Goal: Task Accomplishment & Management: Manage account settings

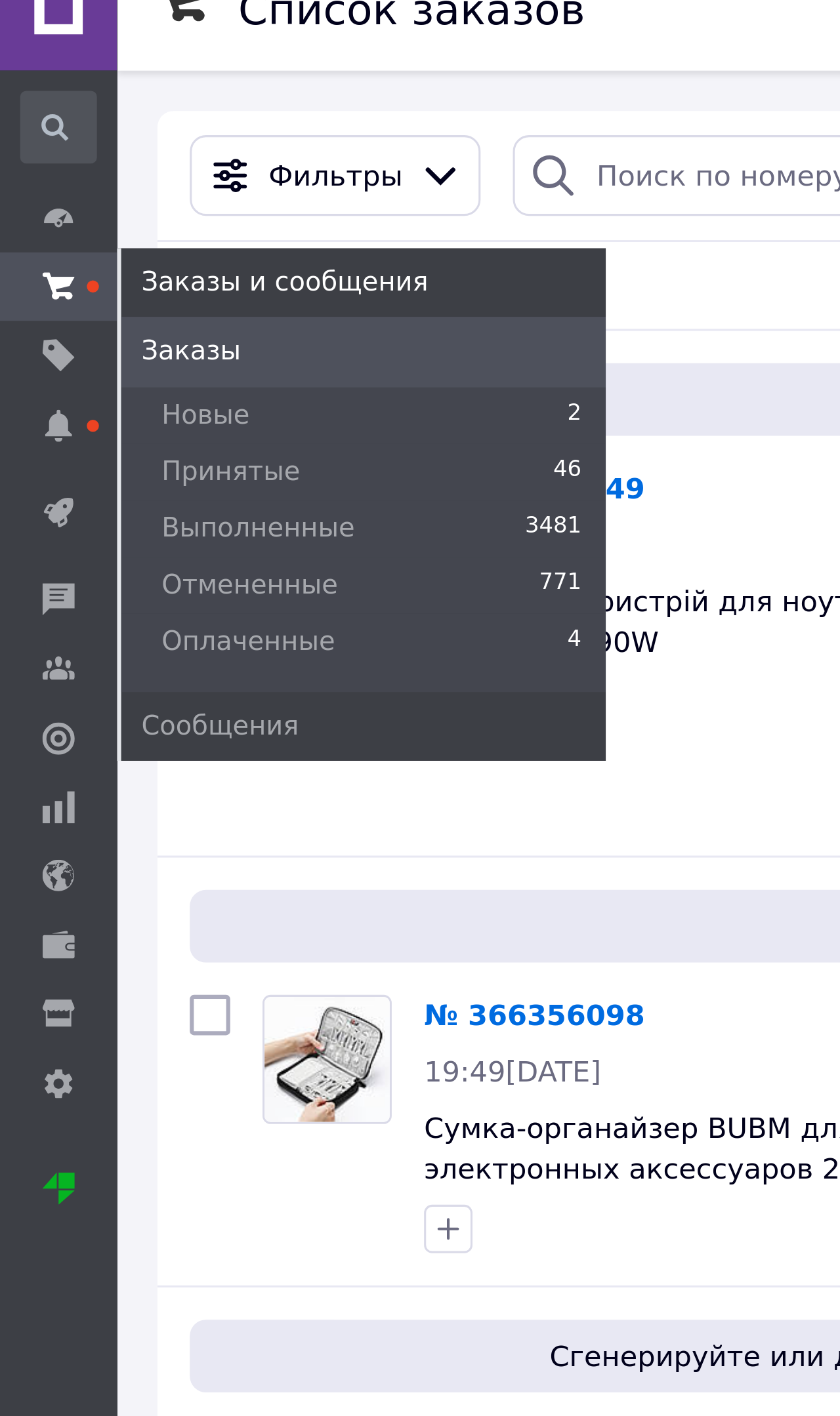
click at [84, 164] on span "Принятые" at bounding box center [75, 170] width 45 height 12
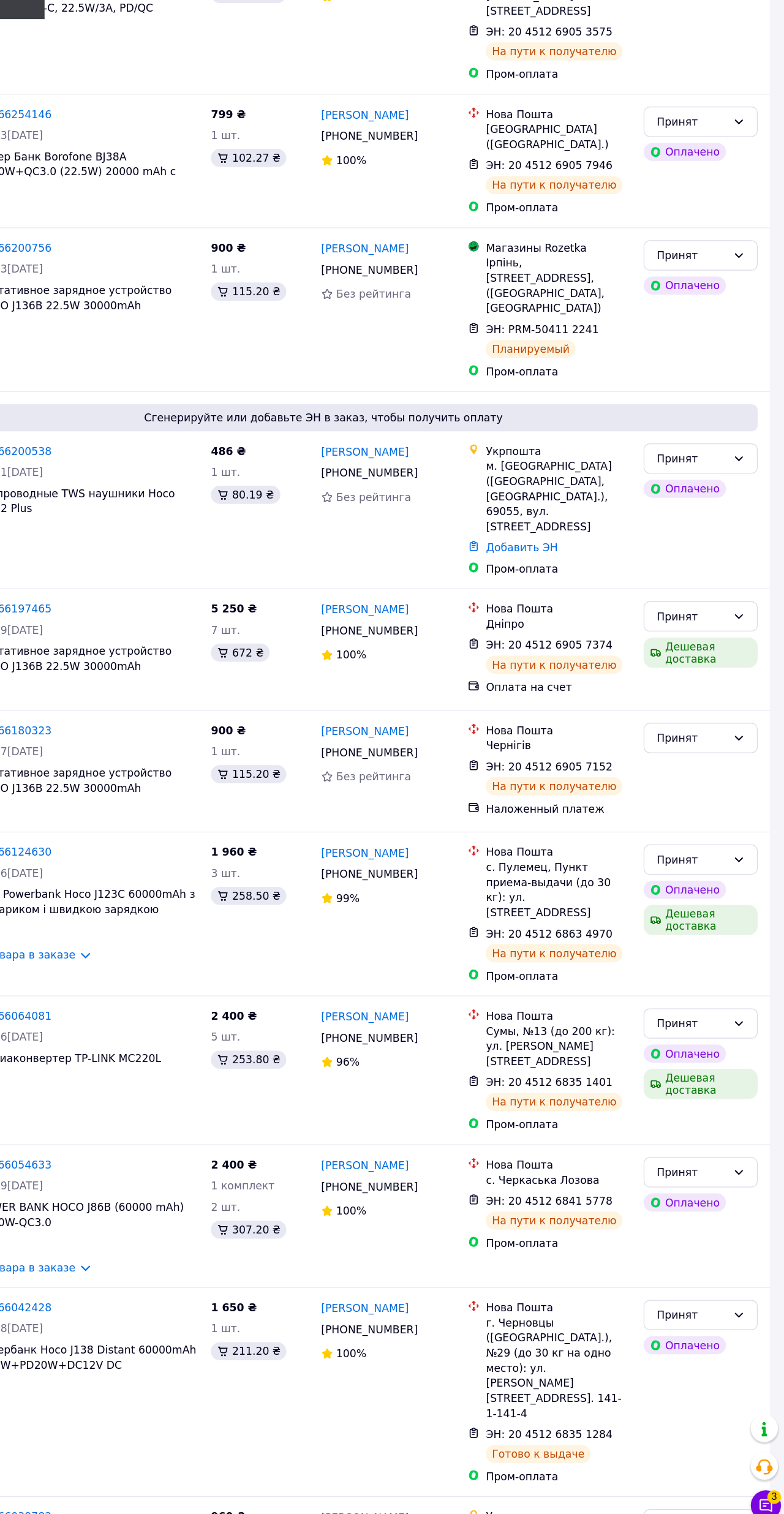
scroll to position [590, 0]
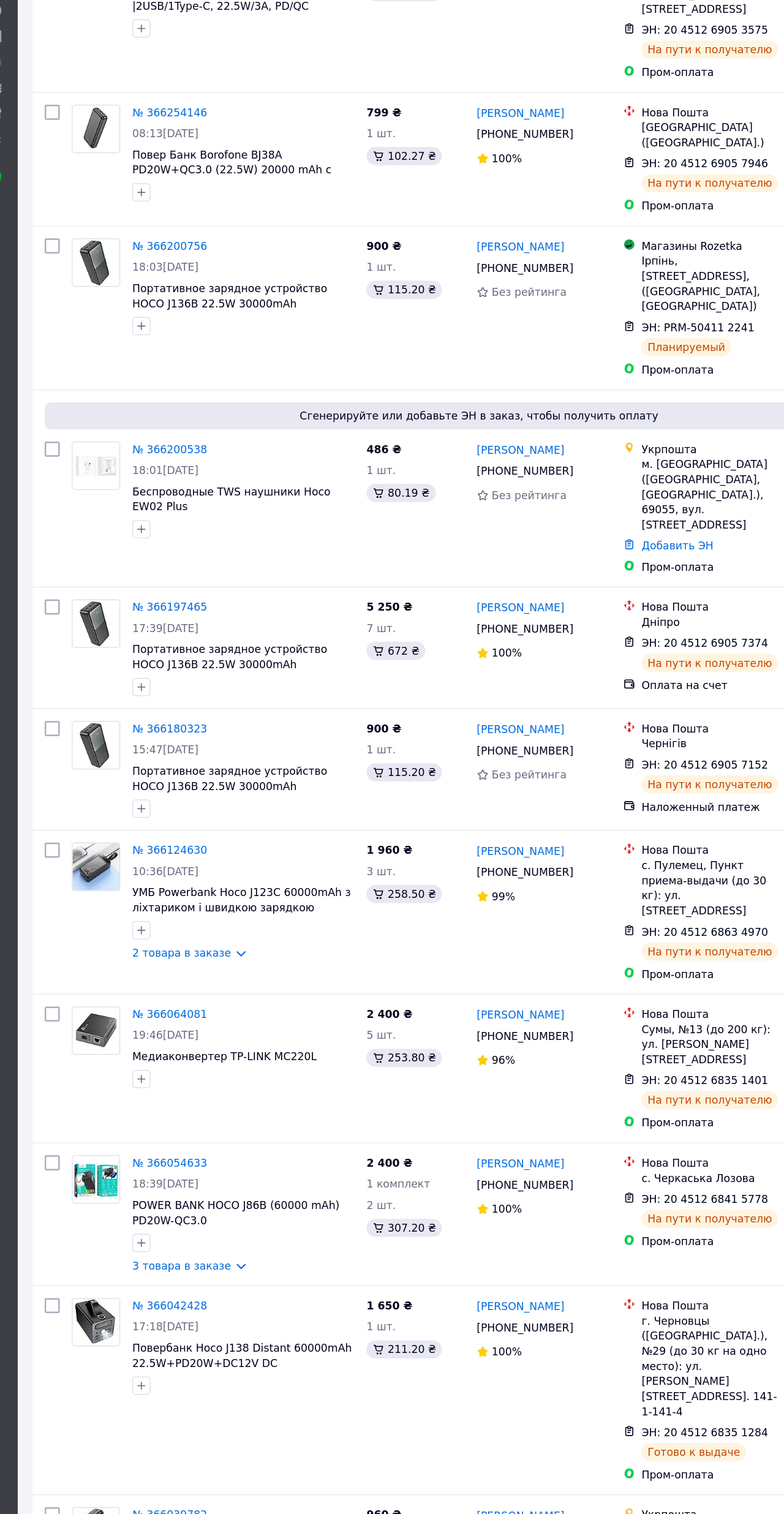
click at [128, 590] on link "№ 366200538" at bounding box center [159, 595] width 60 height 9
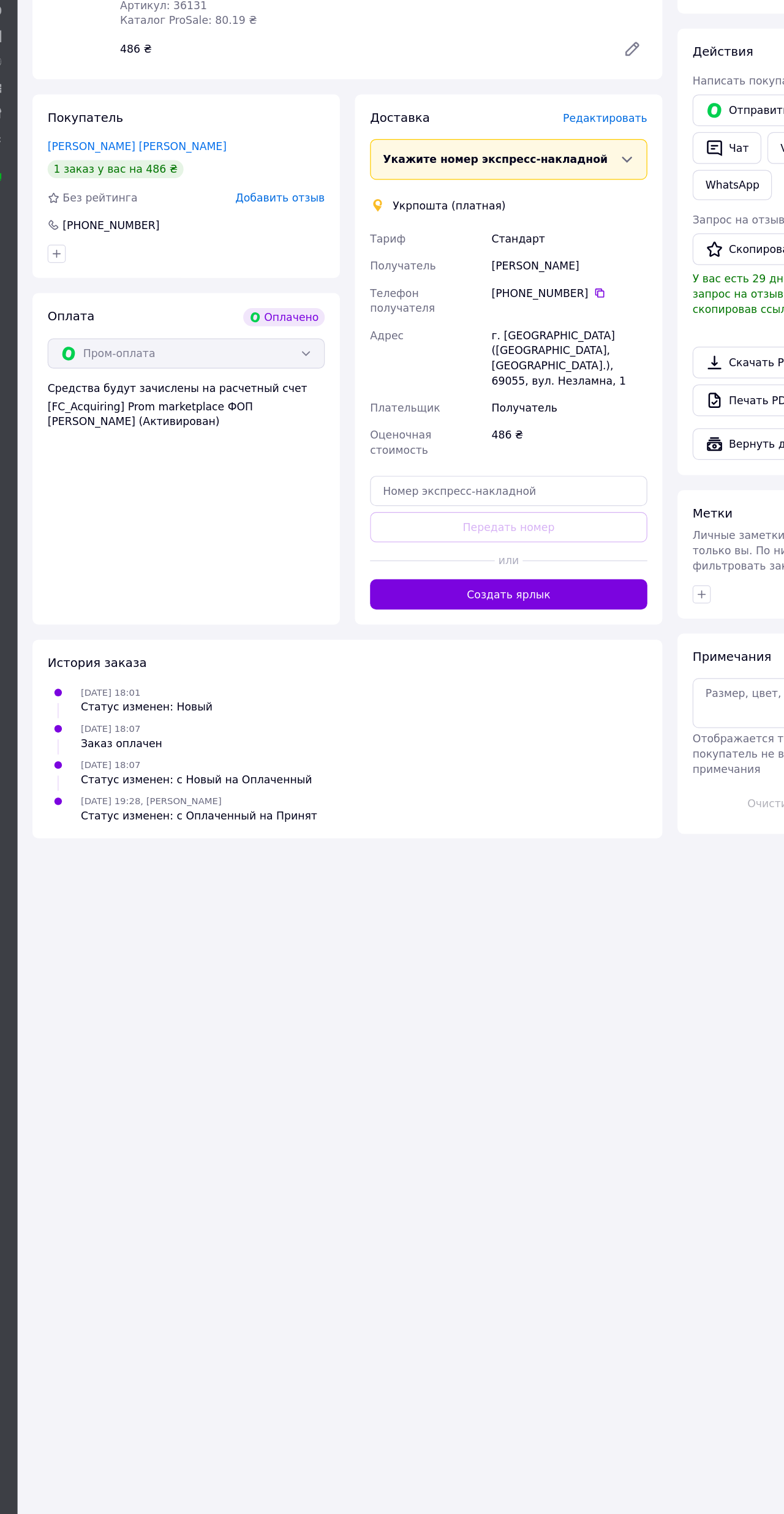
click at [486, 701] on button "Создать ярлык" at bounding box center [433, 713] width 225 height 24
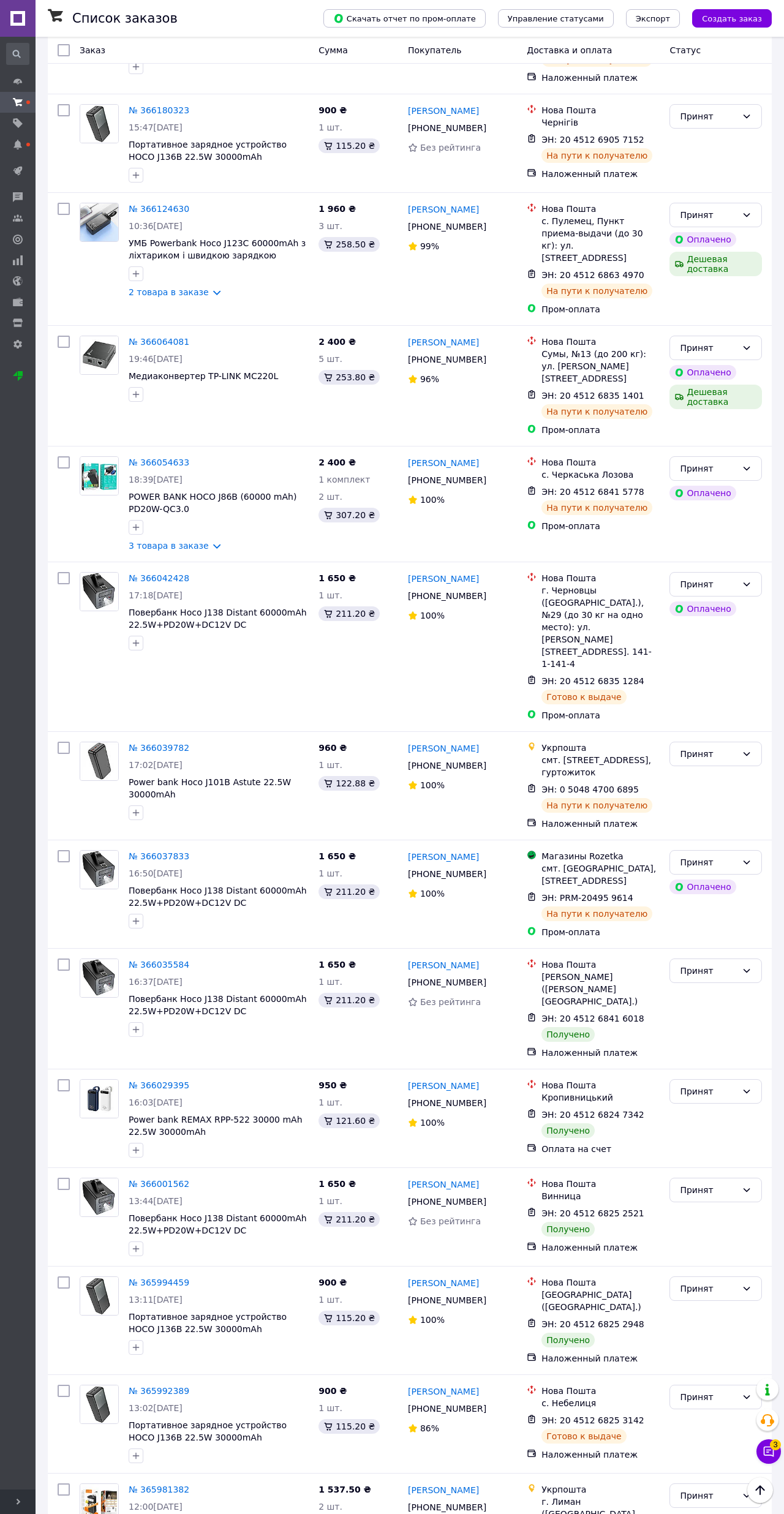
scroll to position [1729, 0]
click at [742, 964] on icon at bounding box center [746, 969] width 9 height 9
click at [720, 874] on li "Выполнен" at bounding box center [715, 885] width 91 height 22
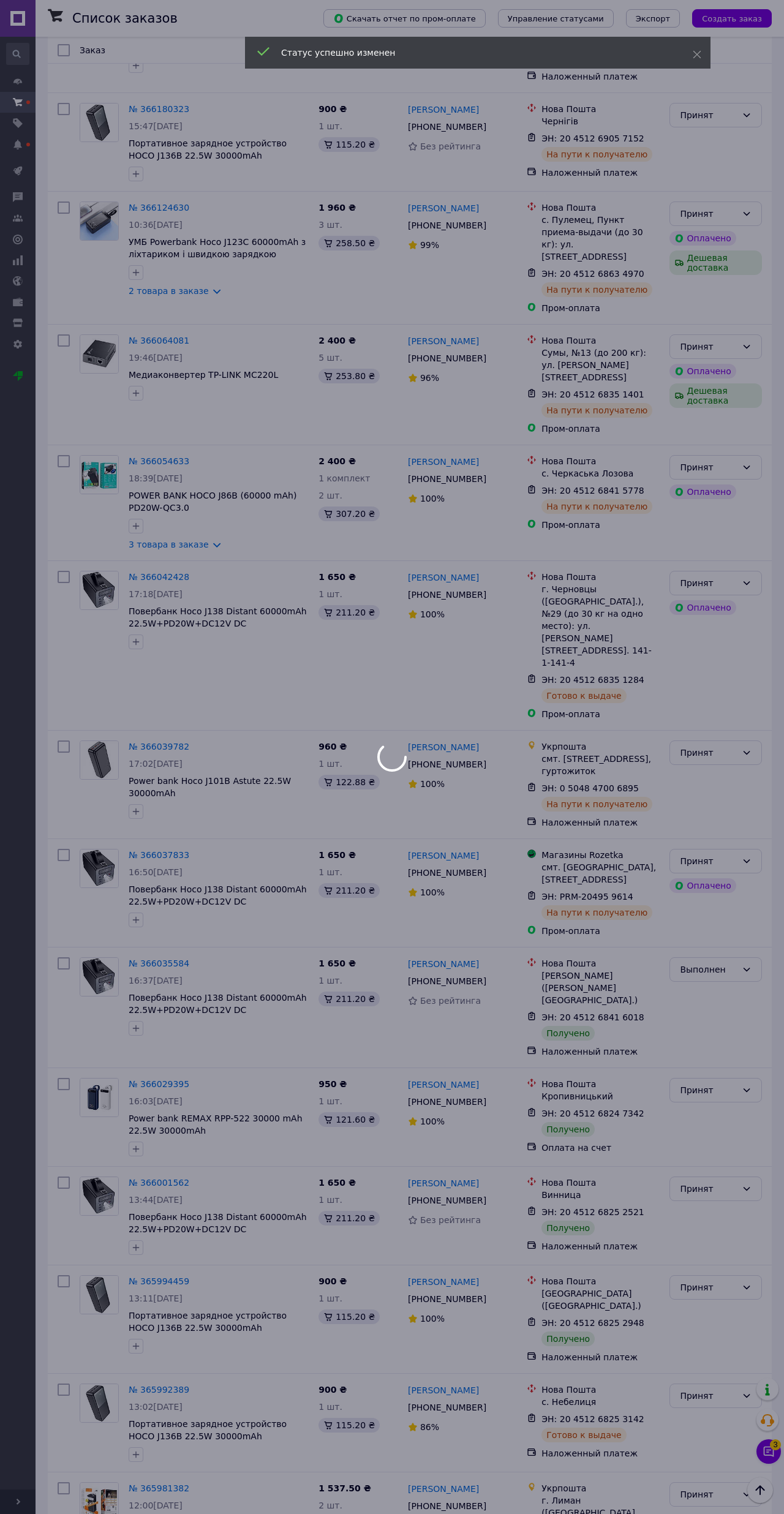
click at [751, 965] on div at bounding box center [392, 757] width 784 height 1514
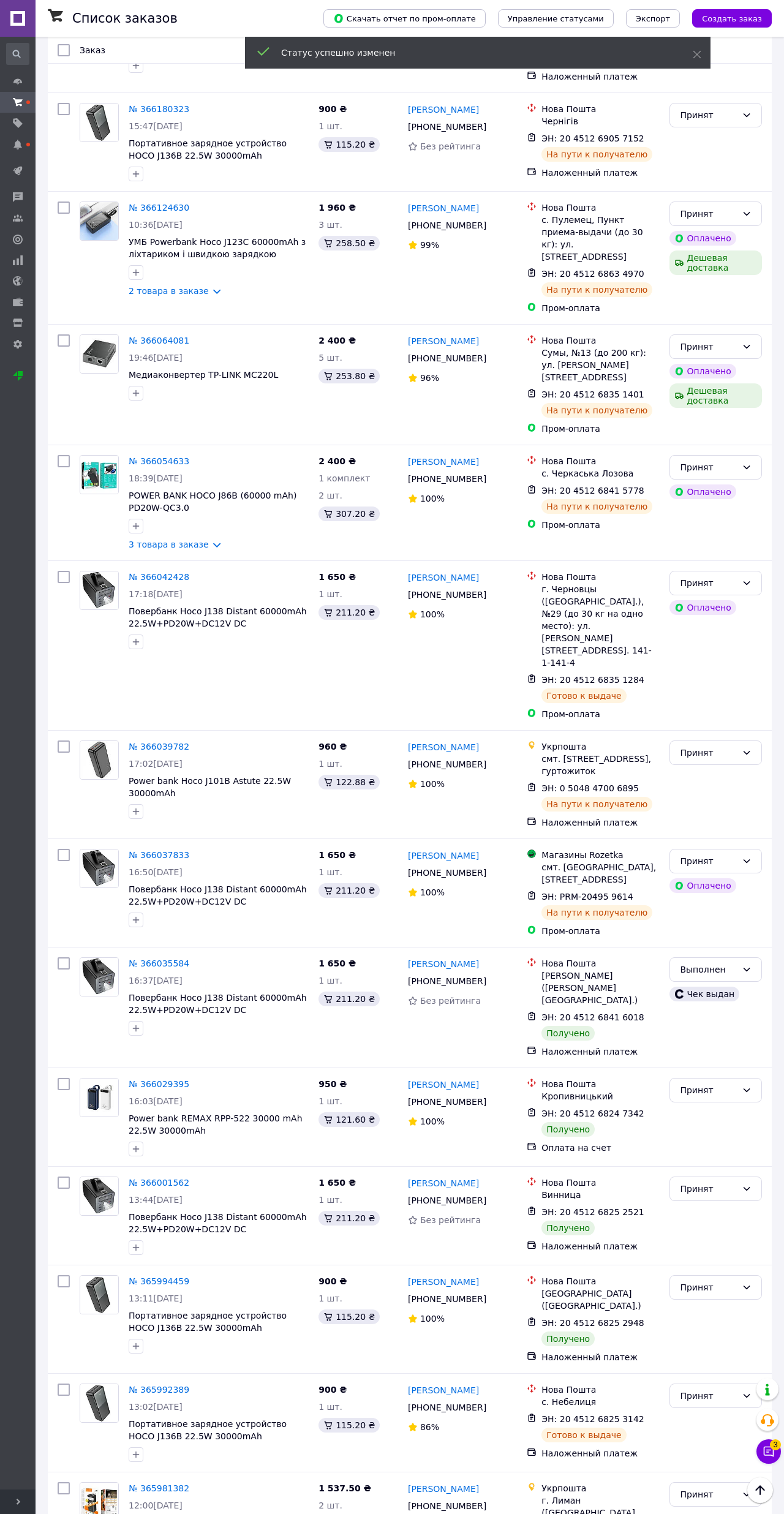
click at [730, 1083] on div "Принят" at bounding box center [708, 1090] width 57 height 14
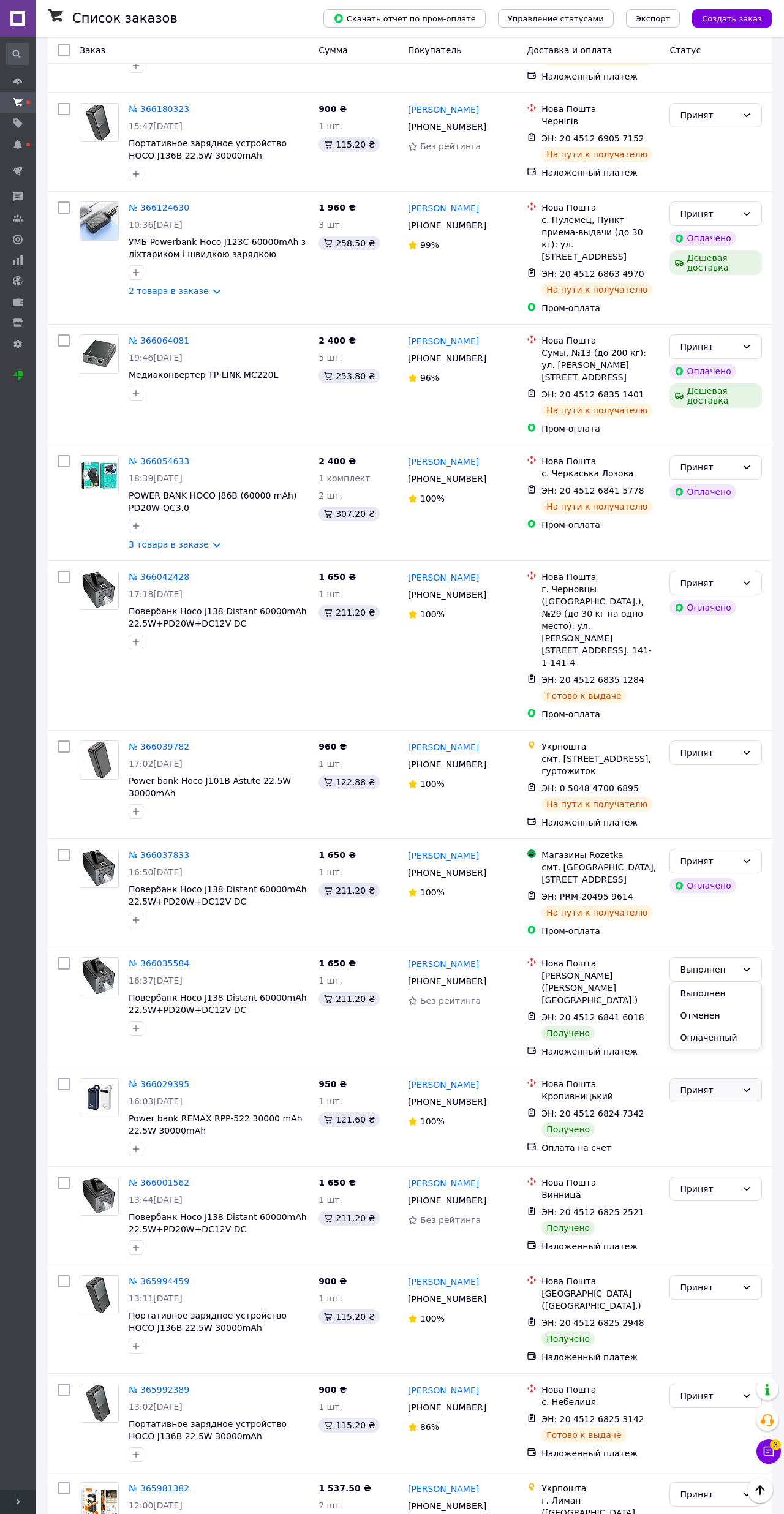
click at [716, 1083] on div "Принят" at bounding box center [708, 1090] width 57 height 14
click at [726, 1078] on div "Принят" at bounding box center [715, 1090] width 92 height 24
click at [719, 998] on li "Выполнен" at bounding box center [715, 994] width 91 height 22
click at [748, 1184] on icon at bounding box center [746, 1188] width 9 height 9
click at [714, 1093] on li "Выполнен" at bounding box center [715, 1092] width 91 height 22
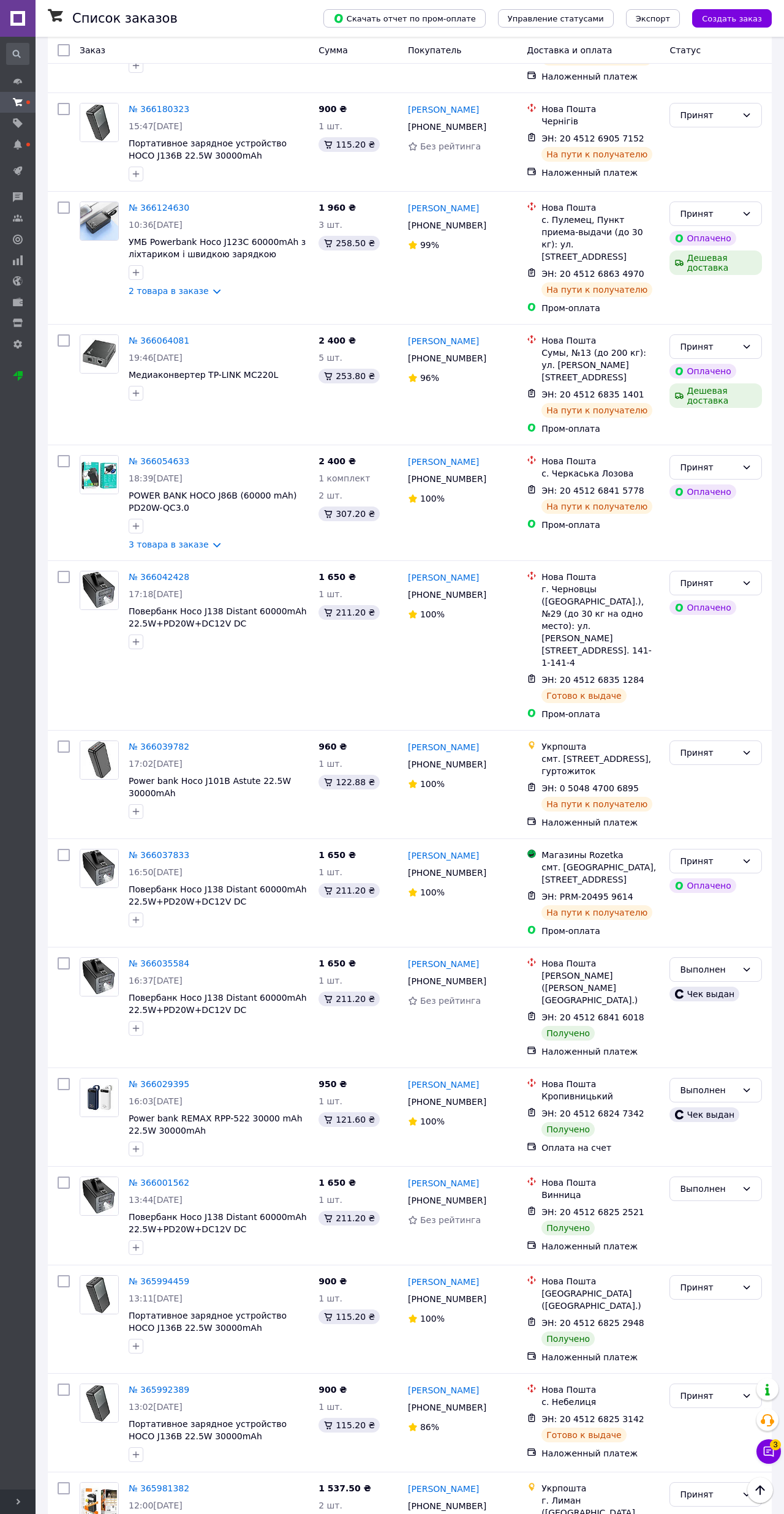
click at [731, 1280] on div "Принят" at bounding box center [708, 1287] width 57 height 14
click at [709, 1187] on li "Выполнен" at bounding box center [715, 1191] width 91 height 22
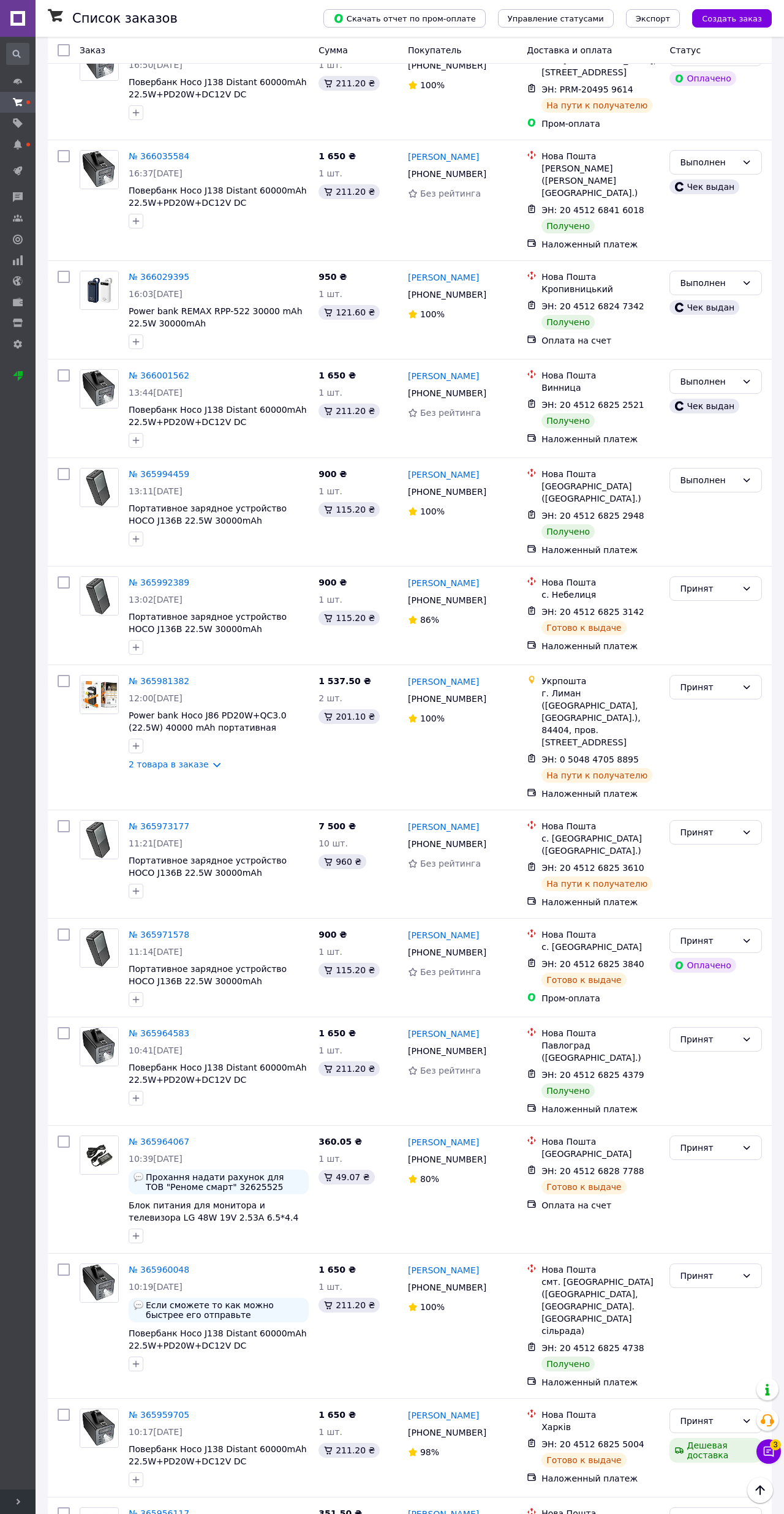
scroll to position [2536, 0]
click at [748, 1034] on icon at bounding box center [746, 1038] width 9 height 9
click at [722, 907] on li "Выполнен" at bounding box center [715, 907] width 91 height 22
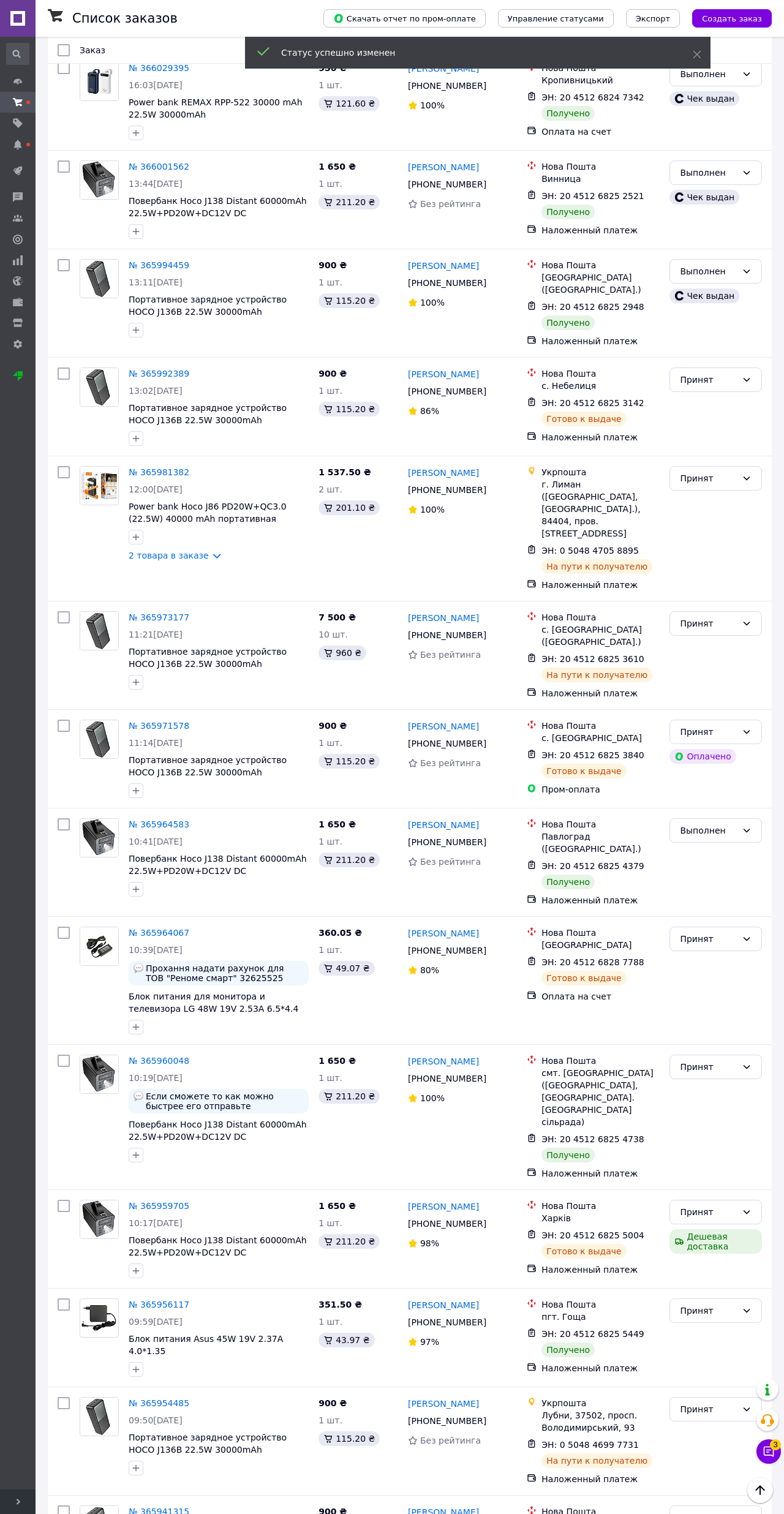
scroll to position [2748, 0]
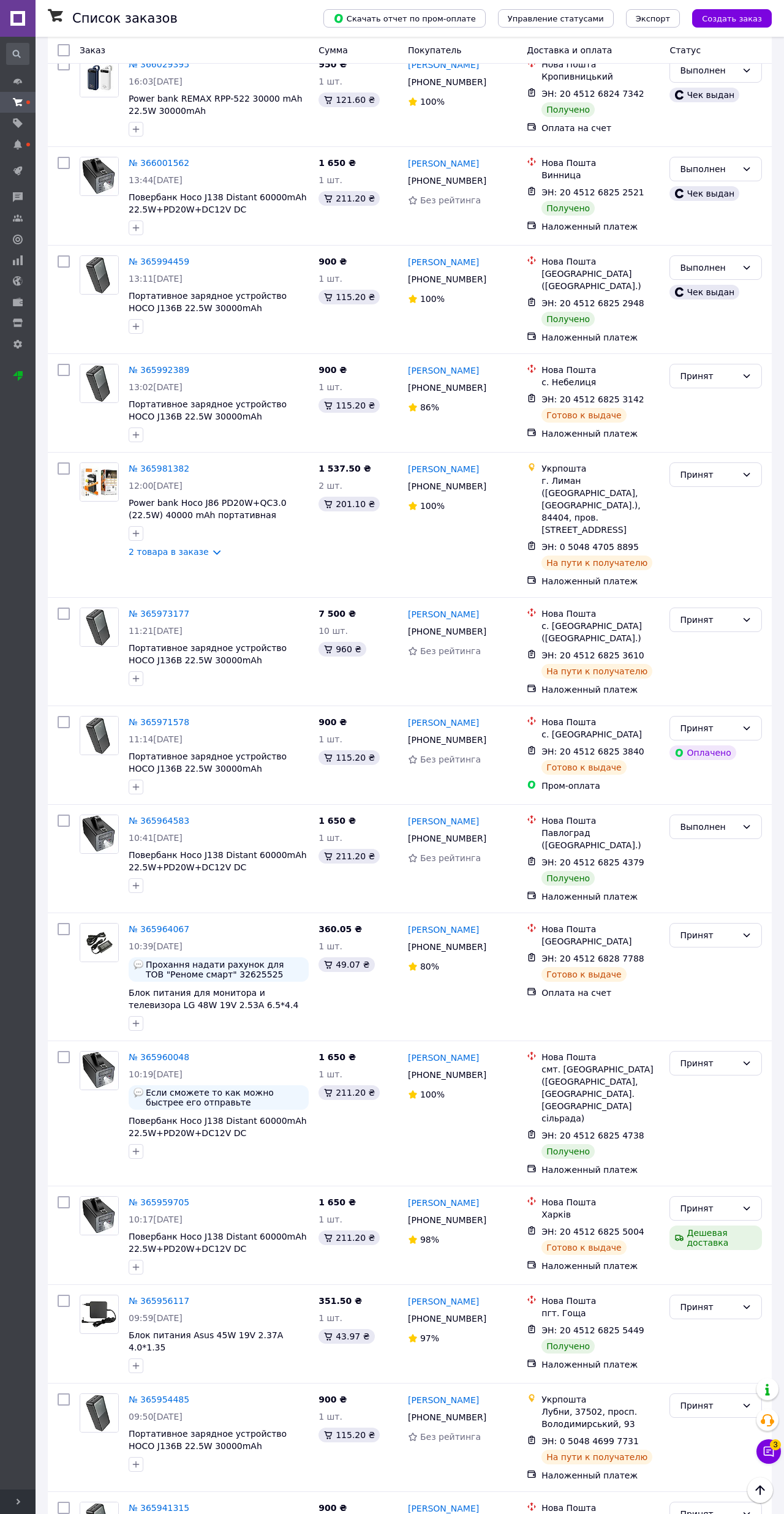
click at [733, 1056] on div "Принят" at bounding box center [708, 1063] width 57 height 14
click at [723, 922] on li "Выполнен" at bounding box center [715, 932] width 91 height 22
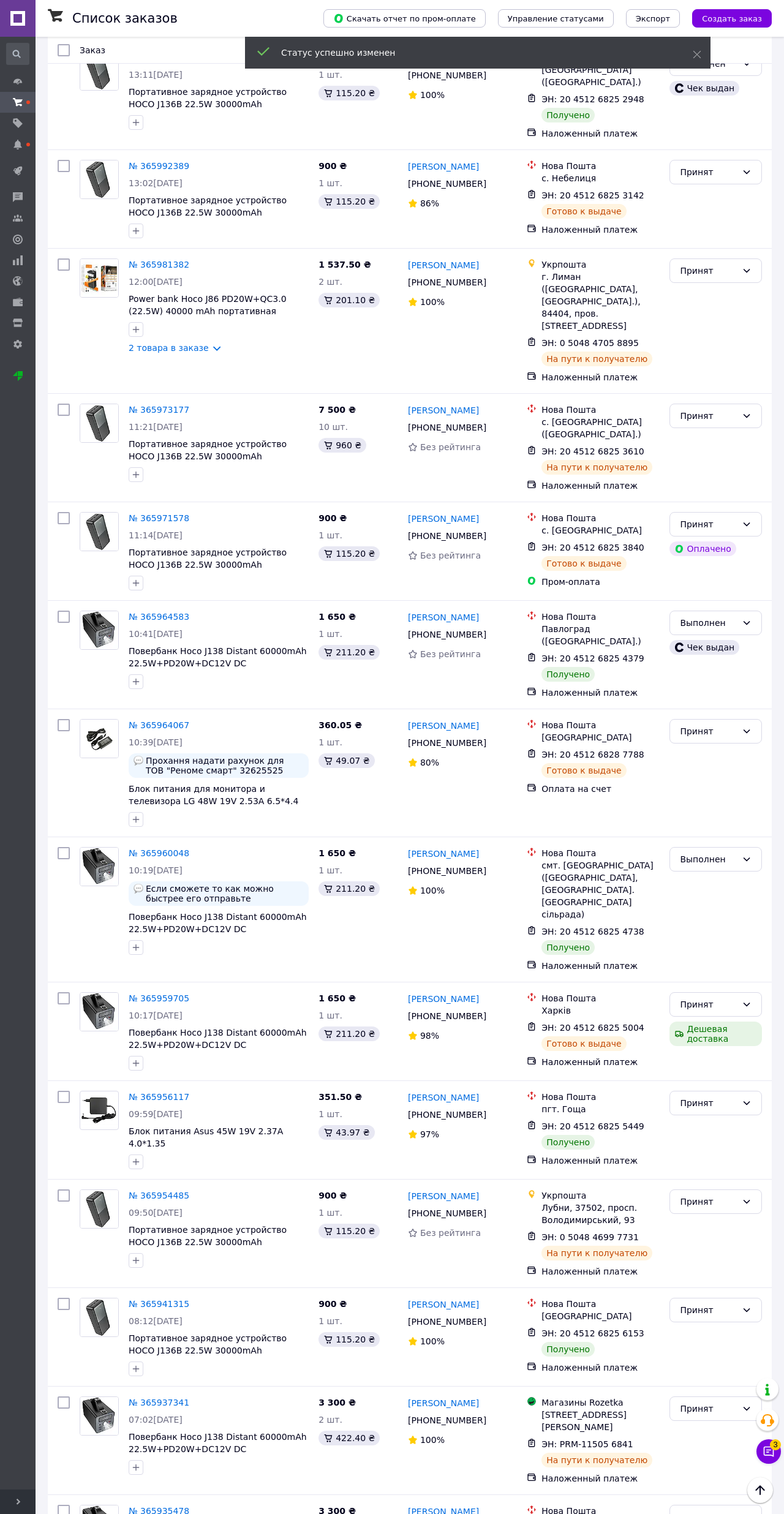
scroll to position [2953, 0]
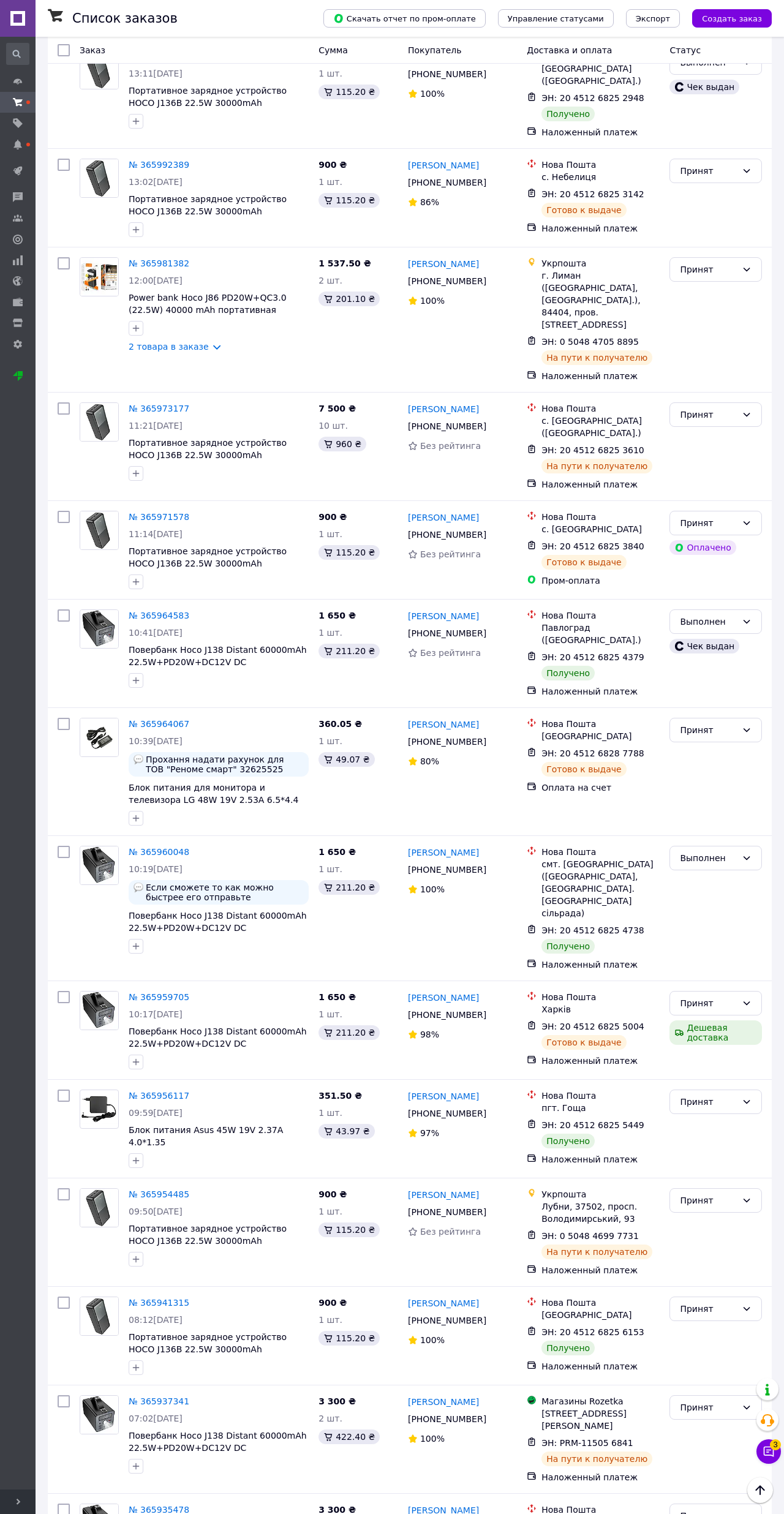
click at [729, 1095] on div "Принят" at bounding box center [708, 1102] width 57 height 14
click at [723, 957] on li "Выполнен" at bounding box center [715, 958] width 91 height 22
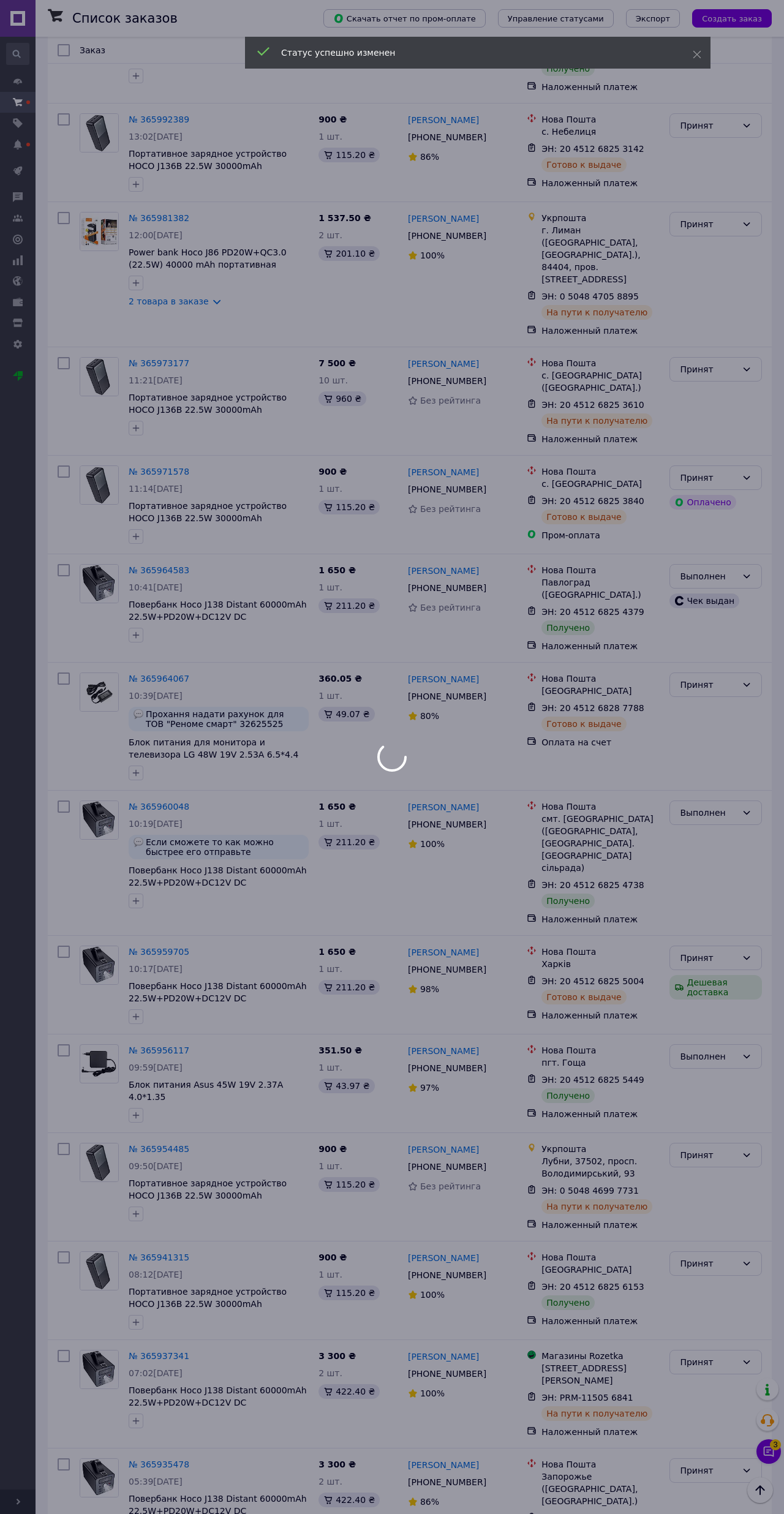
scroll to position [3129, 0]
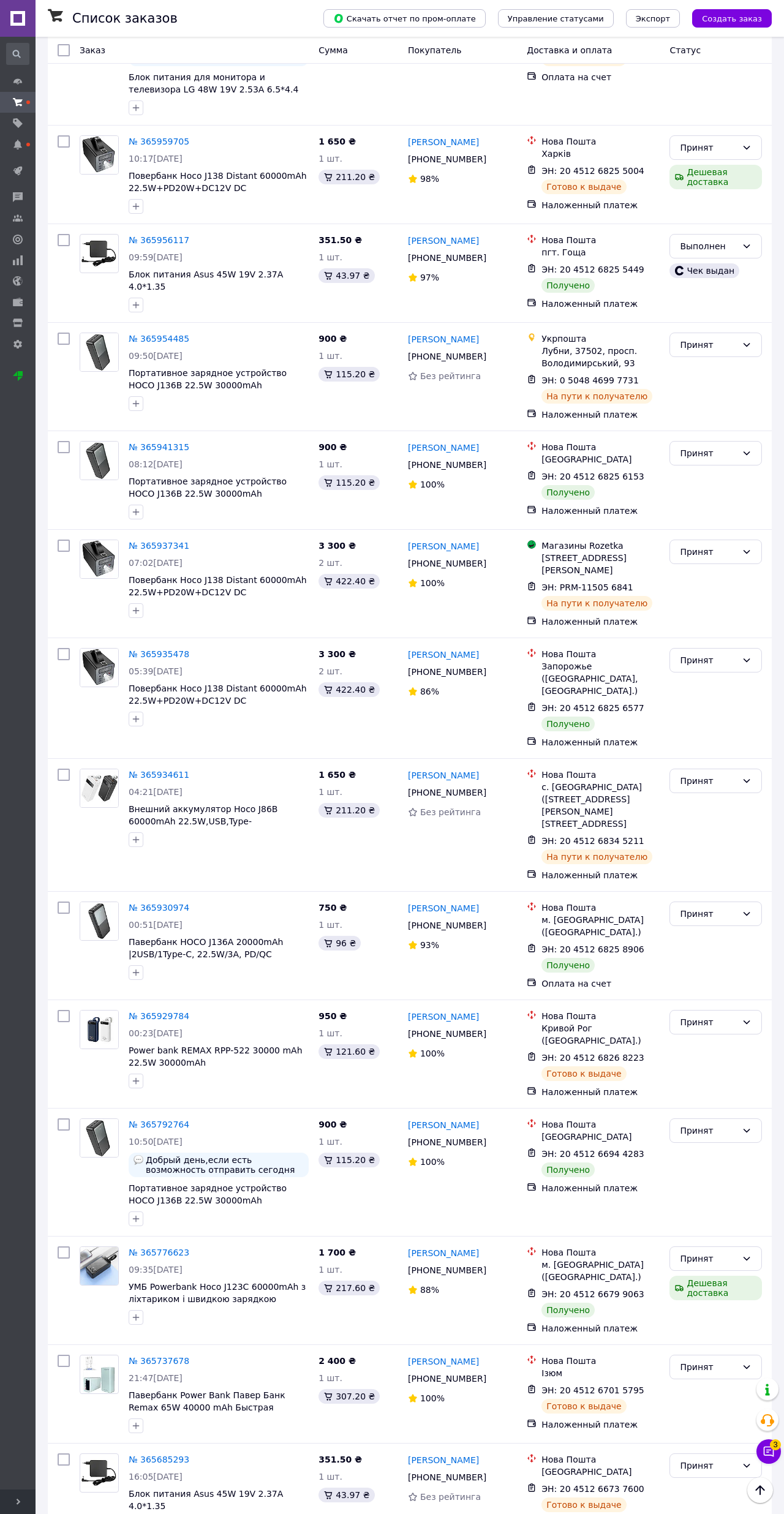
click at [740, 1118] on div "Принят" at bounding box center [715, 1131] width 92 height 24
click at [735, 982] on li "Выполнен" at bounding box center [715, 985] width 91 height 22
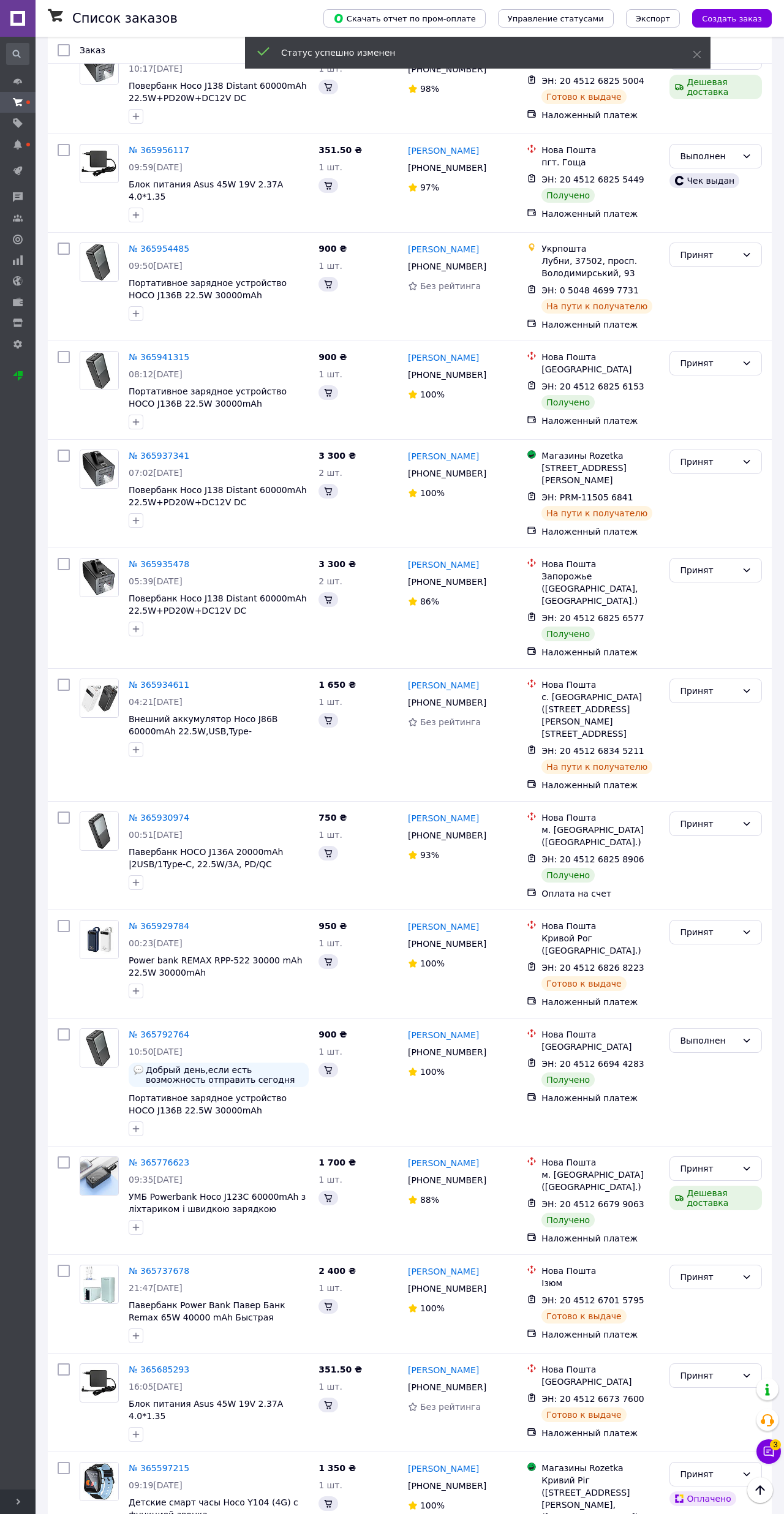
scroll to position [3328, 0]
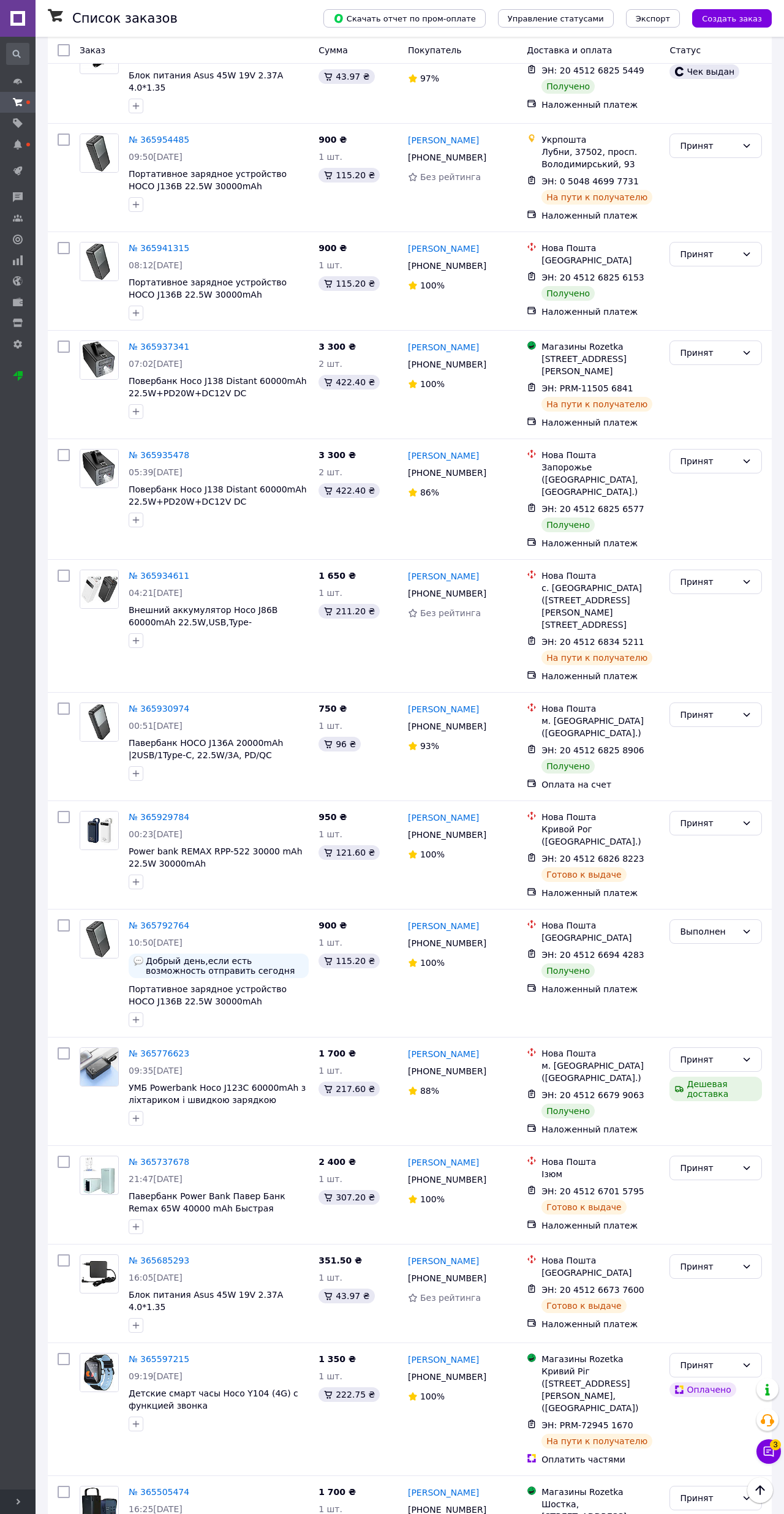
click at [737, 1047] on div "Принят" at bounding box center [715, 1059] width 92 height 24
click at [723, 918] on li "Выполнен" at bounding box center [715, 913] width 91 height 22
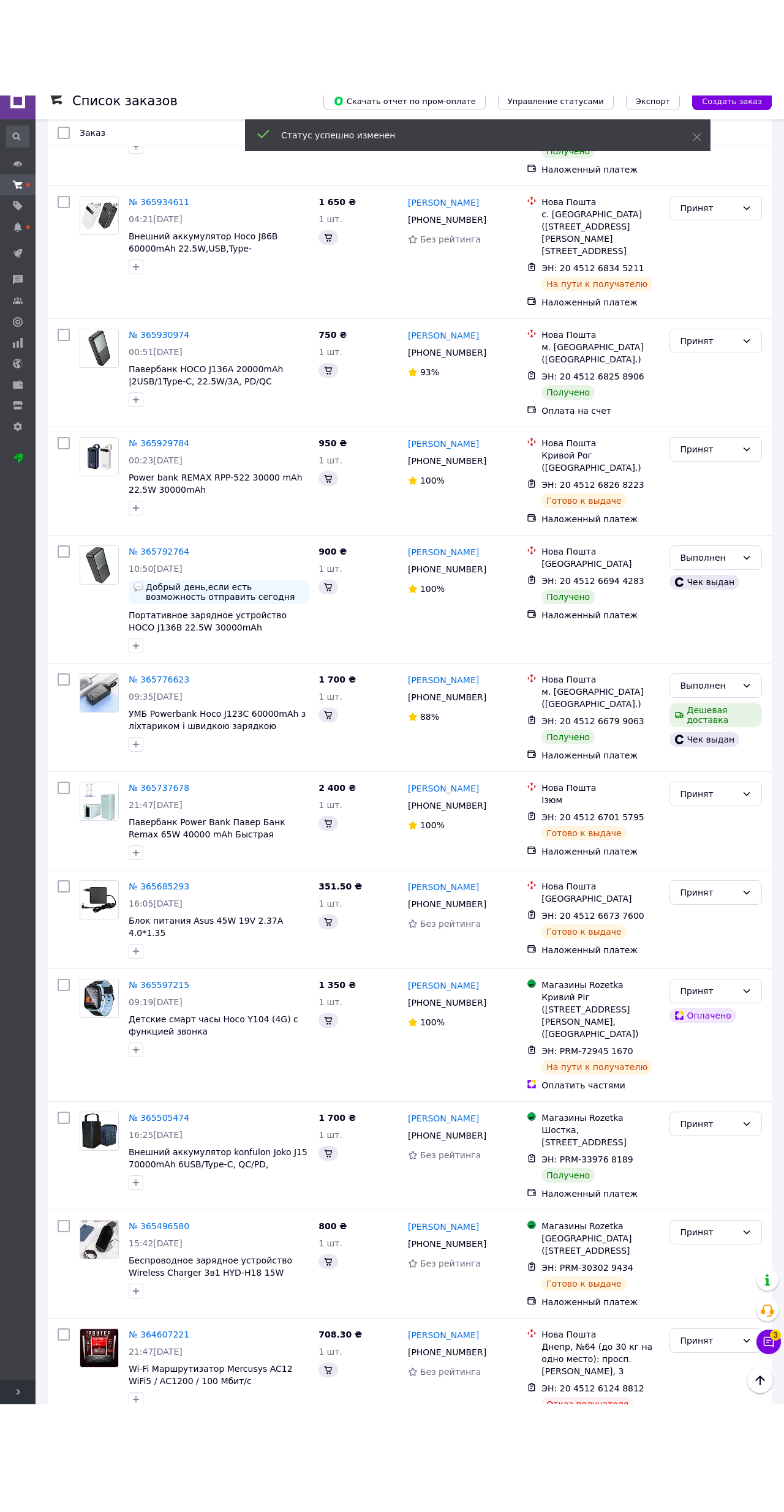
scroll to position [3492, 0]
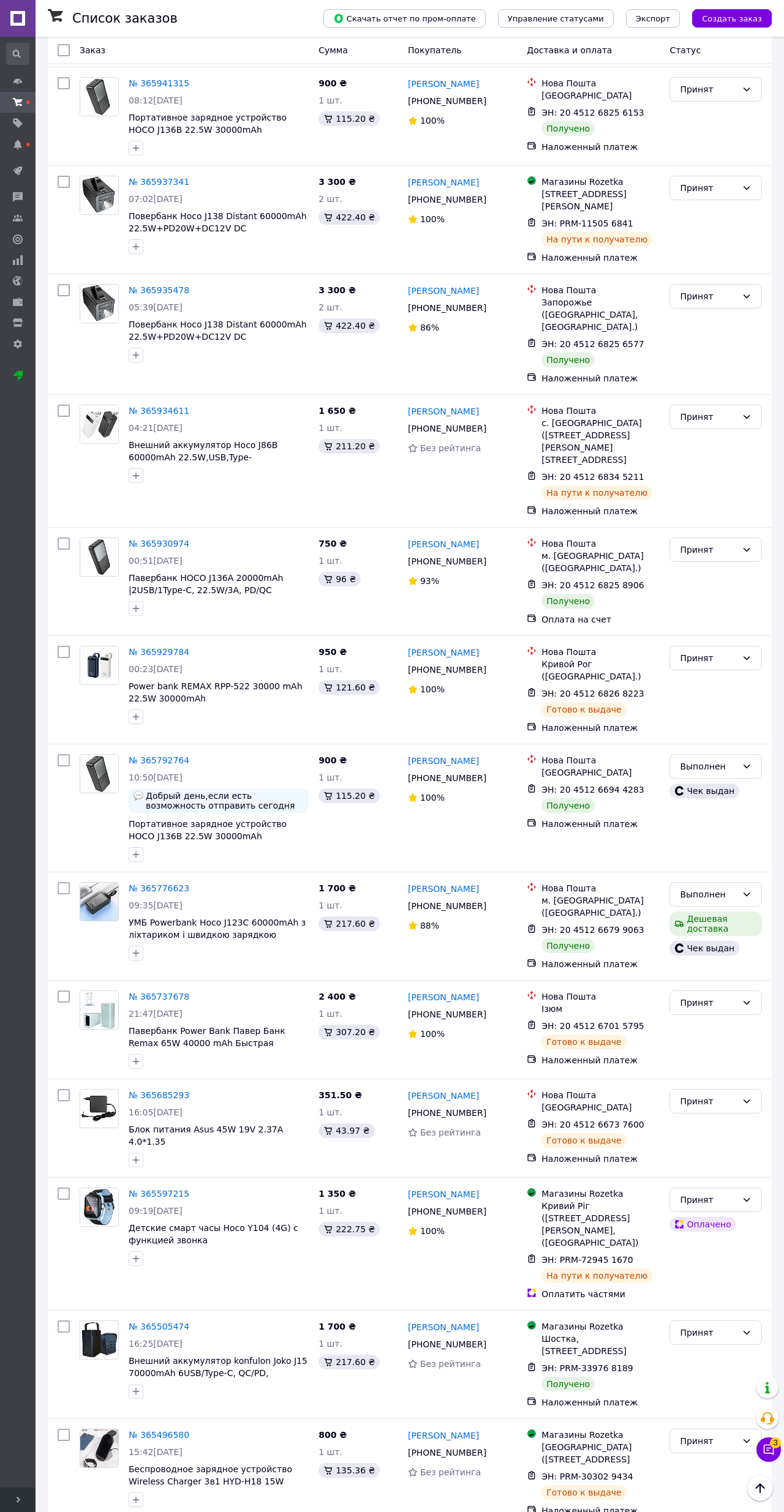
click at [737, 1321] on div "Принят" at bounding box center [715, 1333] width 92 height 24
click at [722, 1179] on li "Выполнен" at bounding box center [715, 1178] width 91 height 22
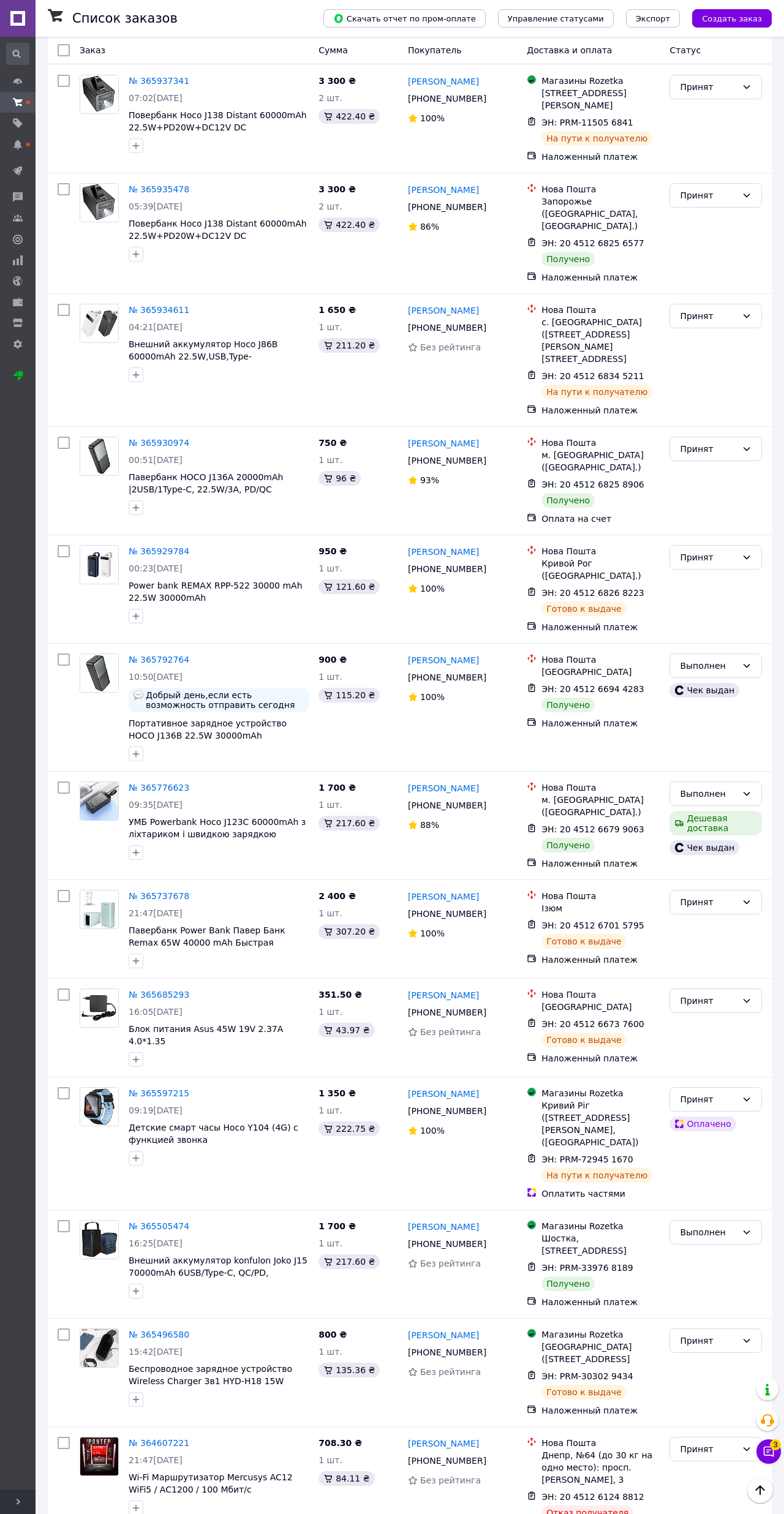
scroll to position [3592, 0]
click at [739, 1322] on div "Принят" at bounding box center [715, 1450] width 92 height 24
click at [720, 1311] on li "Отменен" at bounding box center [715, 1307] width 91 height 22
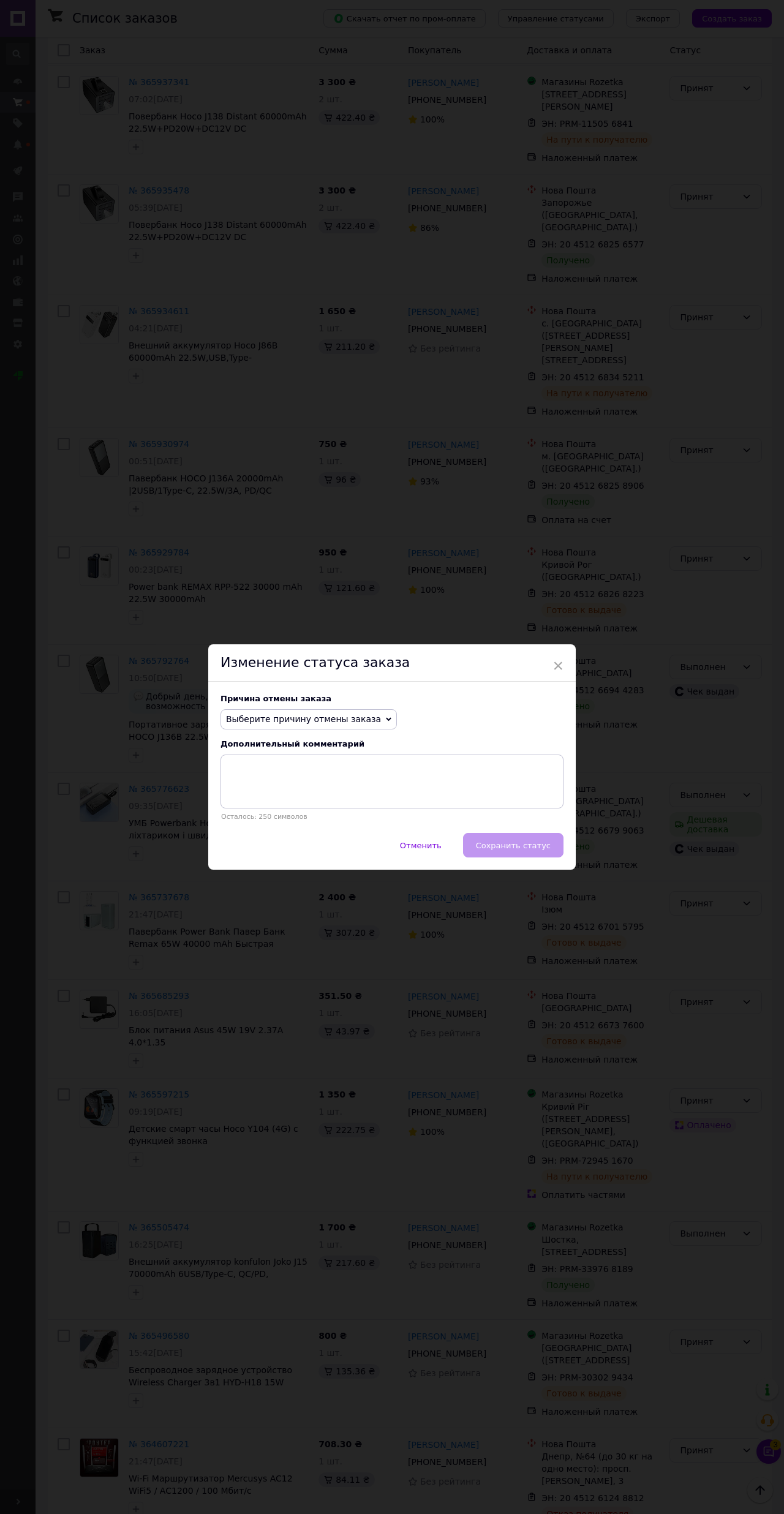
click at [250, 721] on span "Выберите причину отмены заказа" at bounding box center [303, 719] width 155 height 9
click at [233, 854] on li "Другое" at bounding box center [308, 846] width 175 height 17
click at [258, 790] on textarea at bounding box center [392, 781] width 343 height 54
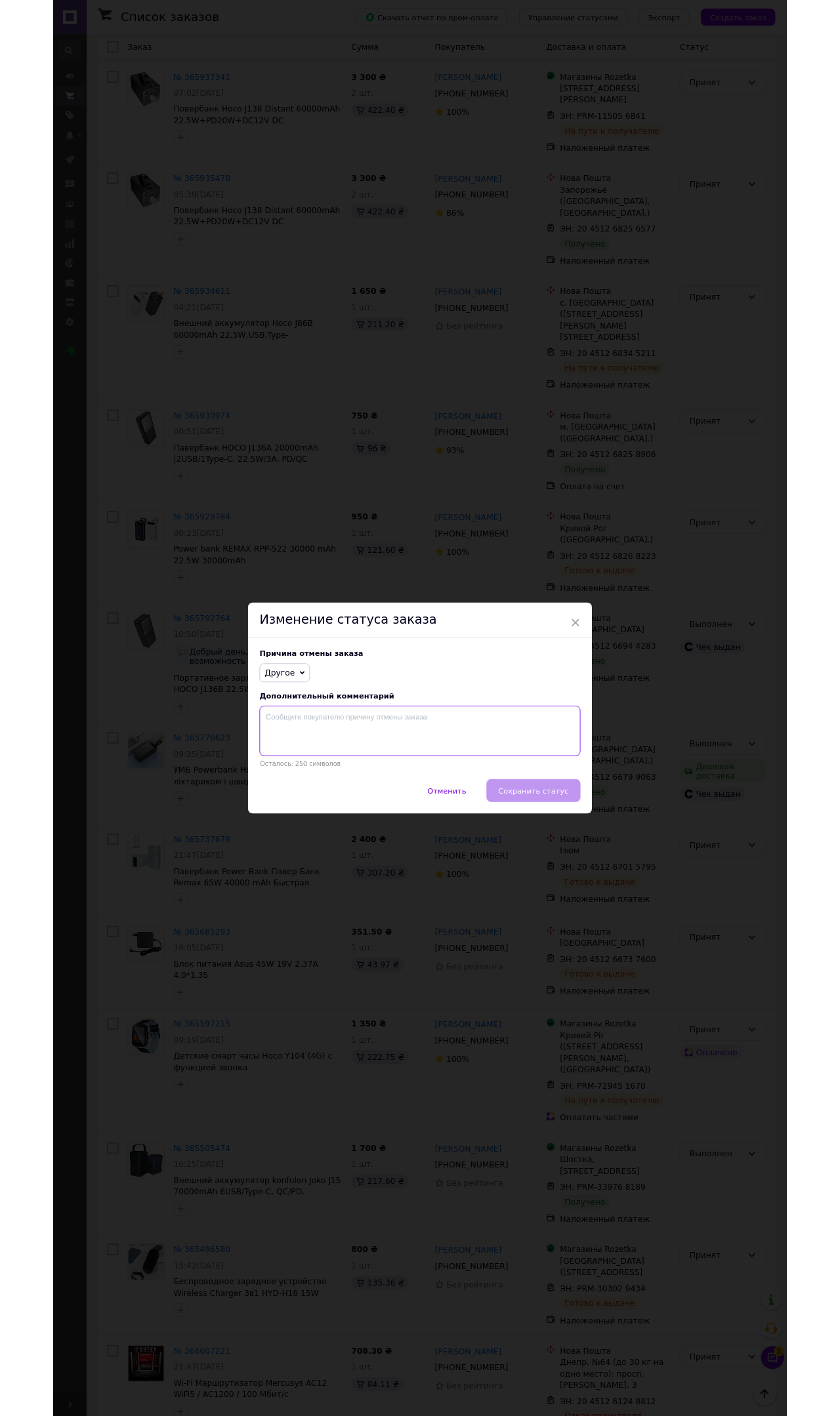
scroll to position [3847, 0]
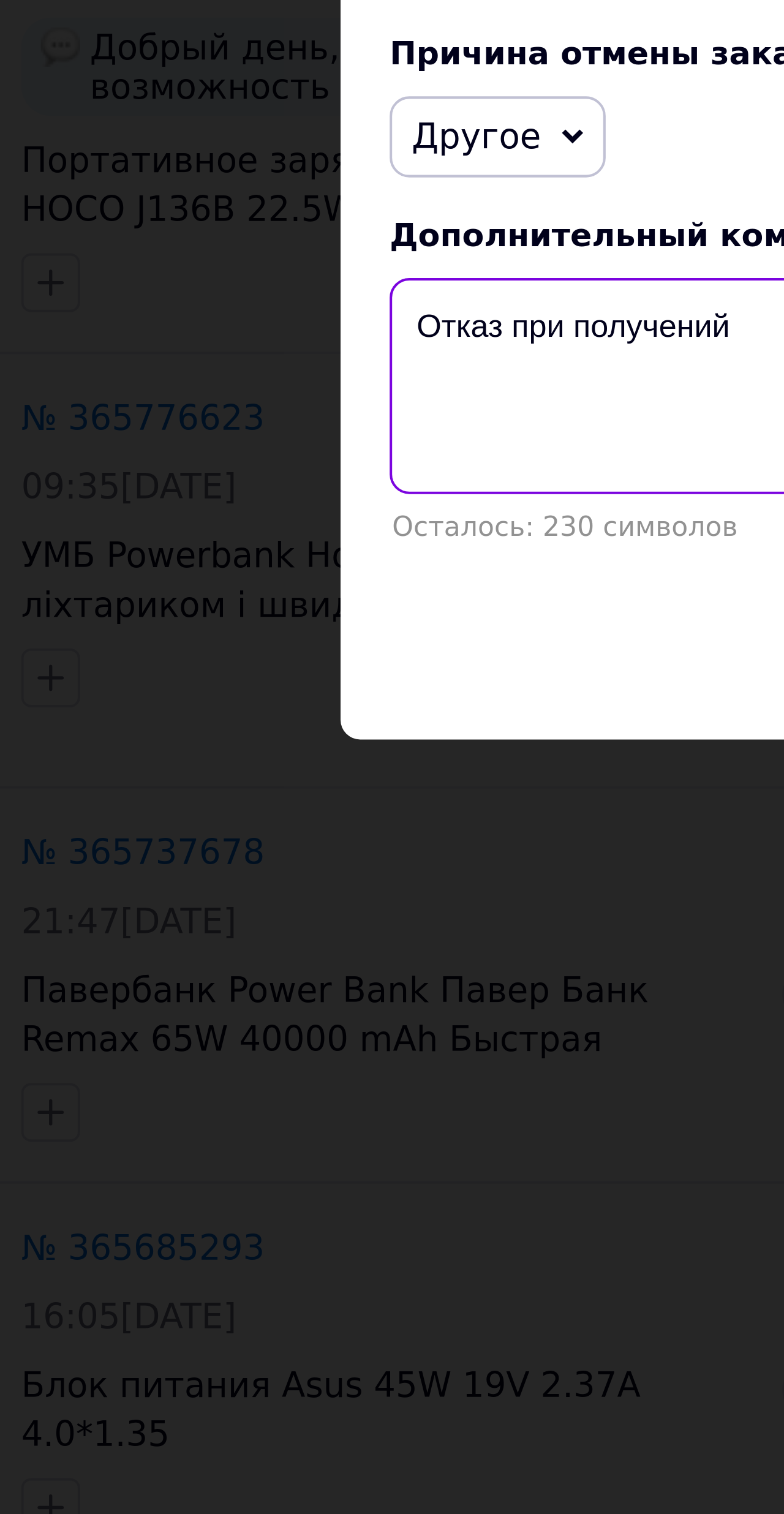
type textarea "Отказ при получений"
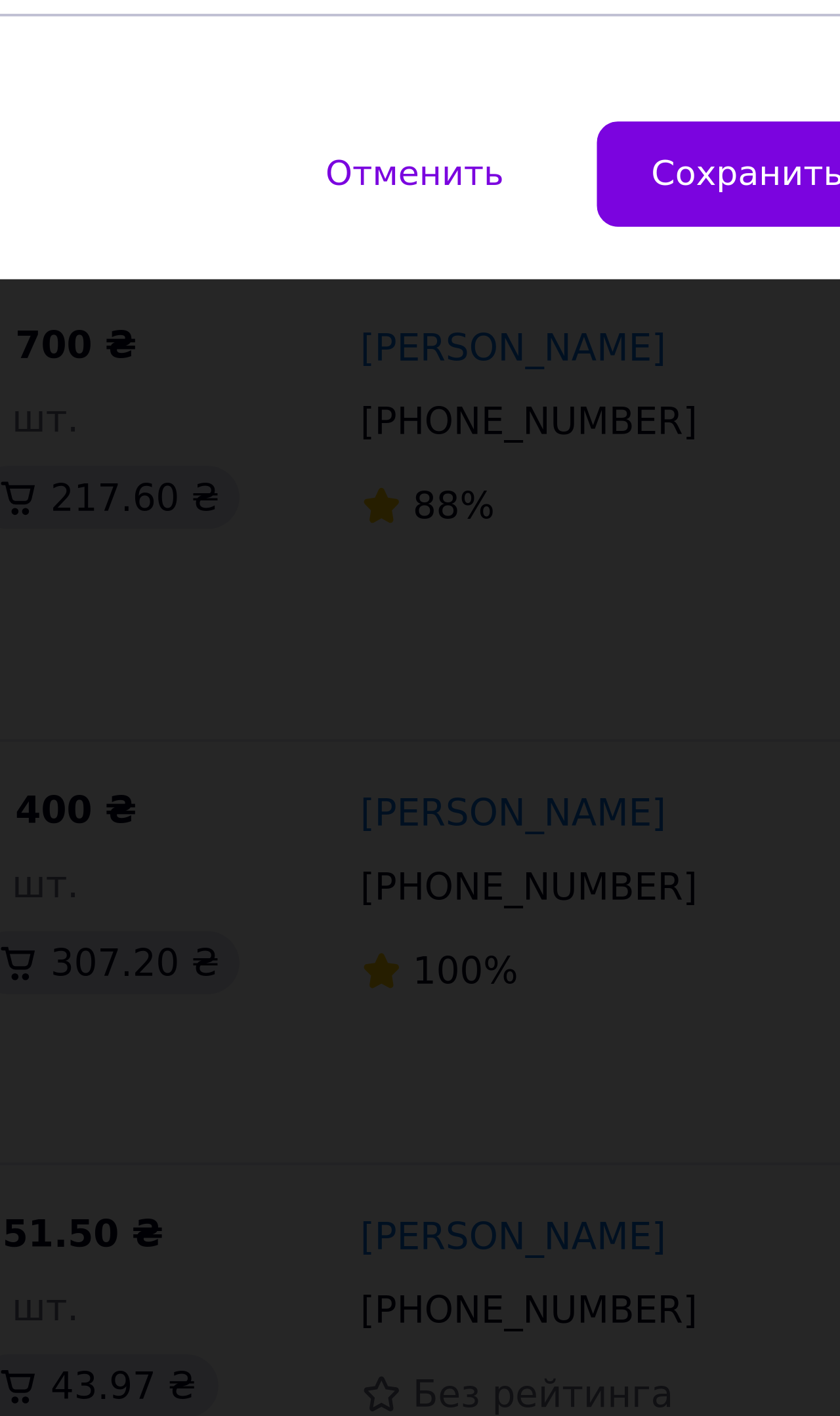
click at [510, 798] on span "Сохранить статус" at bounding box center [549, 802] width 80 height 10
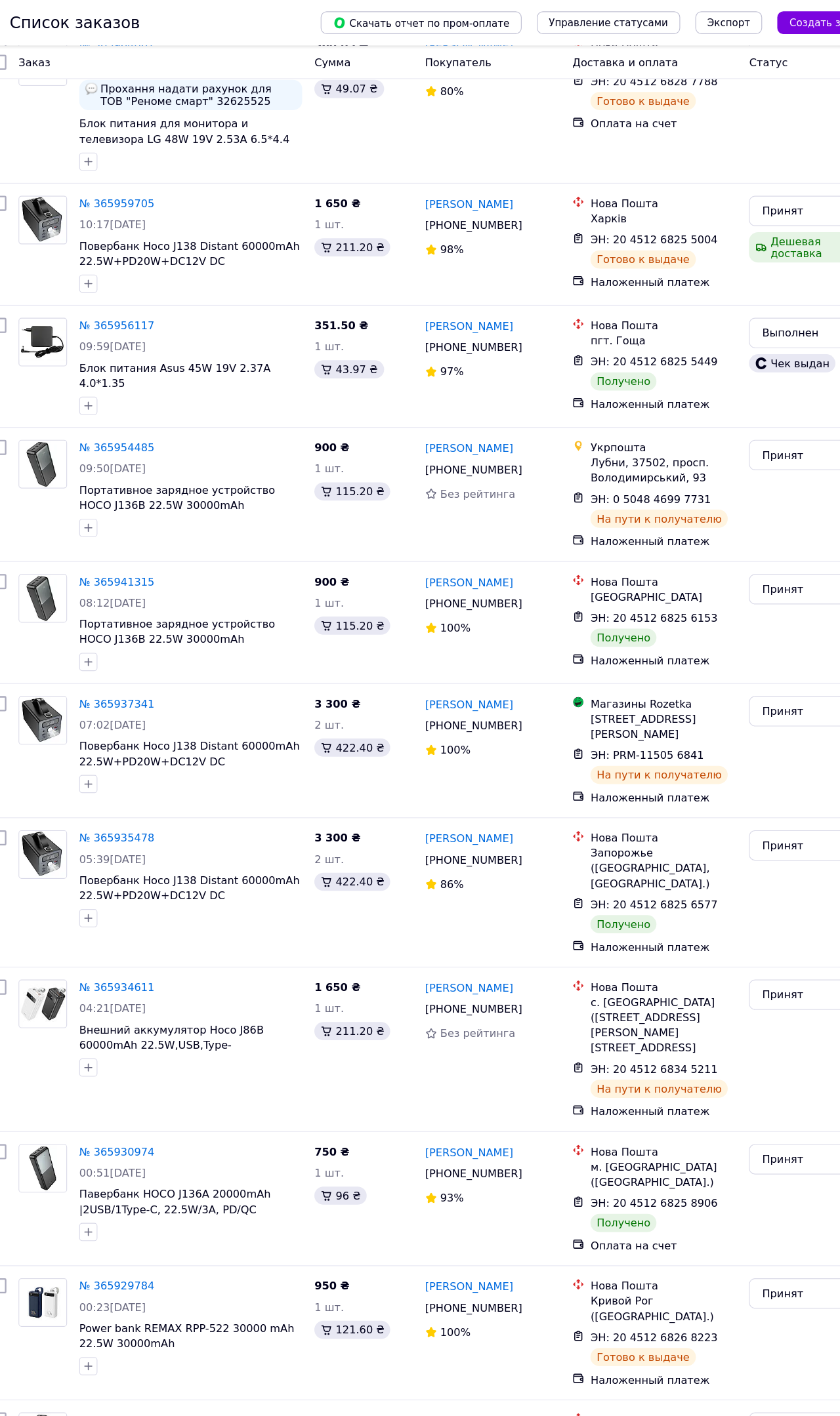
scroll to position [3319, 0]
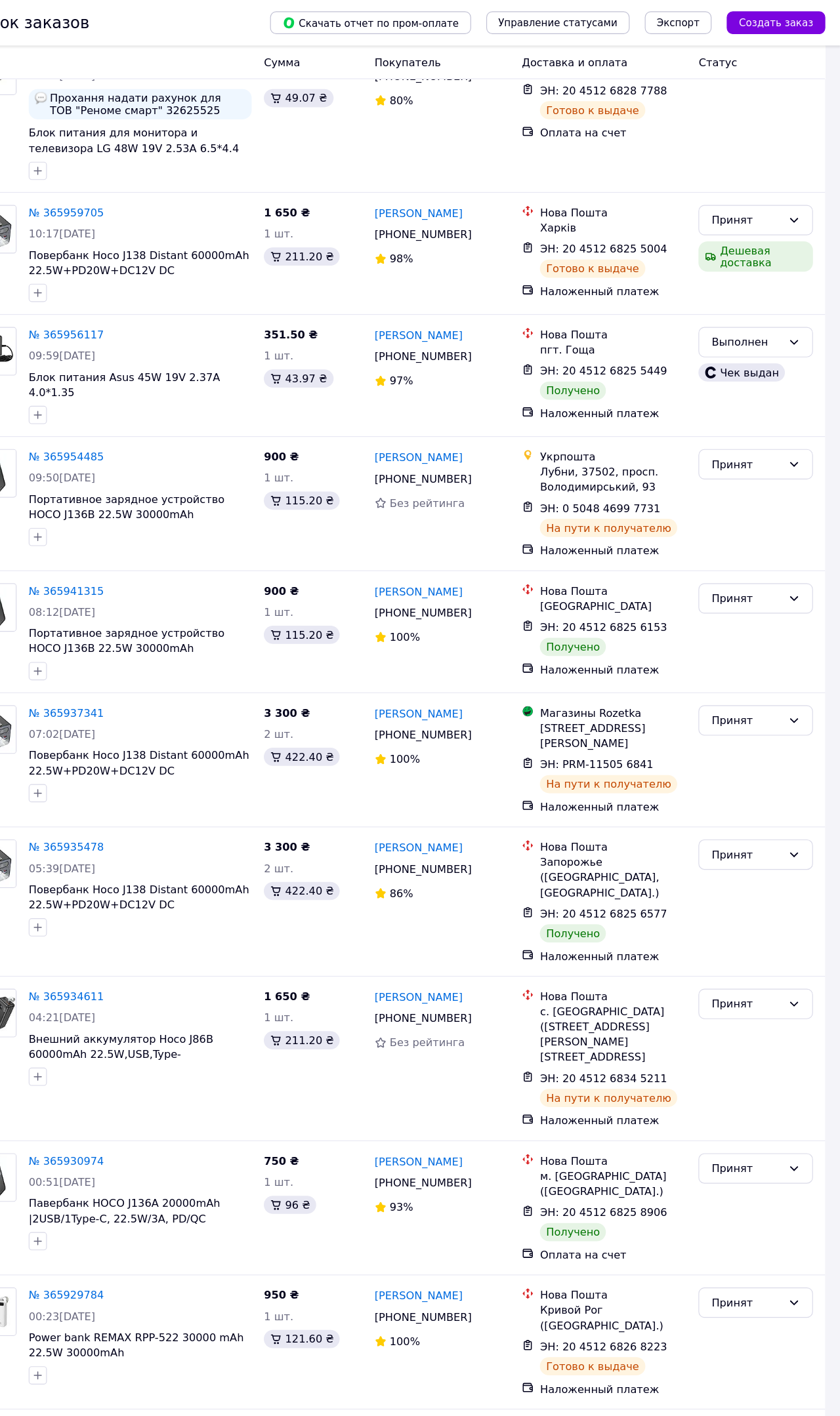
click at [795, 1005] on icon at bounding box center [799, 1010] width 10 height 10
click at [605, 862] on li "Выполнен" at bounding box center [654, 855] width 98 height 24
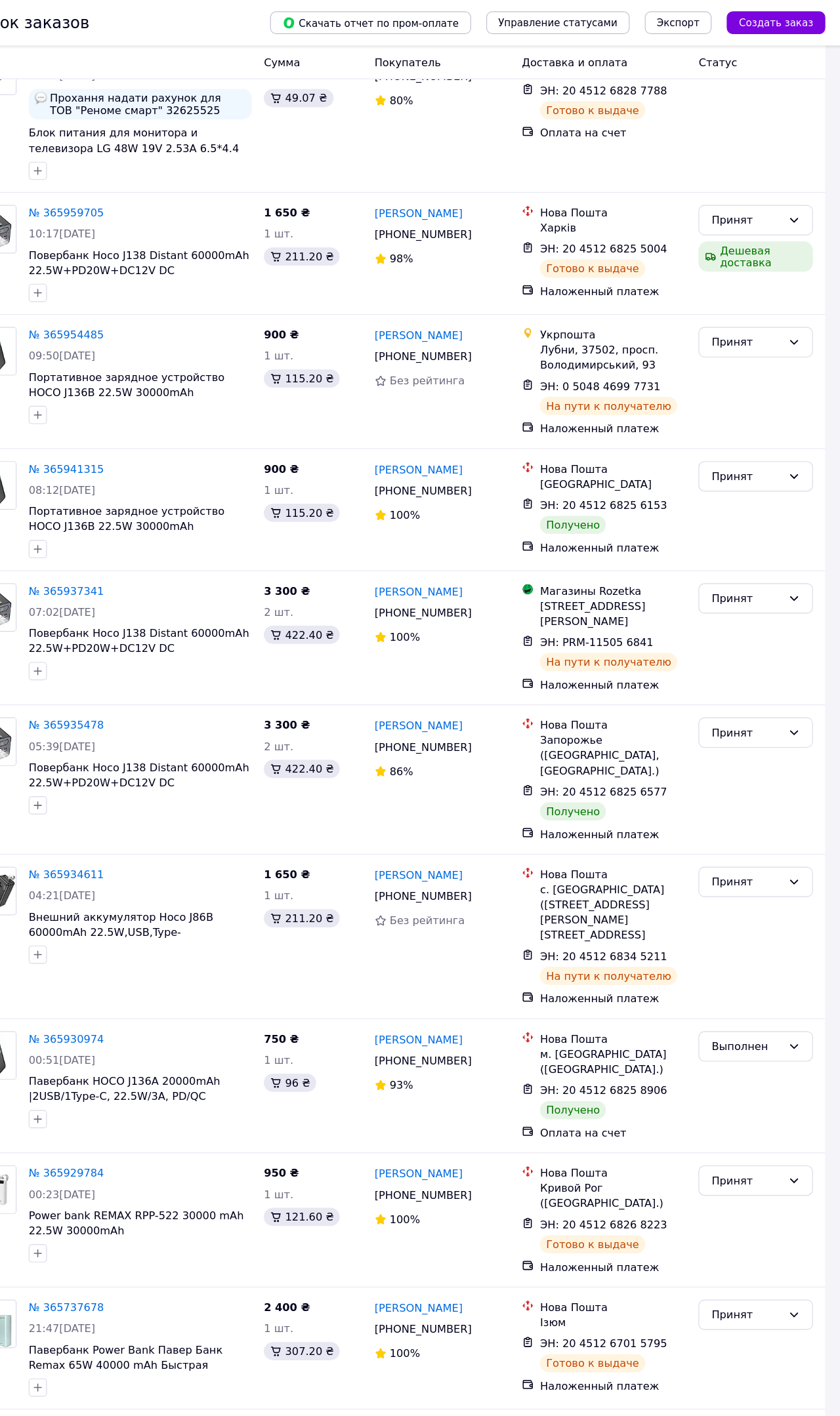
click at [795, 629] on icon at bounding box center [799, 633] width 10 height 10
click at [605, 531] on li "Отменен" at bounding box center [654, 541] width 98 height 24
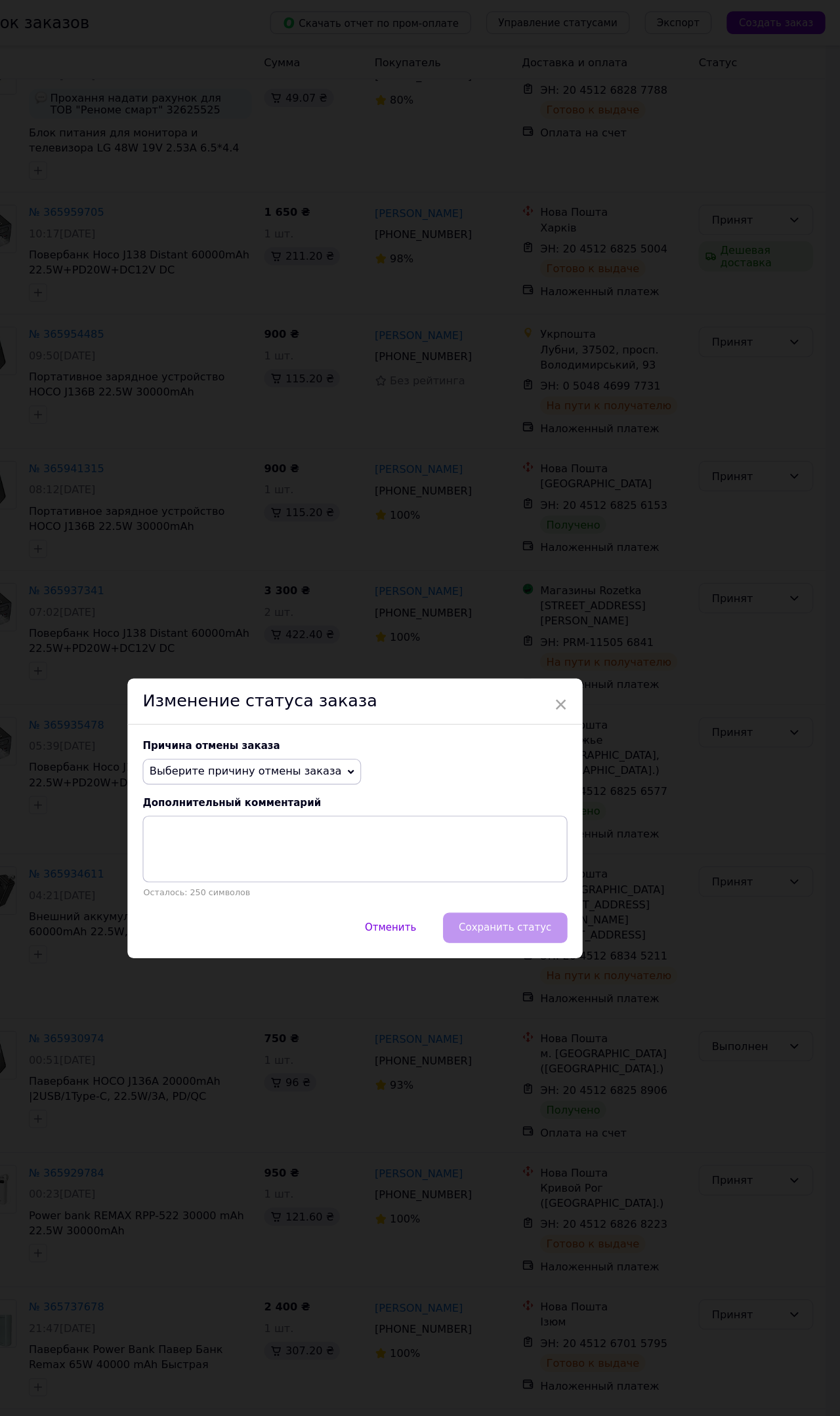
click at [428, 808] on span "Отменить" at bounding box center [450, 802] width 44 height 10
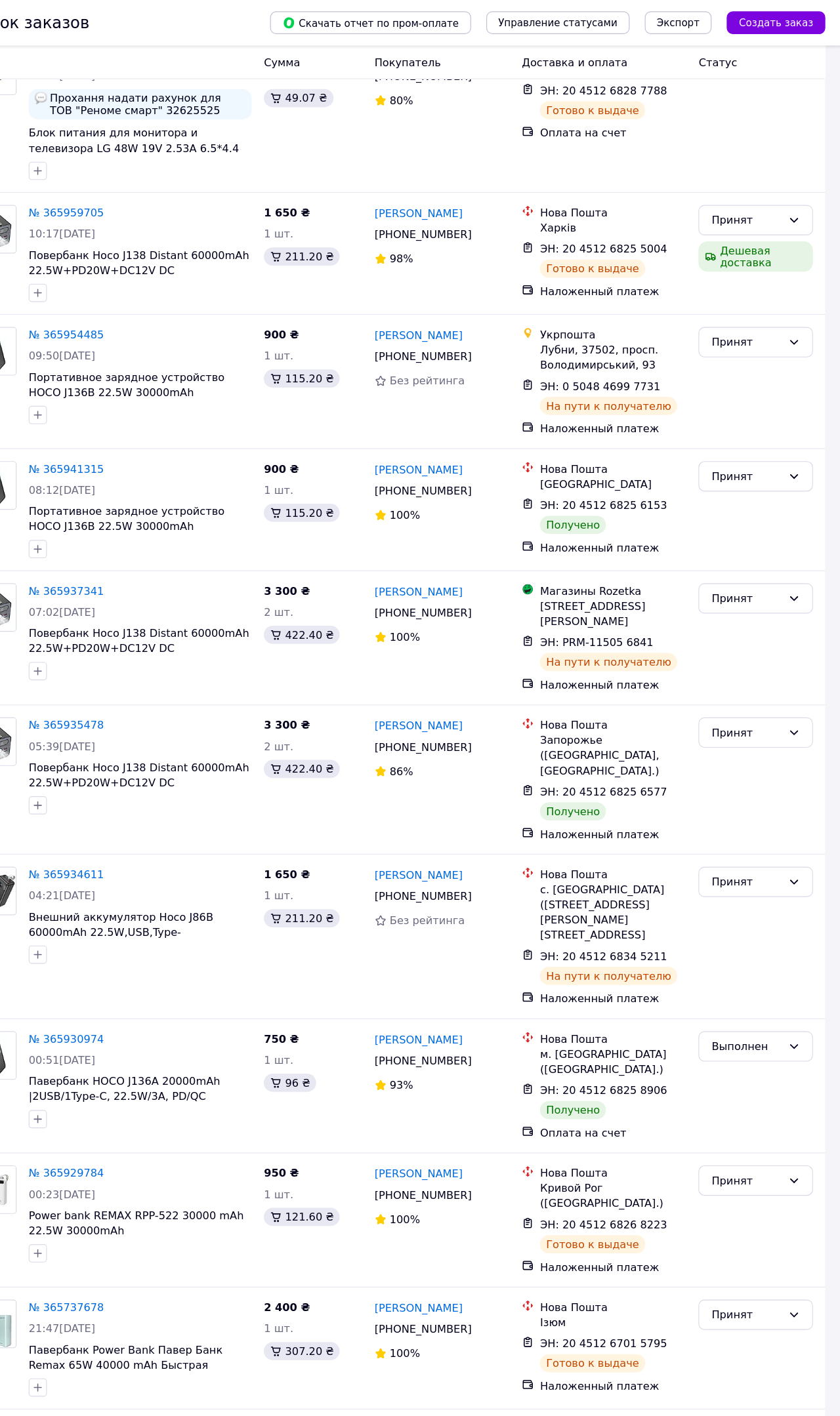
click at [717, 620] on div "Принят" at bounding box center [766, 633] width 99 height 26
click at [605, 519] on li "Выполнен" at bounding box center [654, 517] width 98 height 24
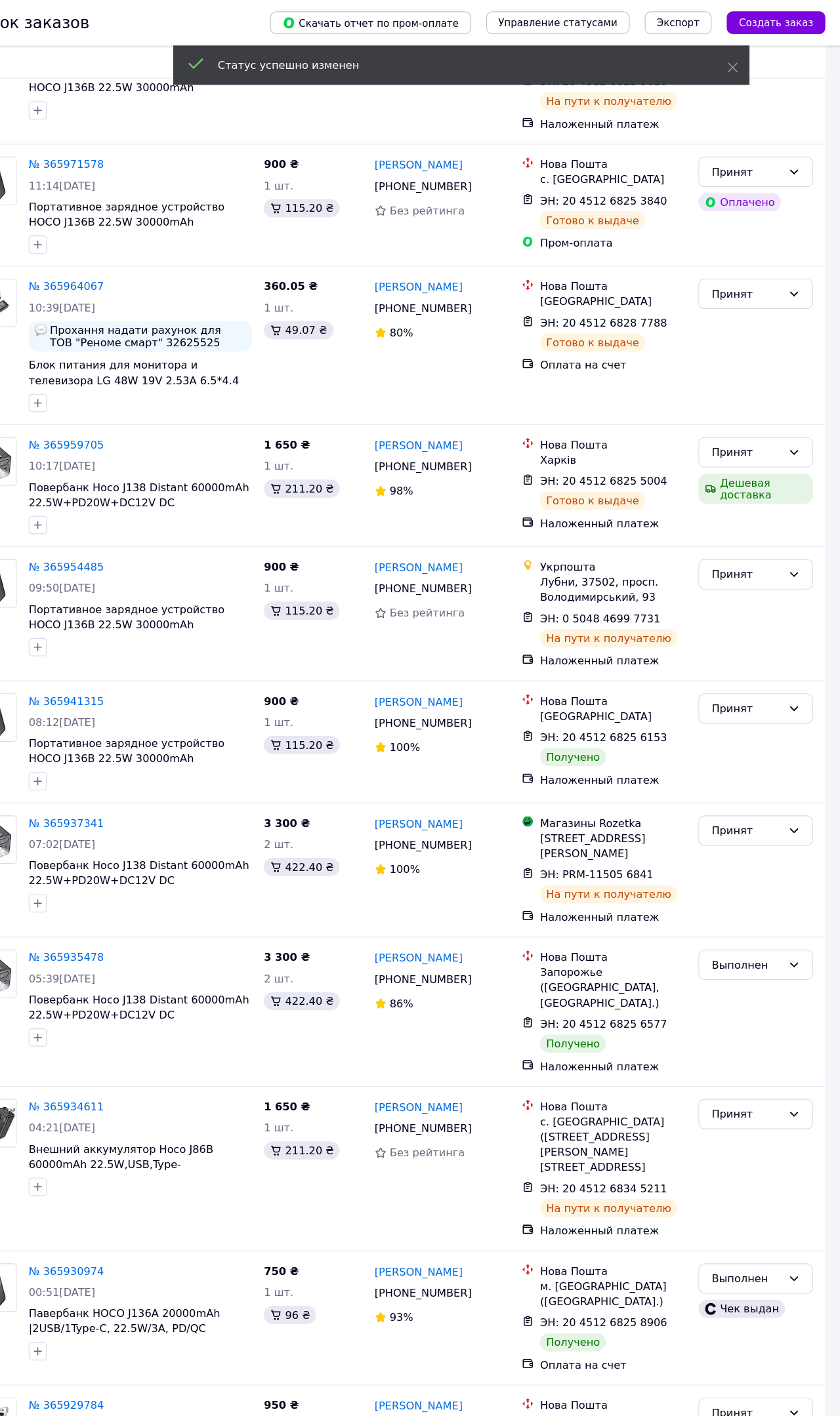
scroll to position [3111, 0]
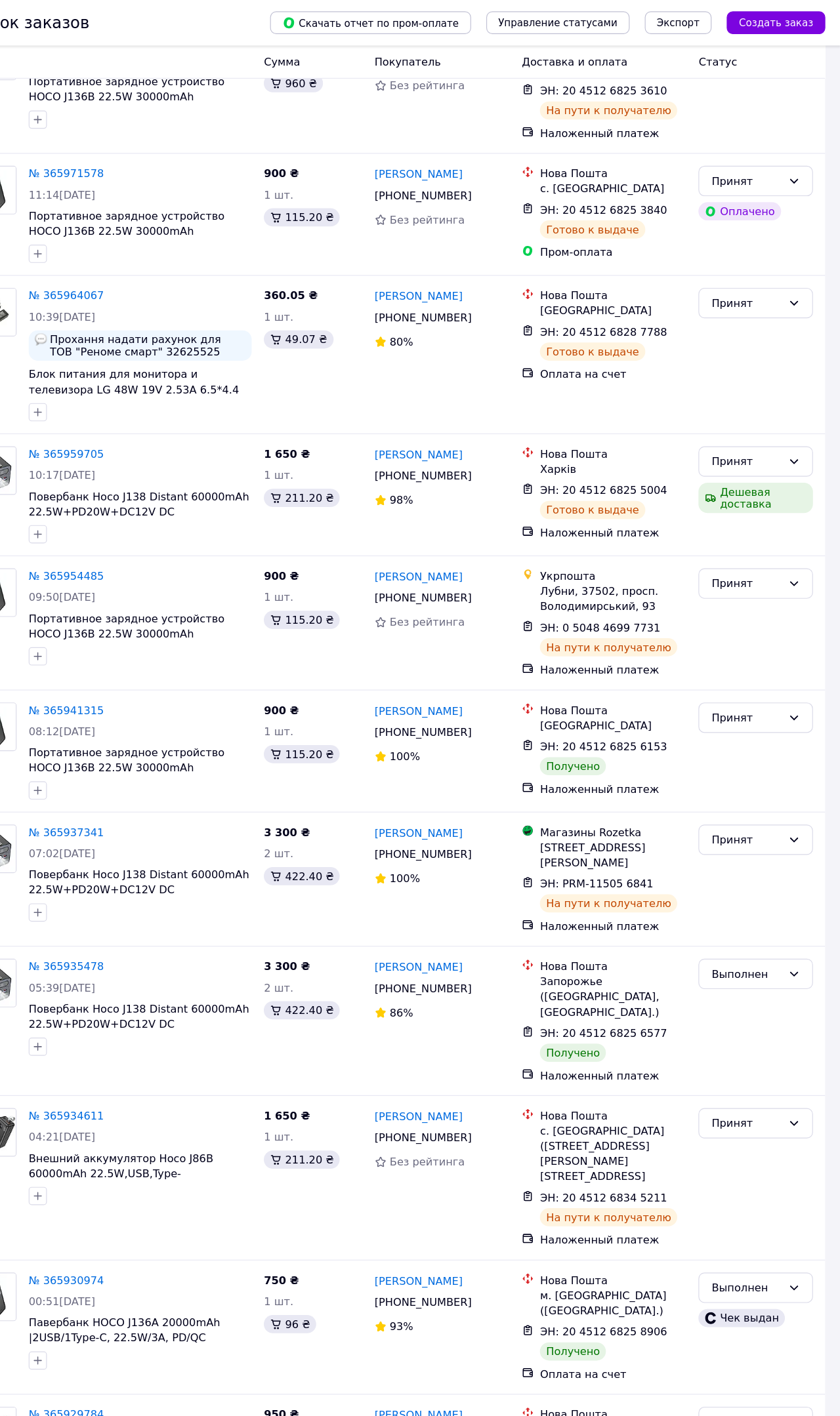
click at [795, 616] on icon at bounding box center [799, 620] width 10 height 10
click at [605, 508] on li "Выполнен" at bounding box center [654, 504] width 98 height 24
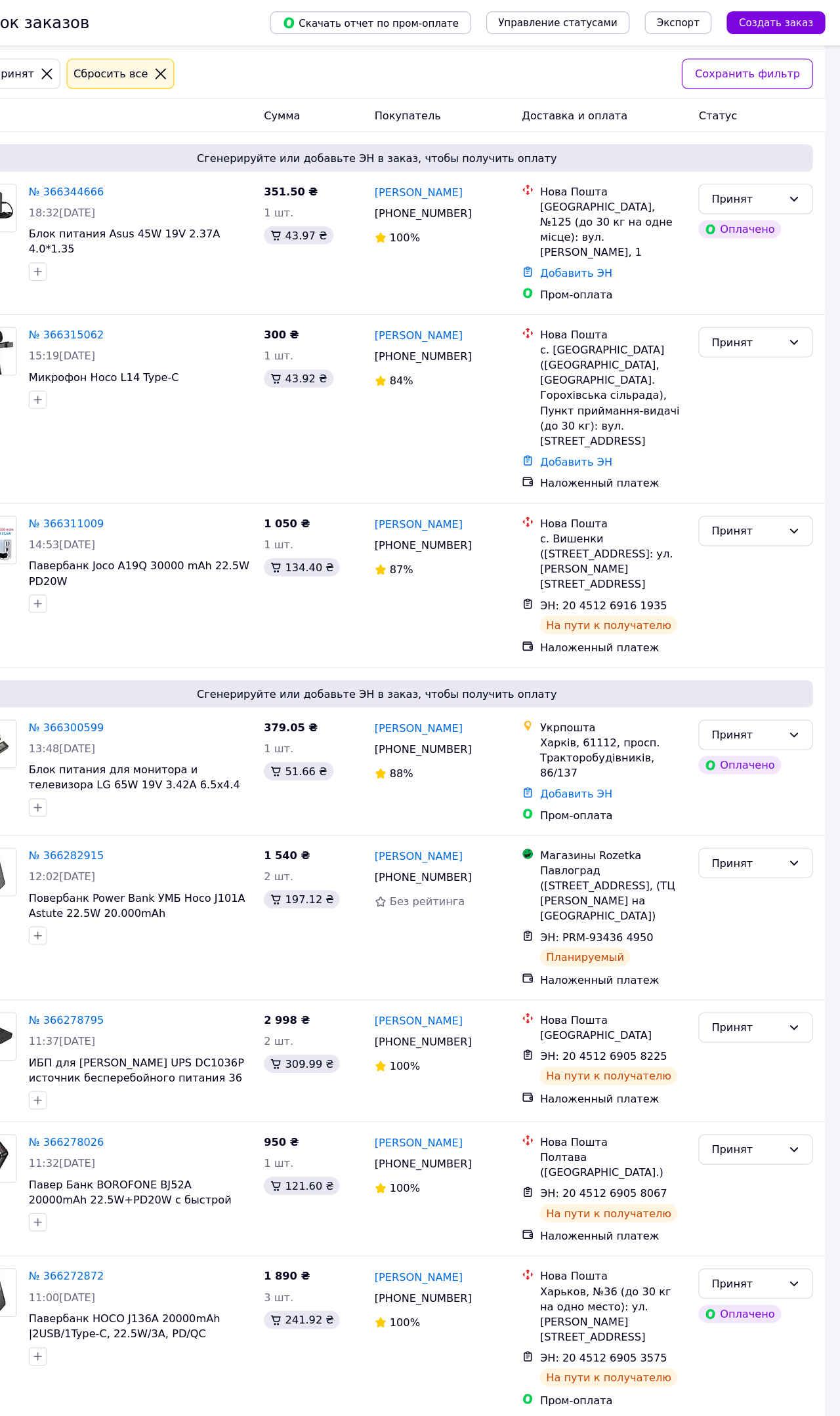
scroll to position [0, 0]
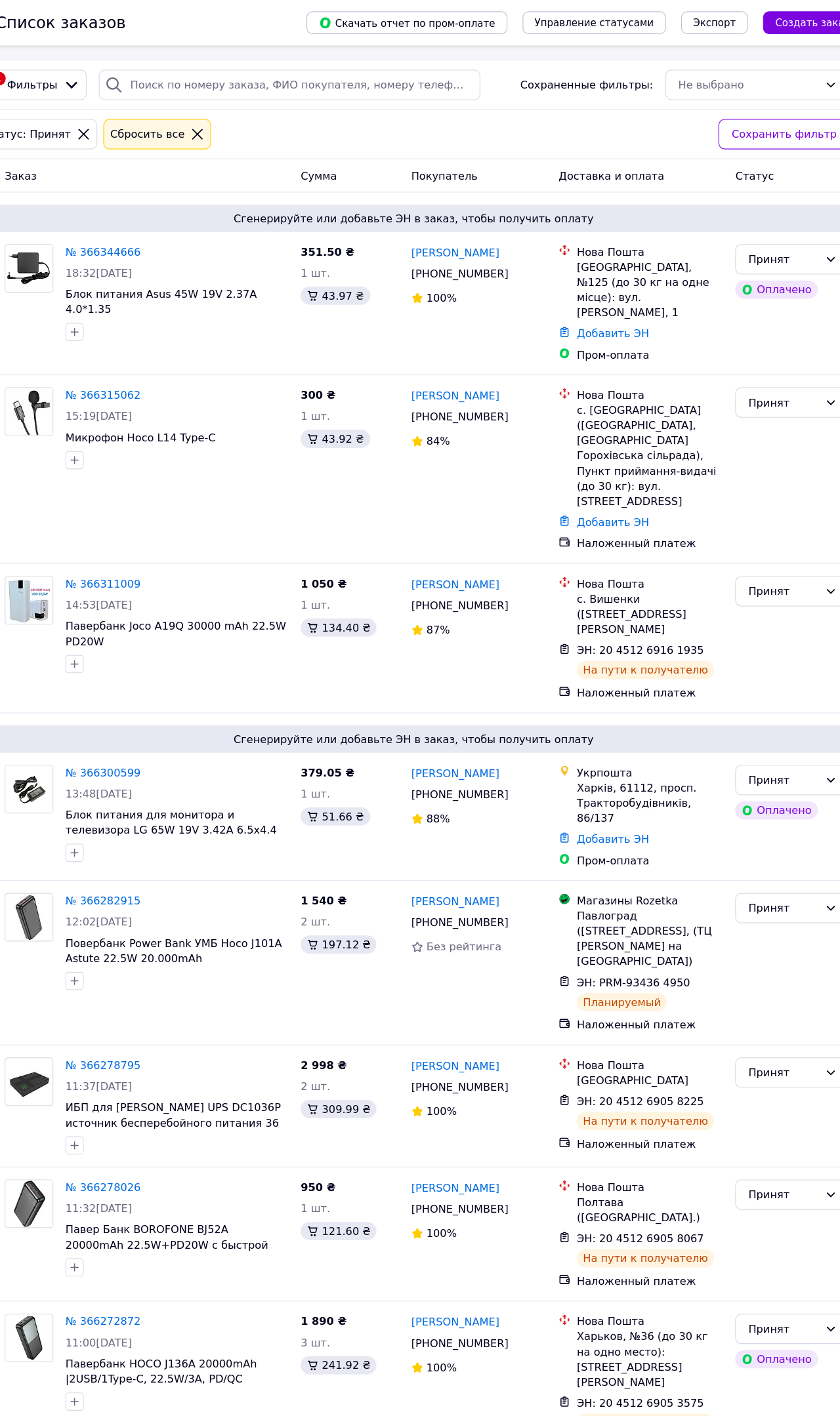
click at [138, 668] on link "№ 366300599" at bounding box center [170, 667] width 65 height 10
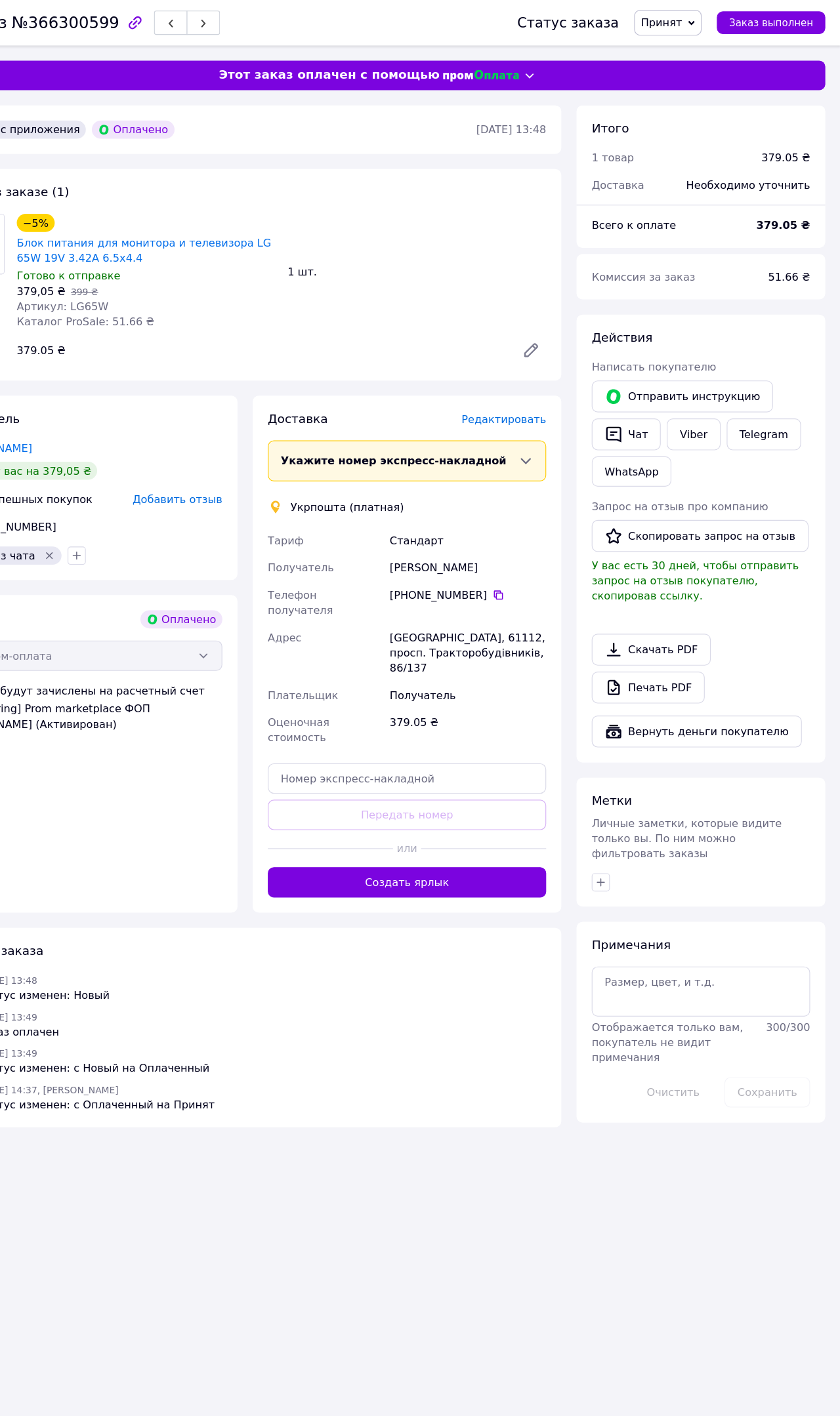
click at [625, 370] on button "Чат" at bounding box center [654, 376] width 60 height 28
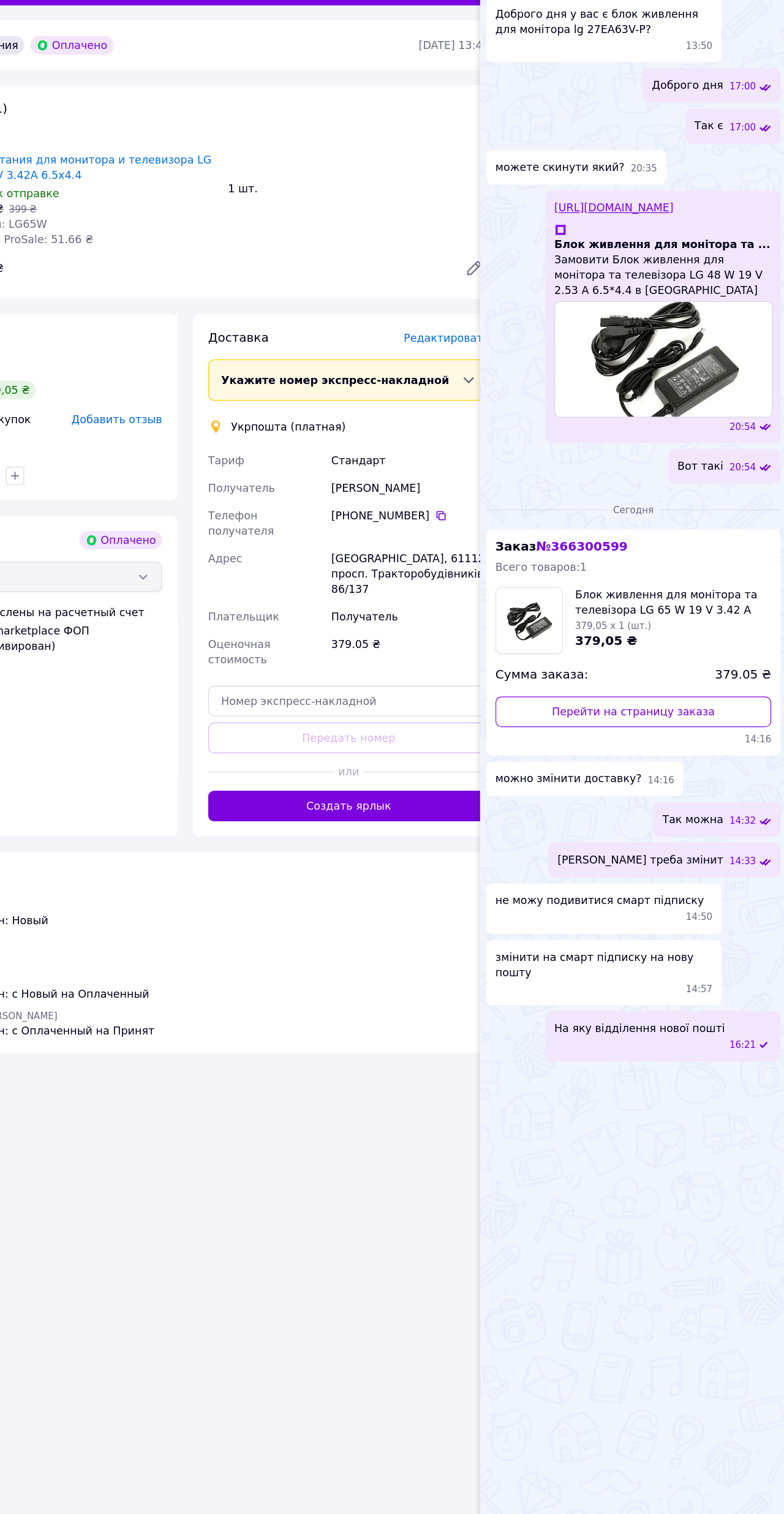
click at [264, 815] on div "12.10.2025 13:49 Заказ оплачен" at bounding box center [303, 827] width 496 height 24
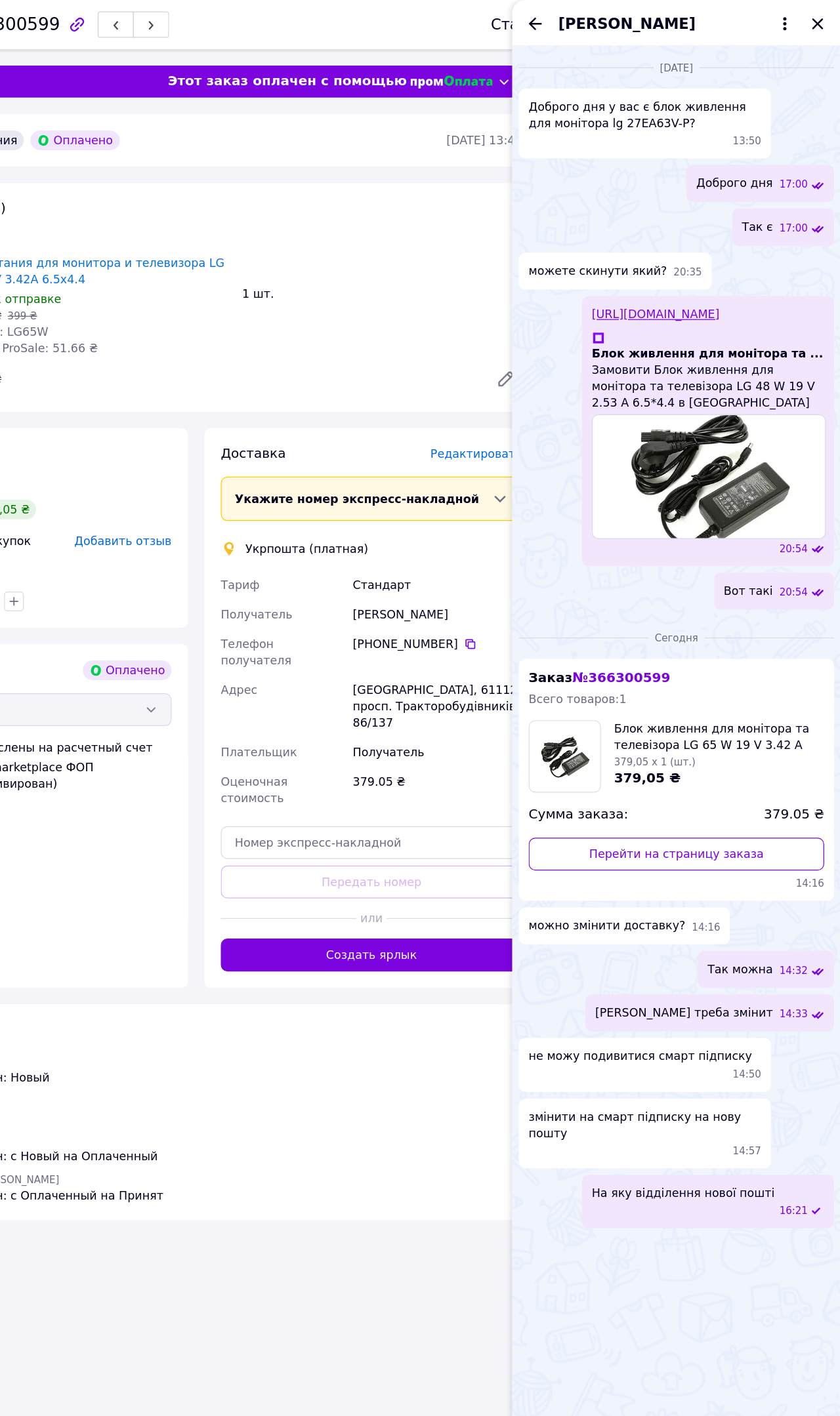
click at [813, 20] on icon "Закрыть" at bounding box center [821, 18] width 16 height 16
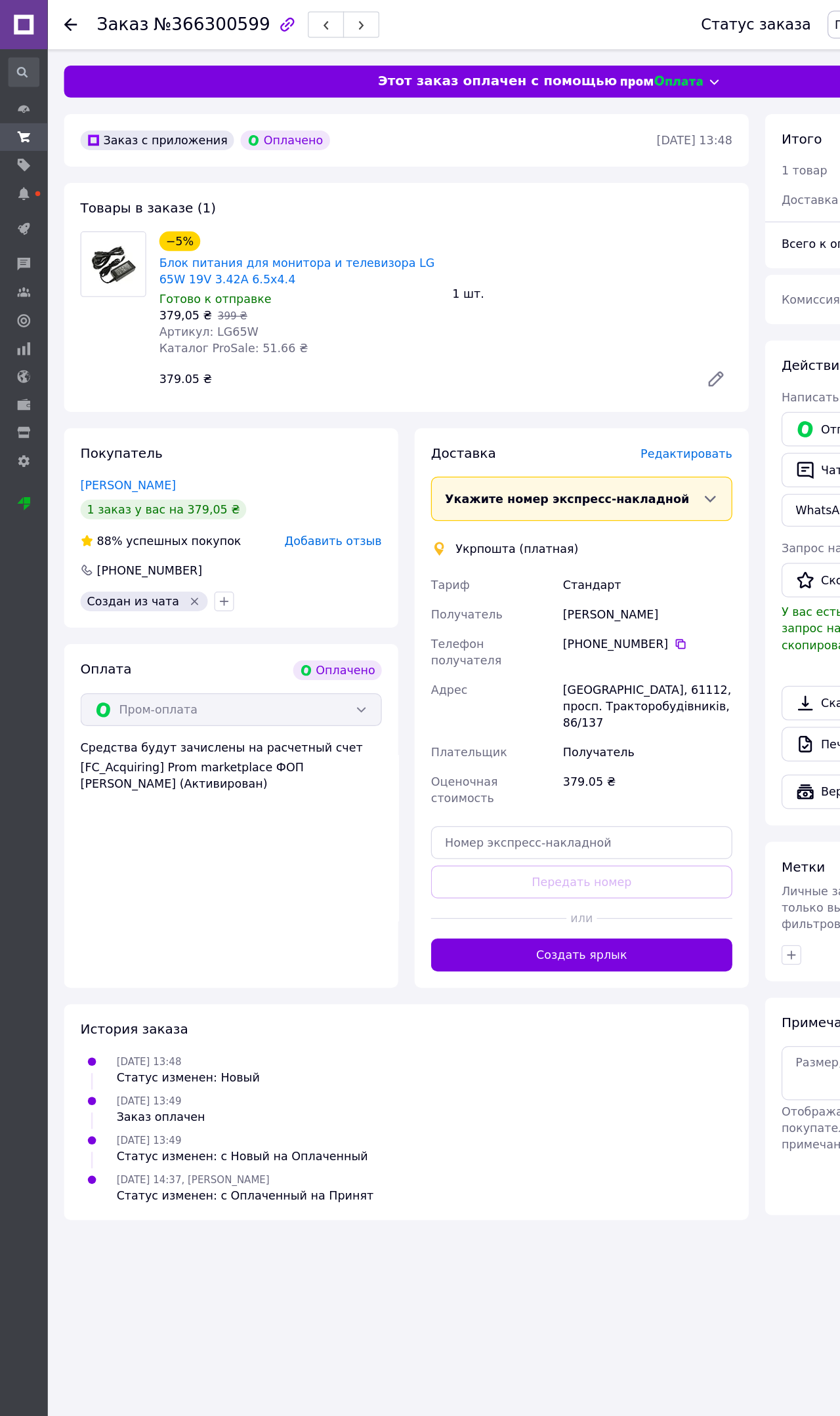
click at [575, 368] on span "Редактировать" at bounding box center [548, 362] width 74 height 10
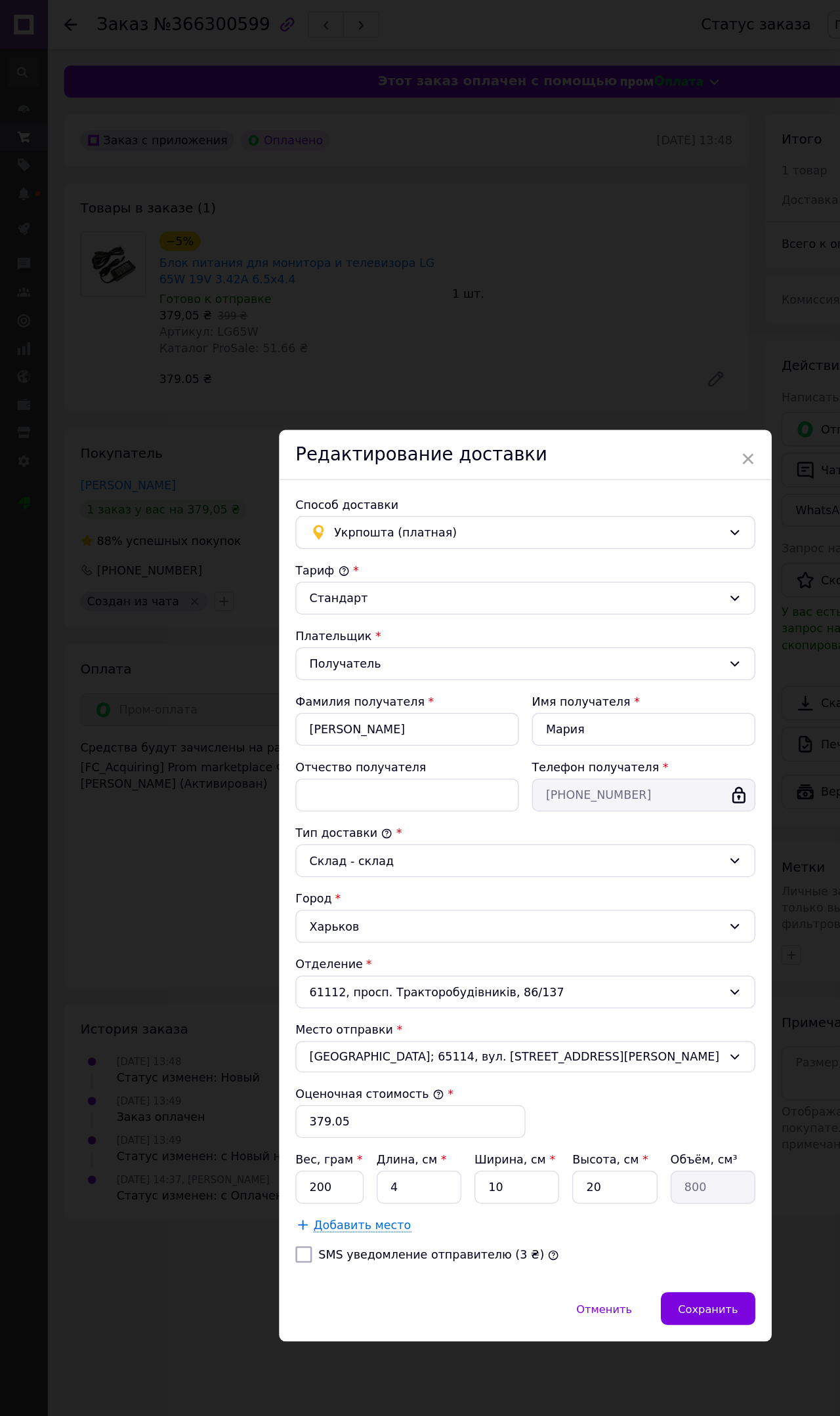
click at [602, 413] on div "Укрпошта (платная)" at bounding box center [420, 426] width 367 height 26
click at [467, 432] on span "Нова Пошта (бесплатно от 5000 ₴)" at bounding box center [429, 426] width 325 height 13
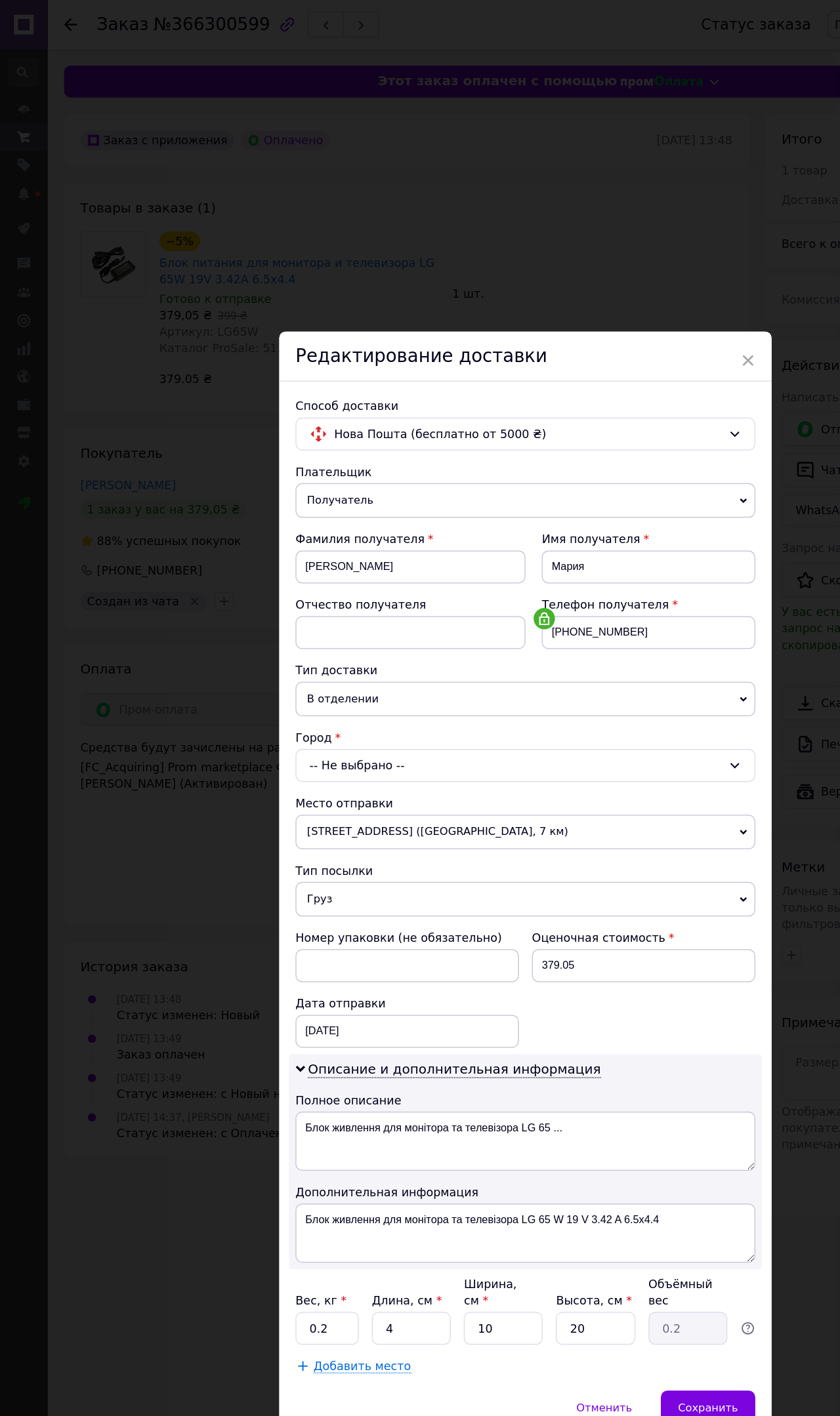
click at [614, 265] on div "Редактирование доставки" at bounding box center [420, 284] width 393 height 40
click at [597, 277] on span "×" at bounding box center [597, 288] width 12 height 22
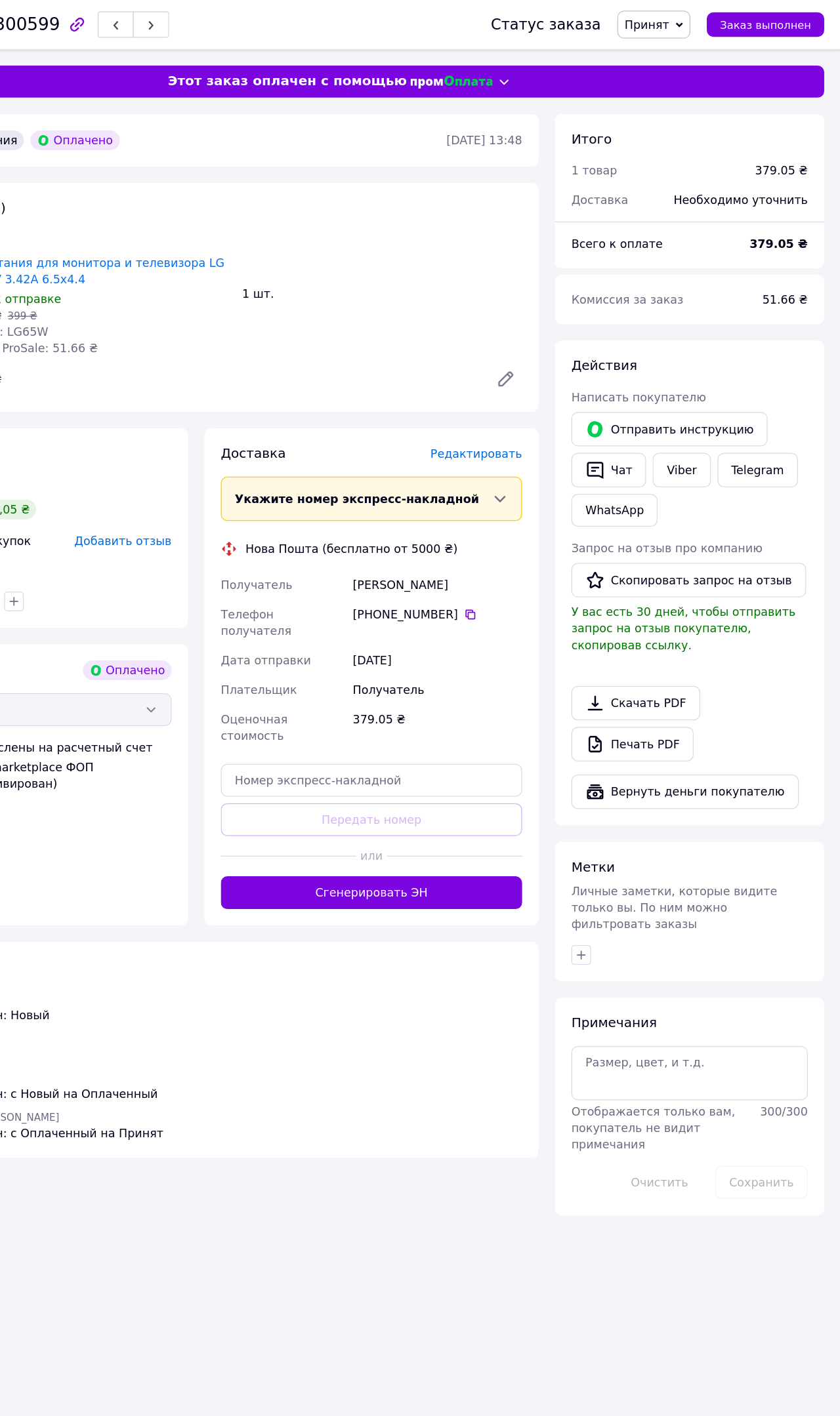
click at [625, 378] on button "Чат" at bounding box center [654, 376] width 60 height 28
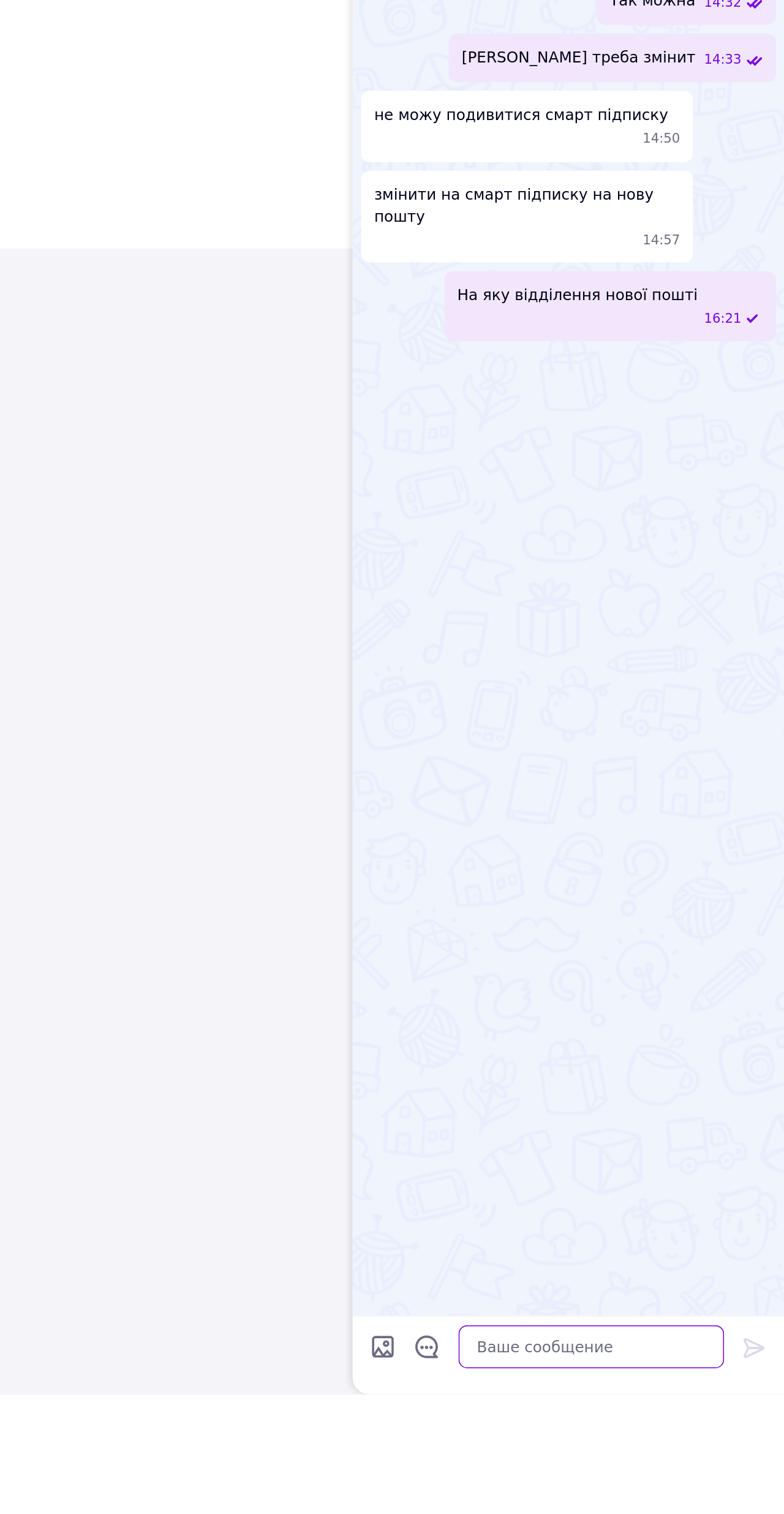
click at [599, 1322] on textarea at bounding box center [674, 1486] width 151 height 24
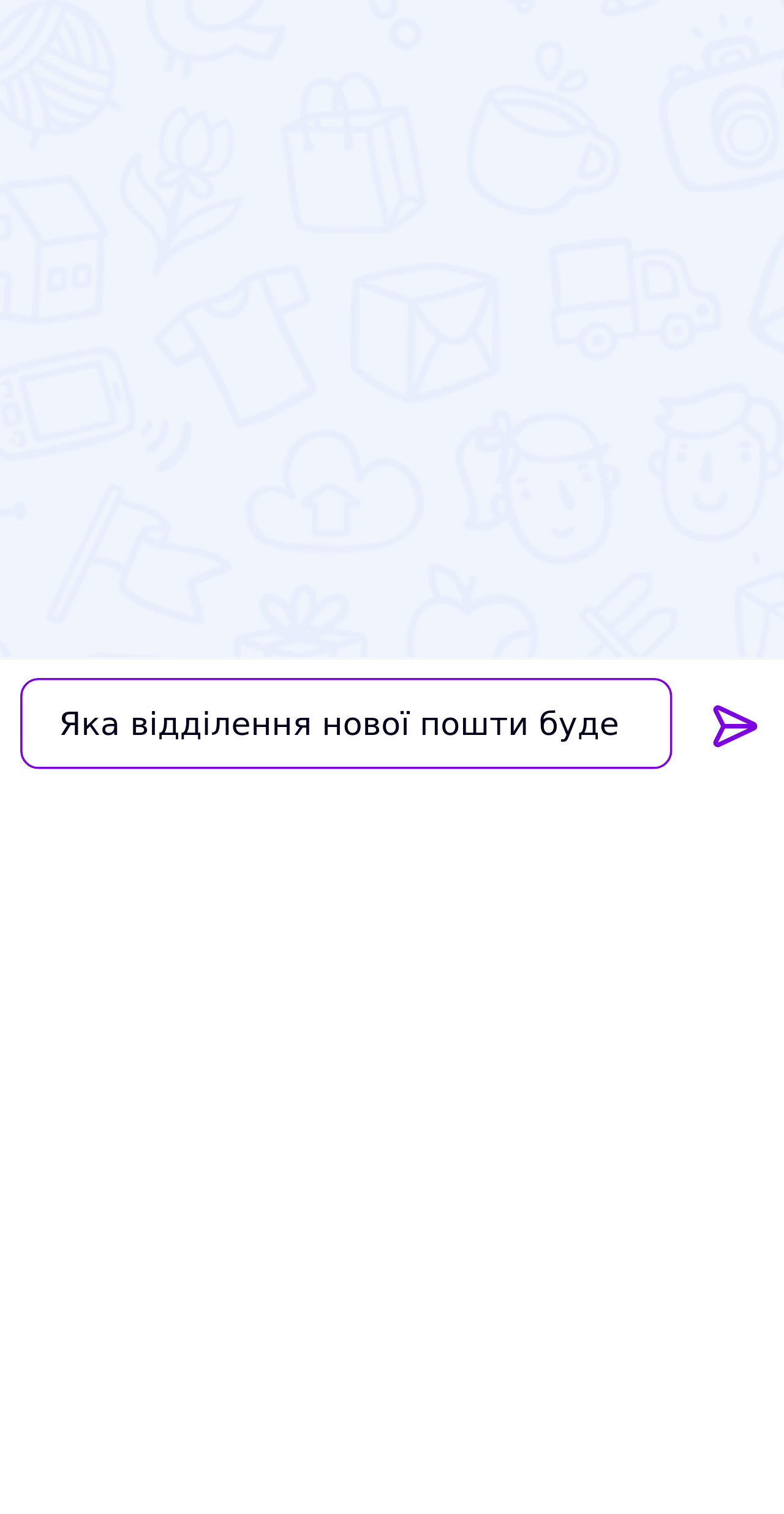
type textarea "Яка відділення нової пошти буде"
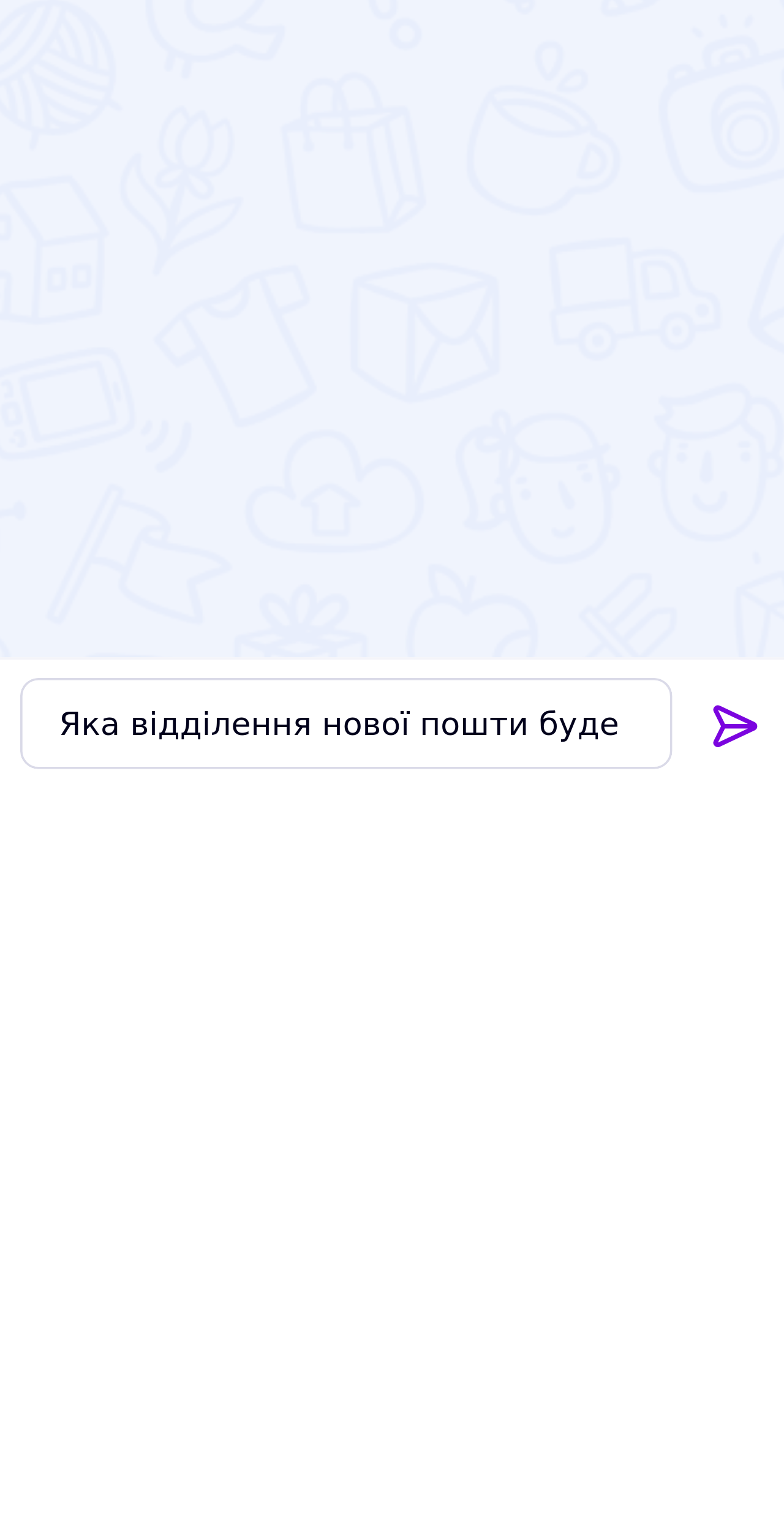
click at [761, 1322] on icon at bounding box center [767, 1487] width 12 height 11
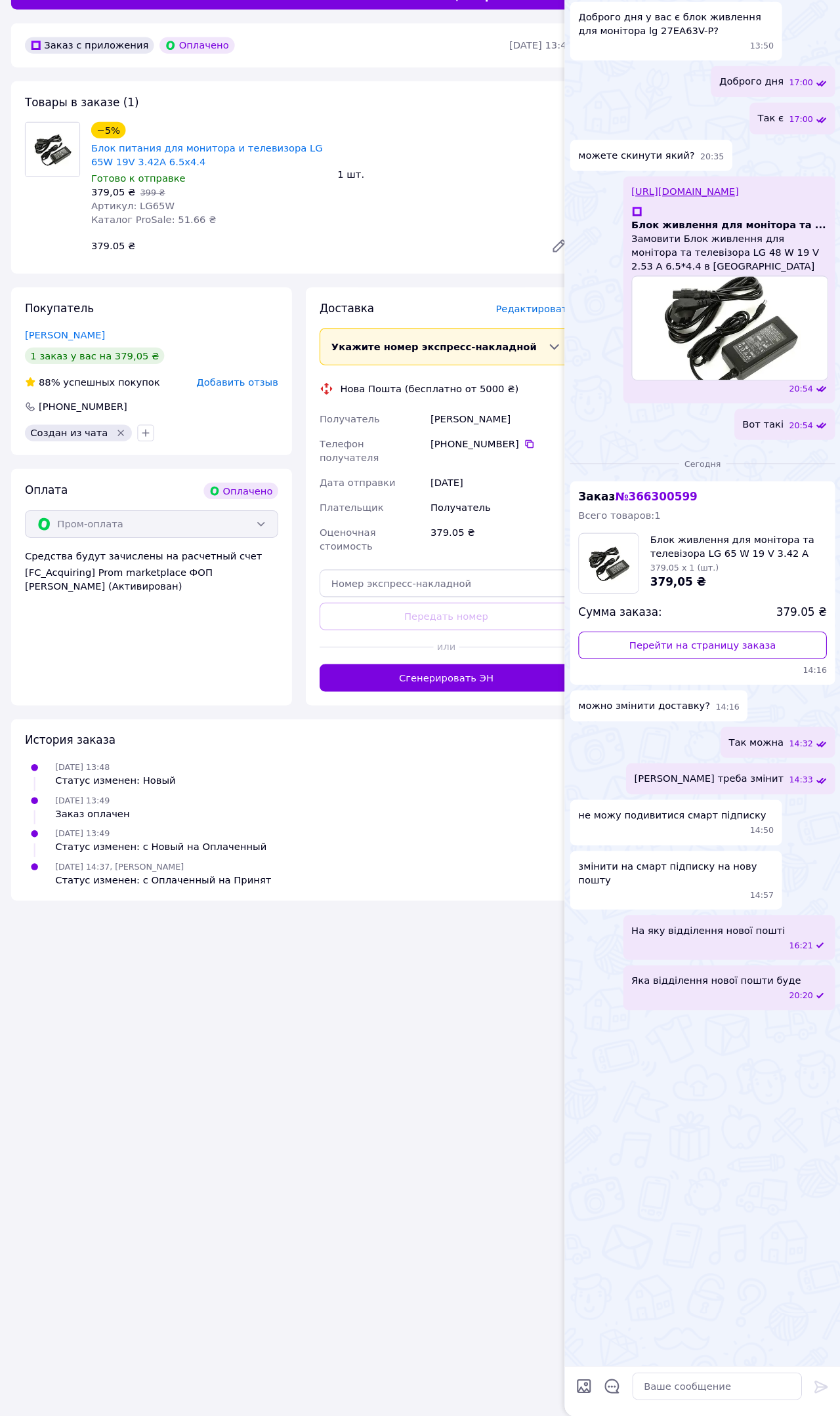
click at [511, 357] on span "Редактировать" at bounding box center [548, 362] width 74 height 10
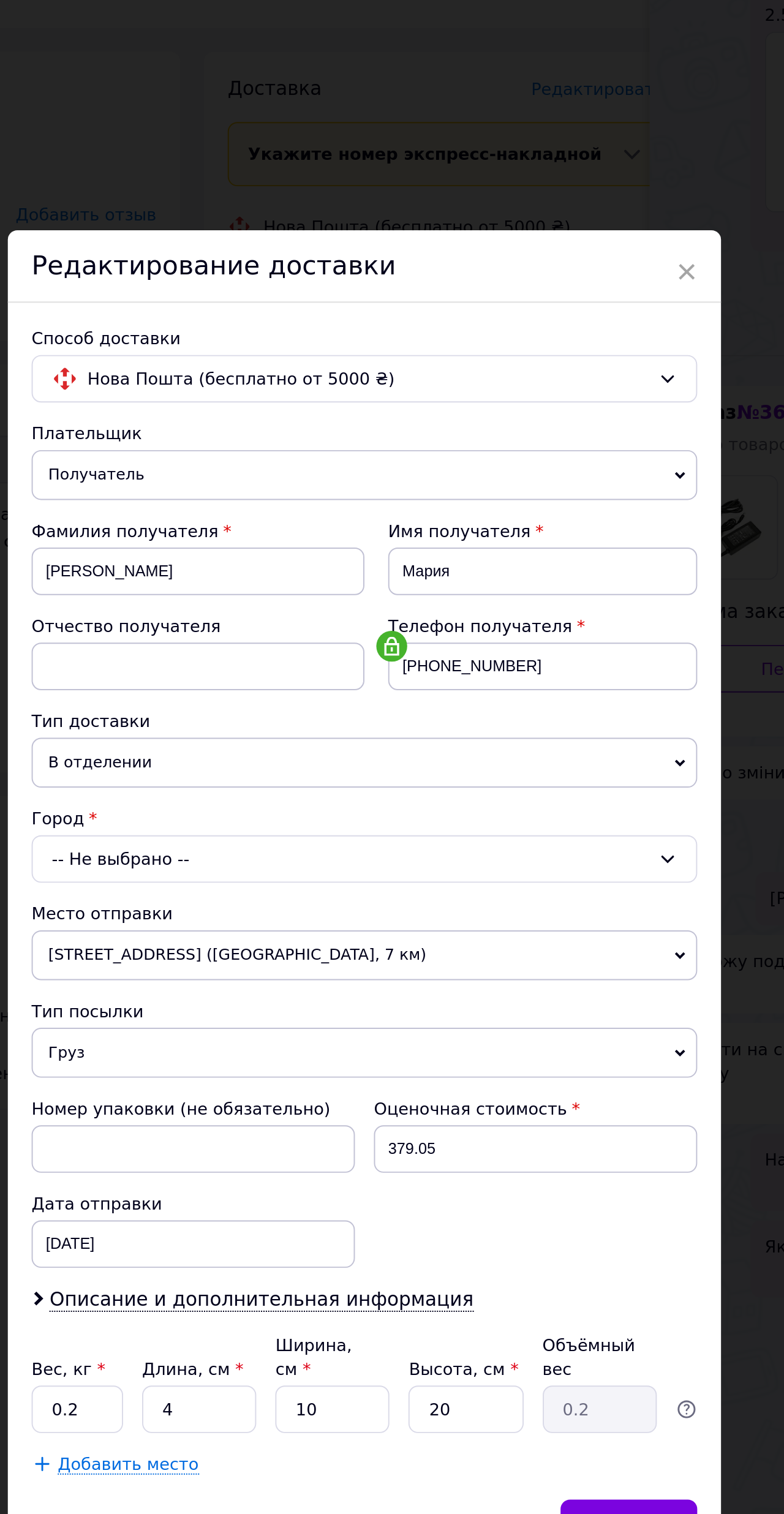
click at [320, 673] on span "В отделении" at bounding box center [392, 686] width 343 height 26
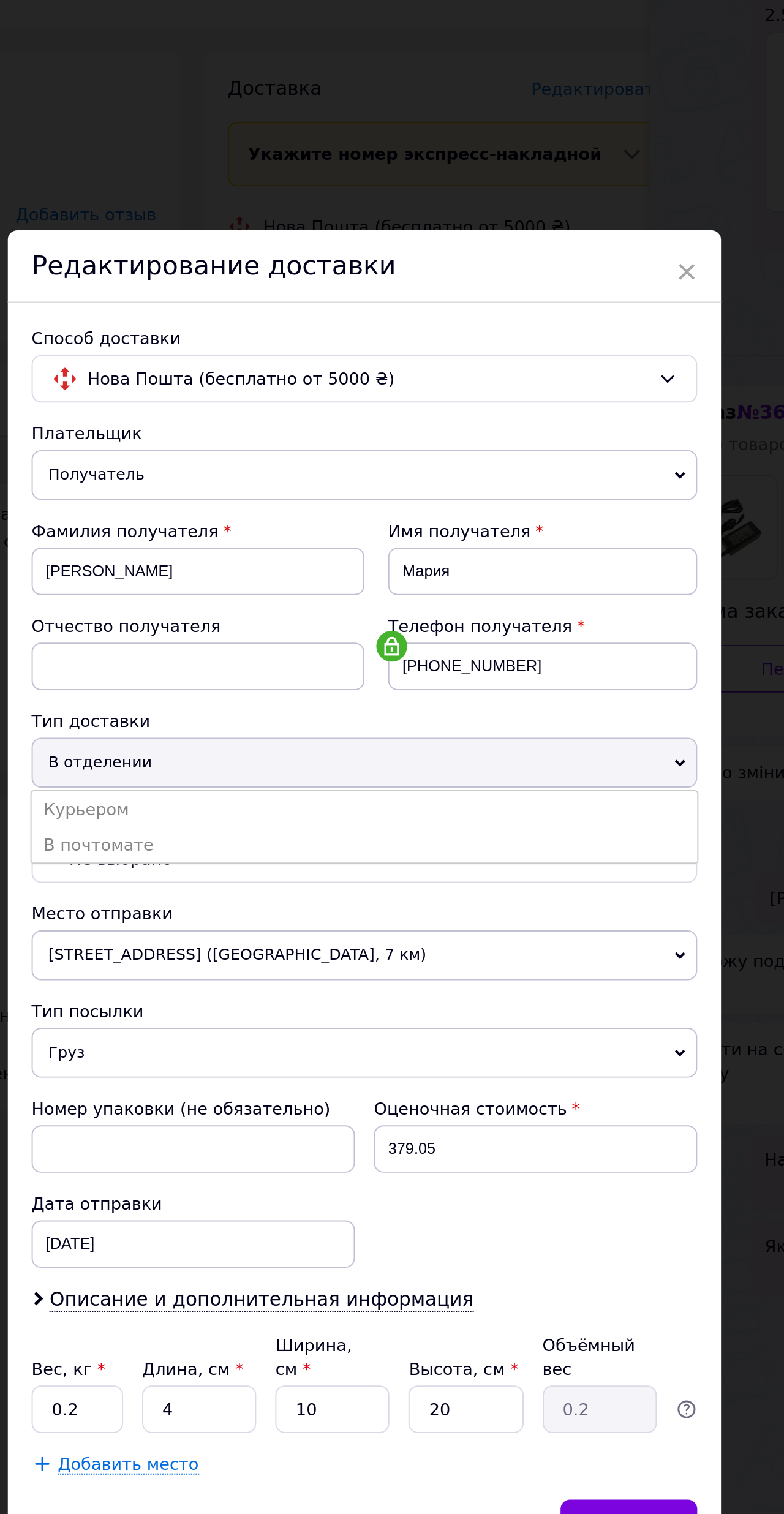
click at [313, 673] on span "В отделении" at bounding box center [392, 686] width 343 height 26
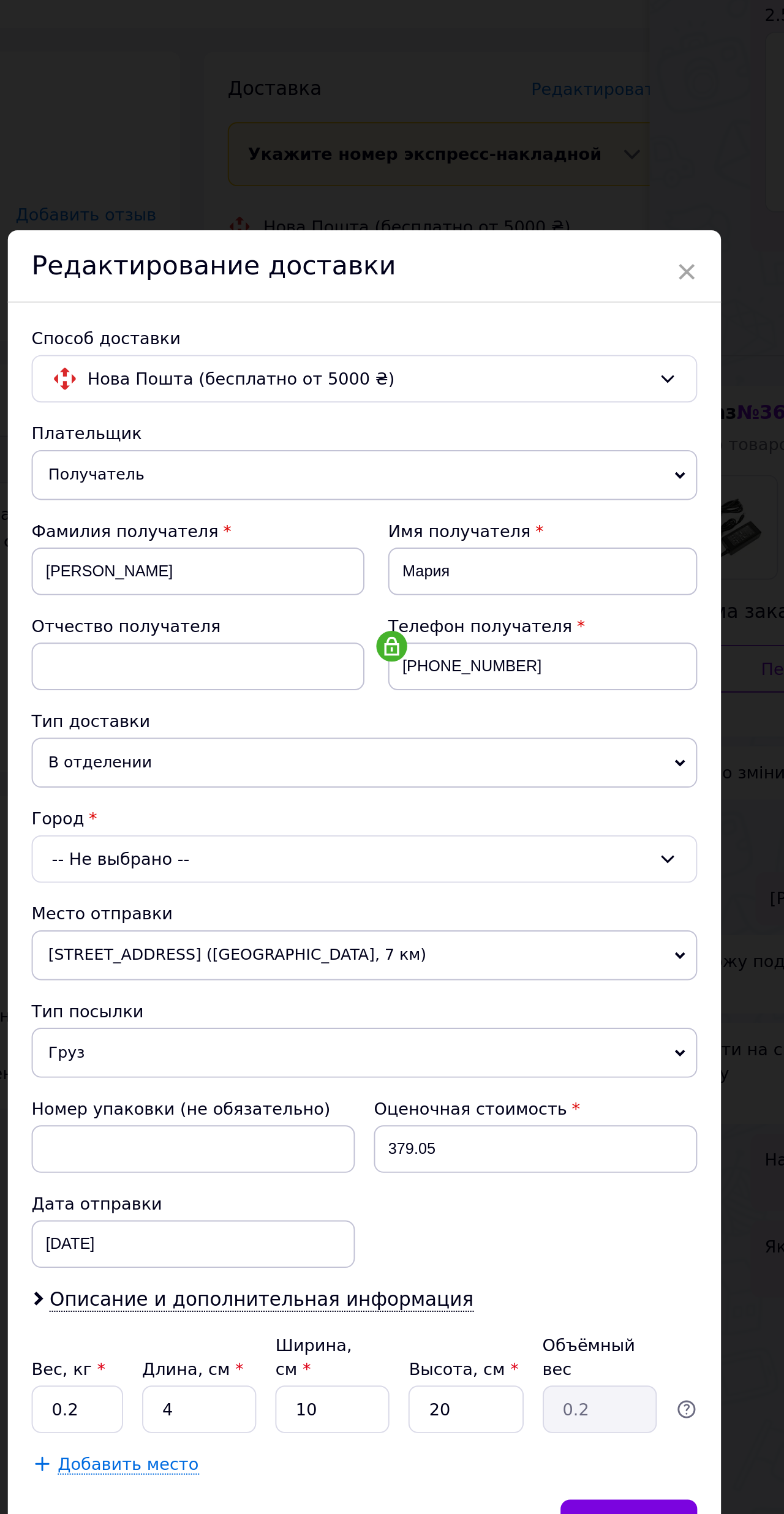
click at [299, 723] on div "-- Не выбрано --" at bounding box center [392, 735] width 343 height 24
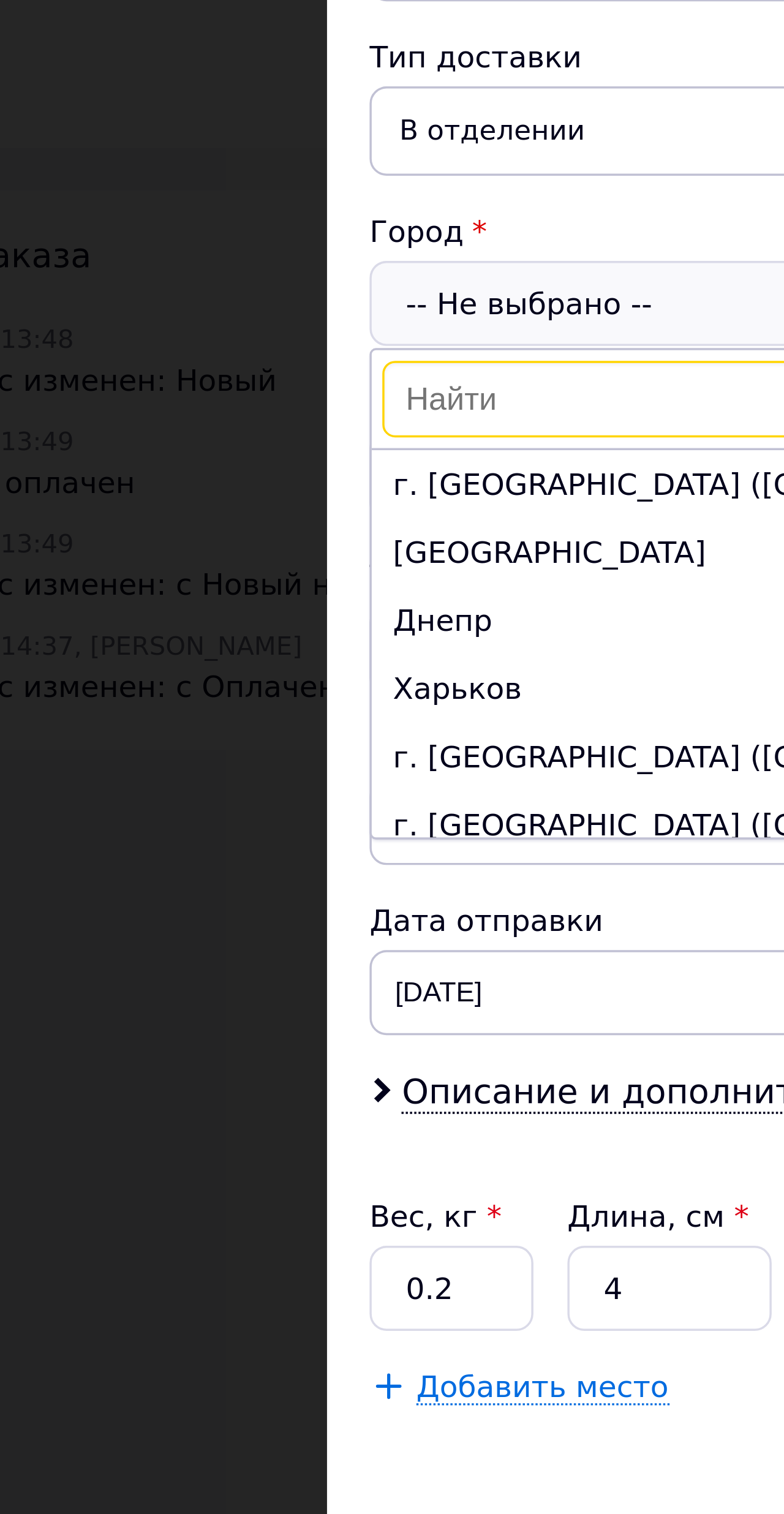
click at [221, 837] on li "Харьков" at bounding box center [392, 846] width 342 height 20
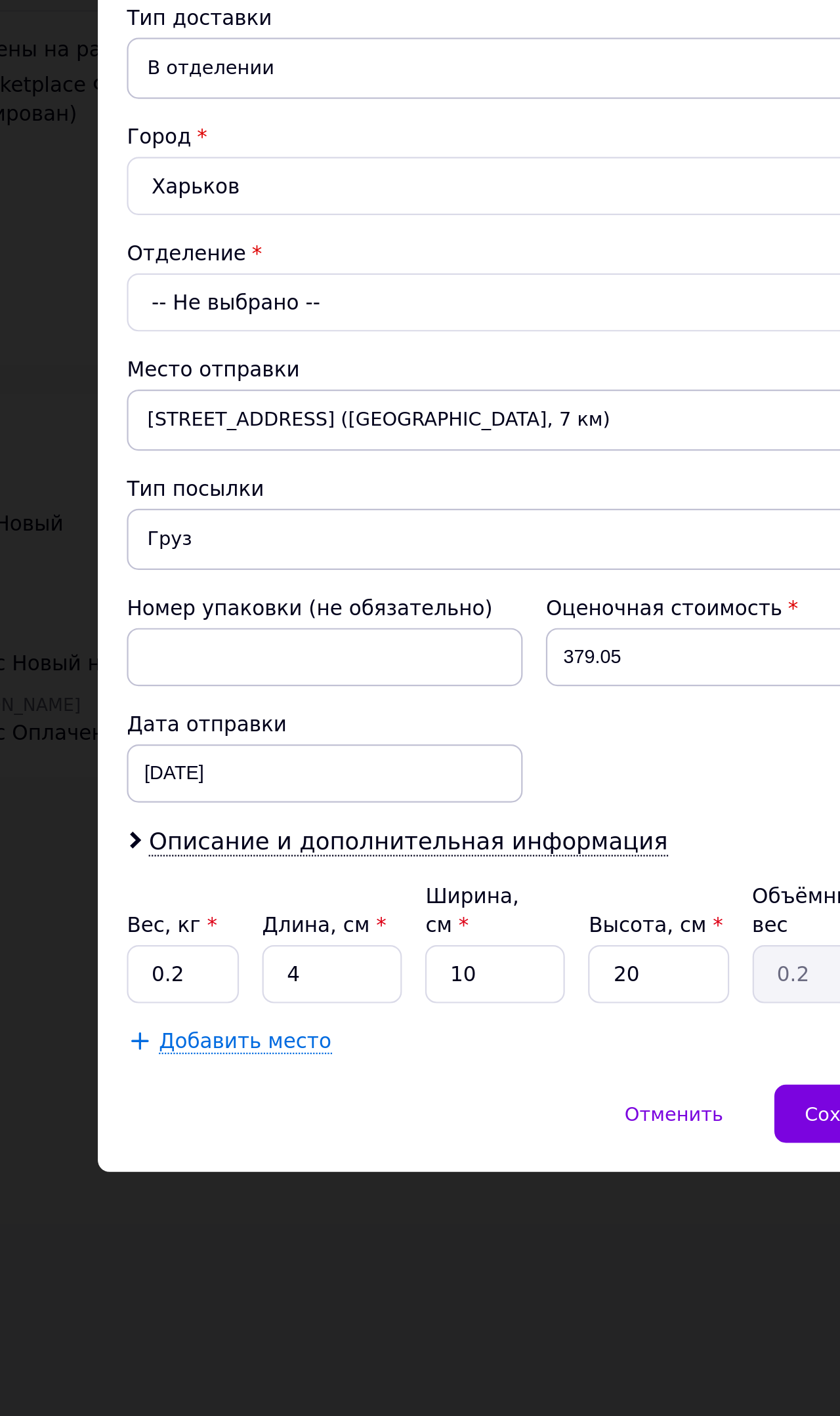
click at [251, 699] on div "-- Не выбрано --" at bounding box center [420, 712] width 367 height 26
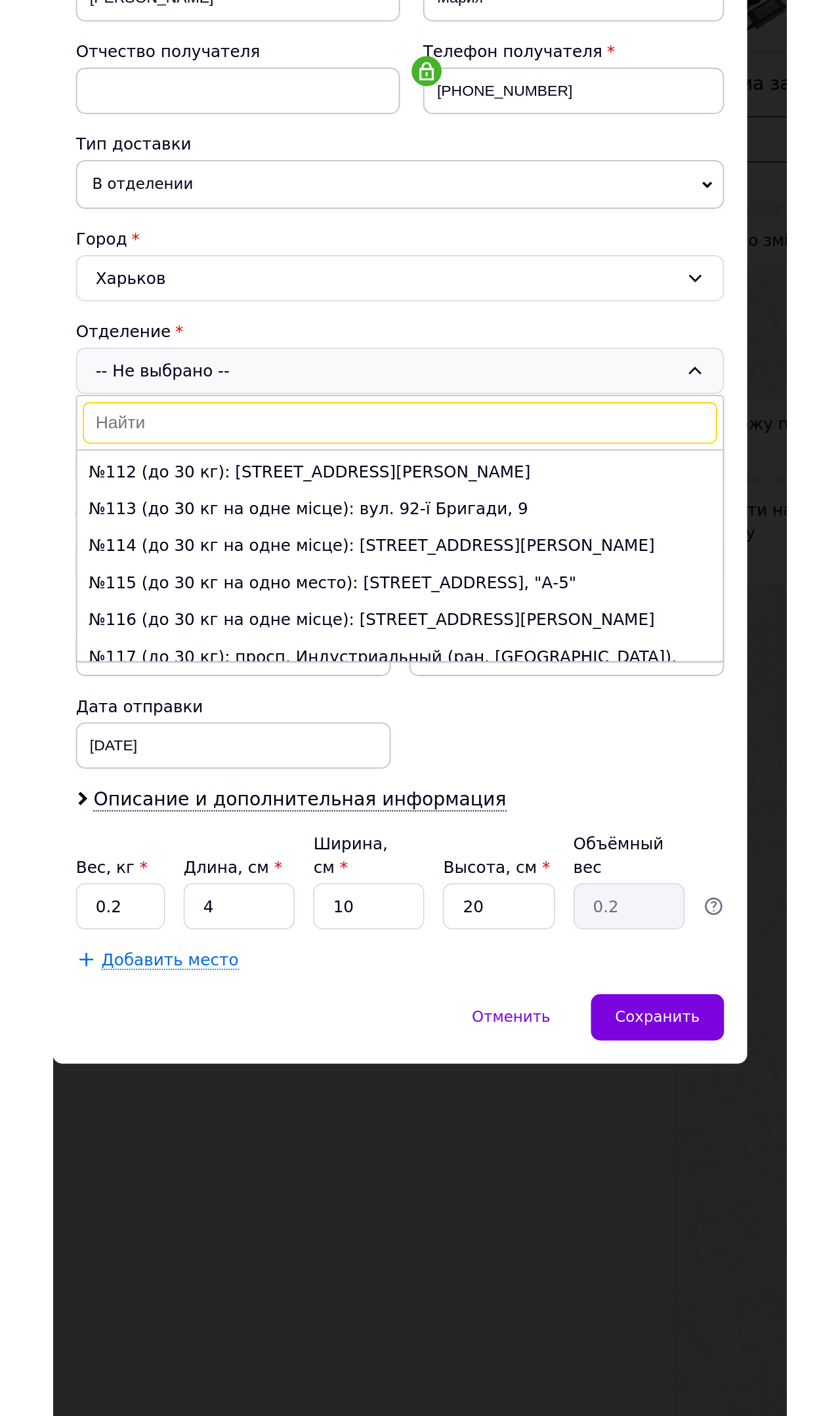
scroll to position [2088, 0]
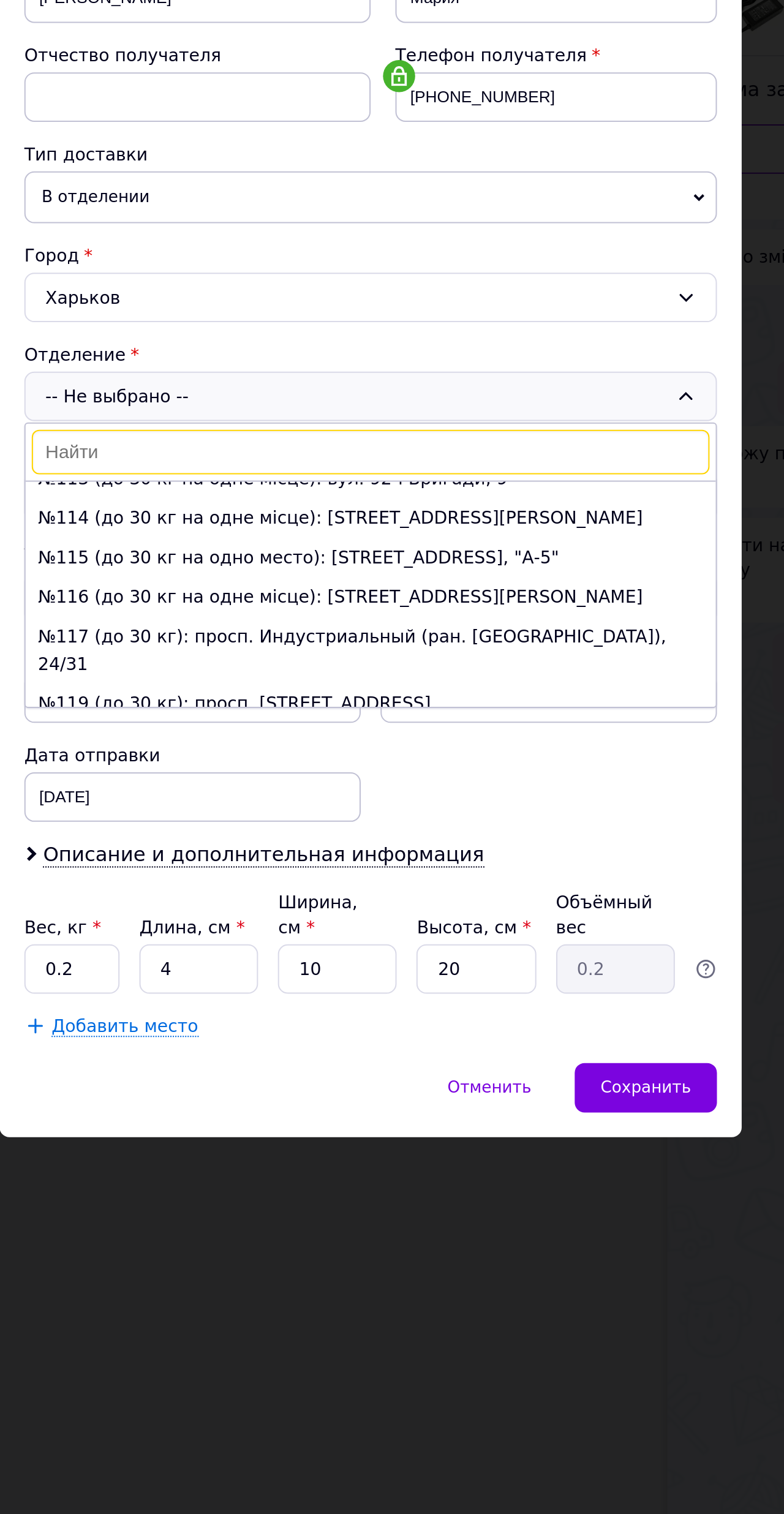
click at [292, 123] on li "№71 (до 10 кг): просп. Тракторостроителей, 86/137" at bounding box center [392, 113] width 342 height 20
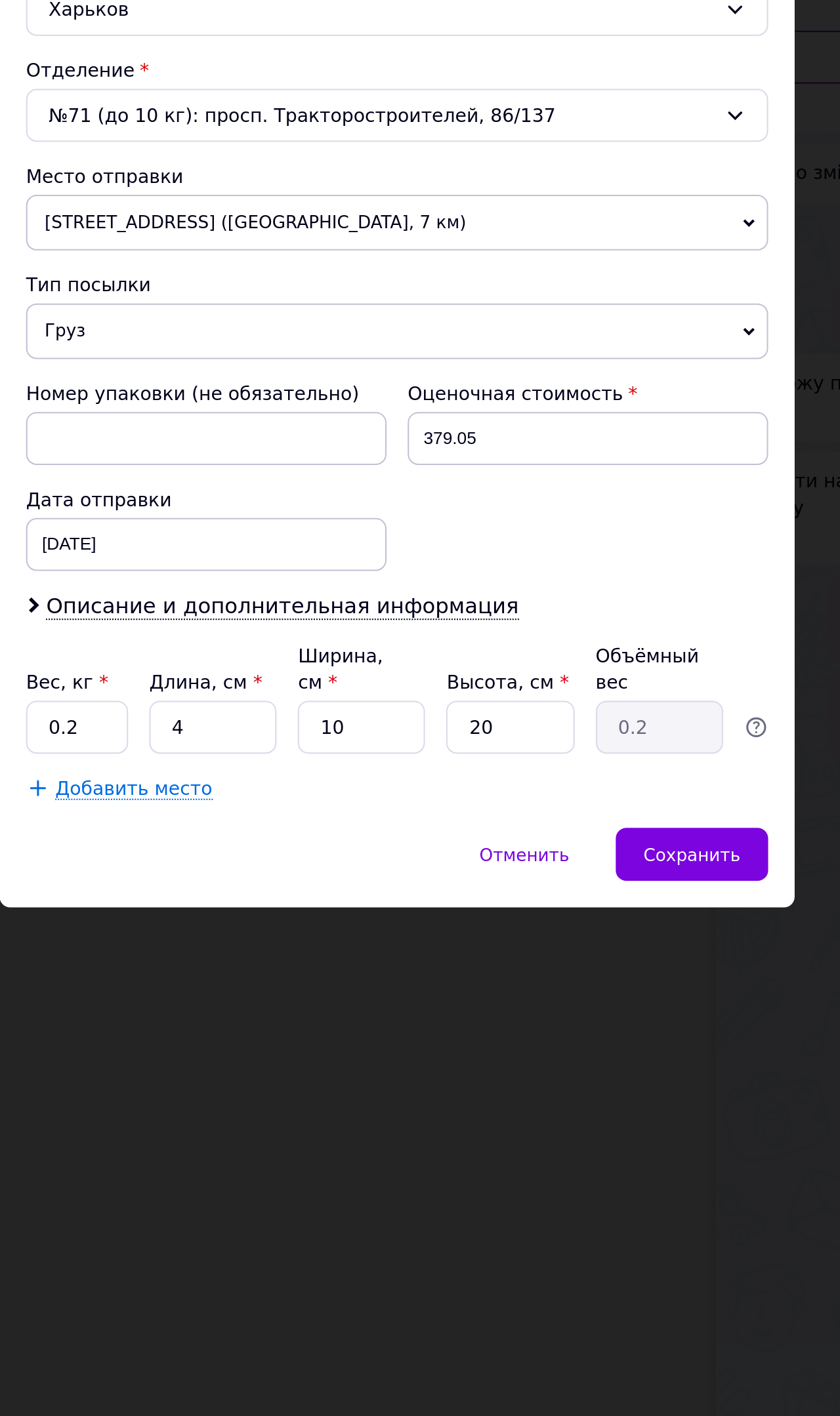
click at [542, 1074] on span "Сохранить" at bounding box center [566, 1078] width 48 height 10
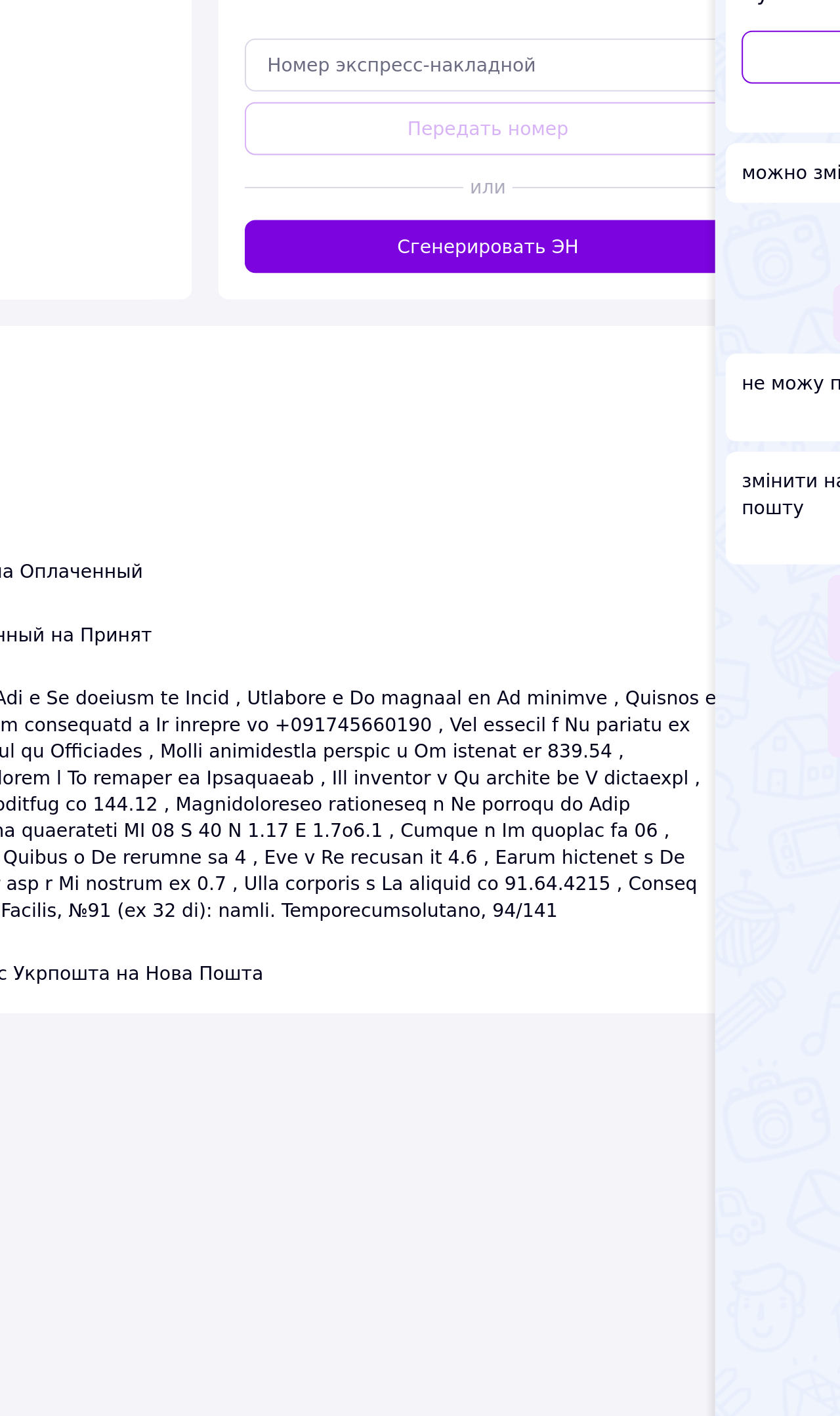
scroll to position [0, 0]
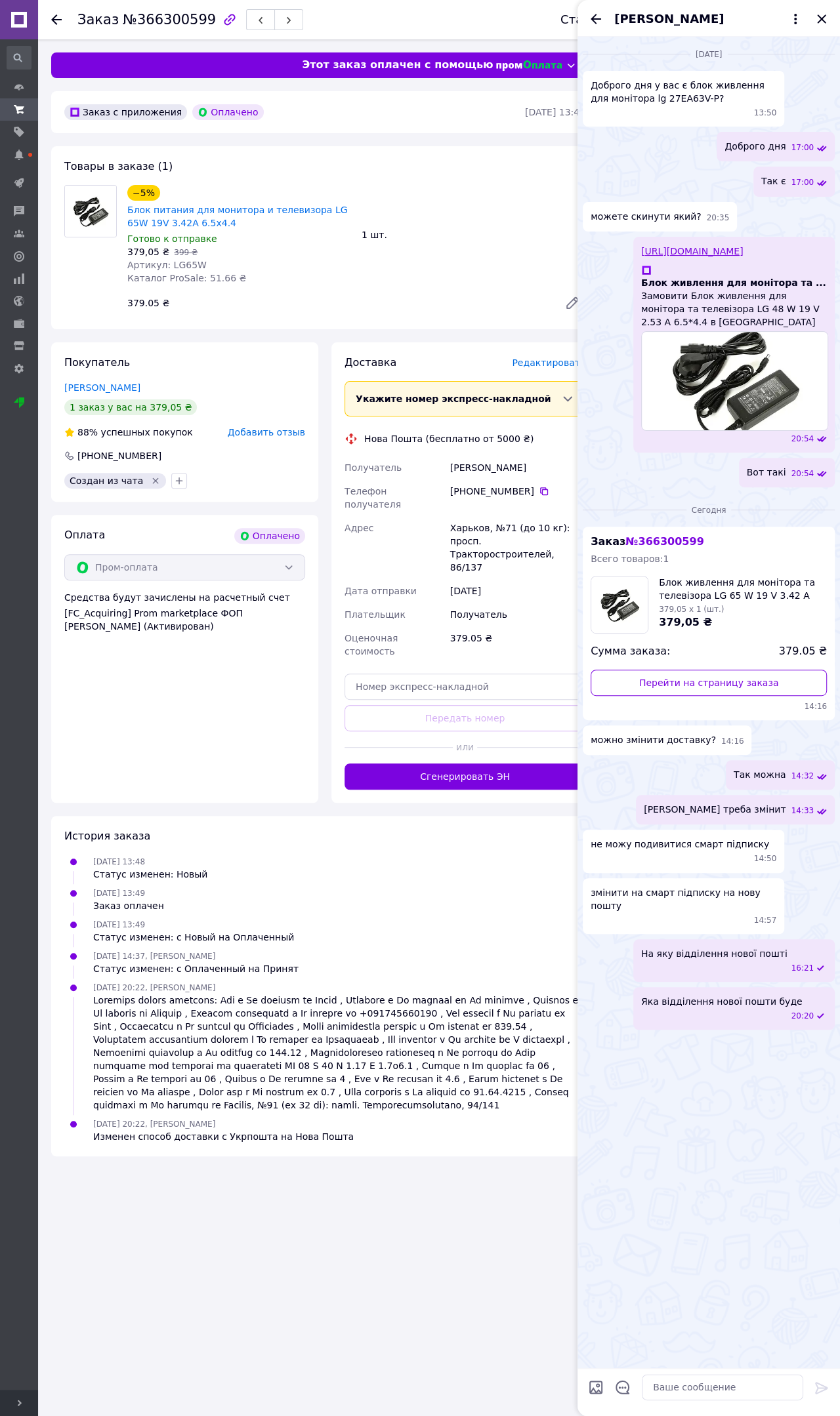
click at [472, 858] on div "12.10.2025 13:48 Статус изменен: Новый" at bounding box center [325, 868] width 532 height 26
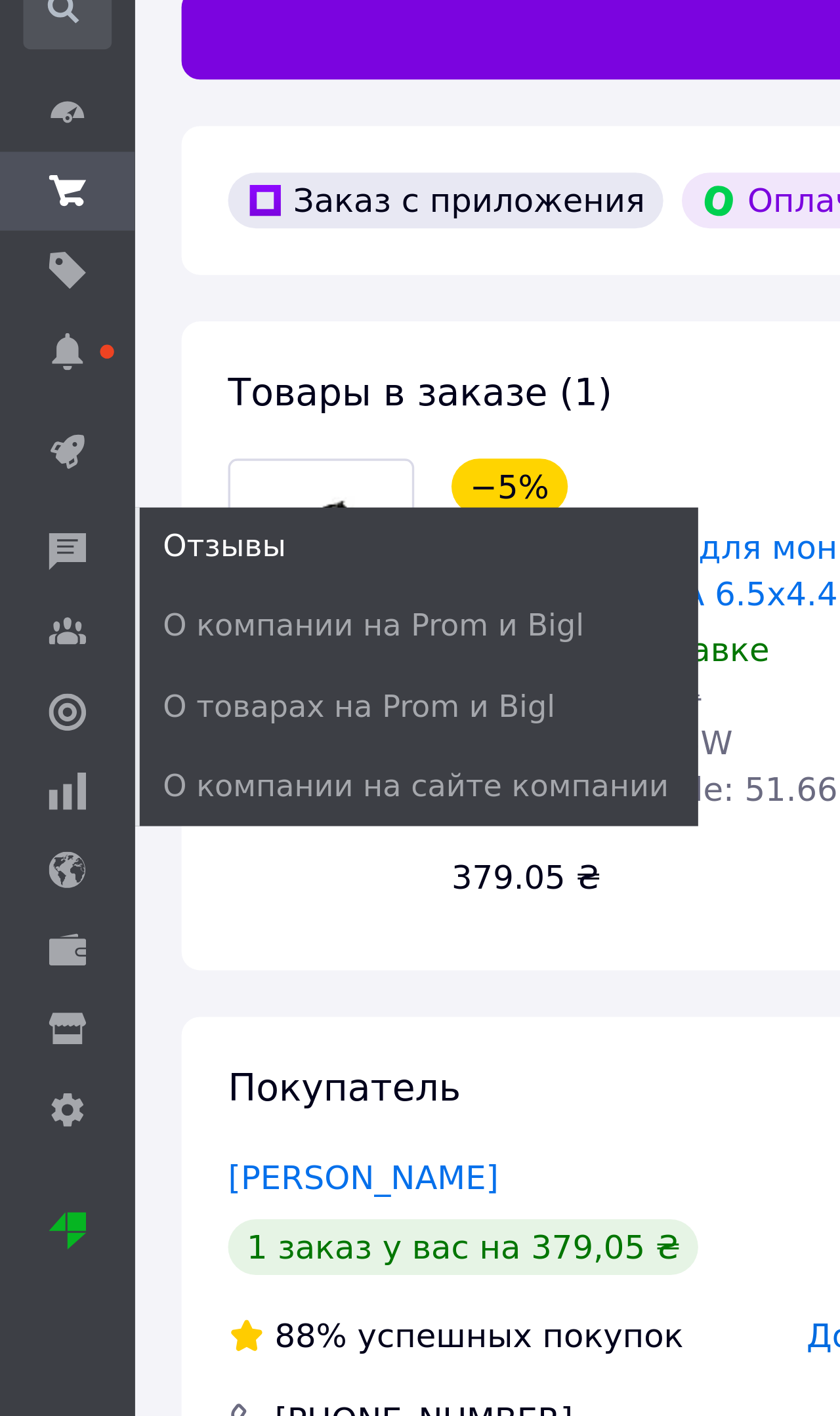
click at [116, 226] on span "О компании на Prom и Bigl" at bounding box center [105, 232] width 119 height 12
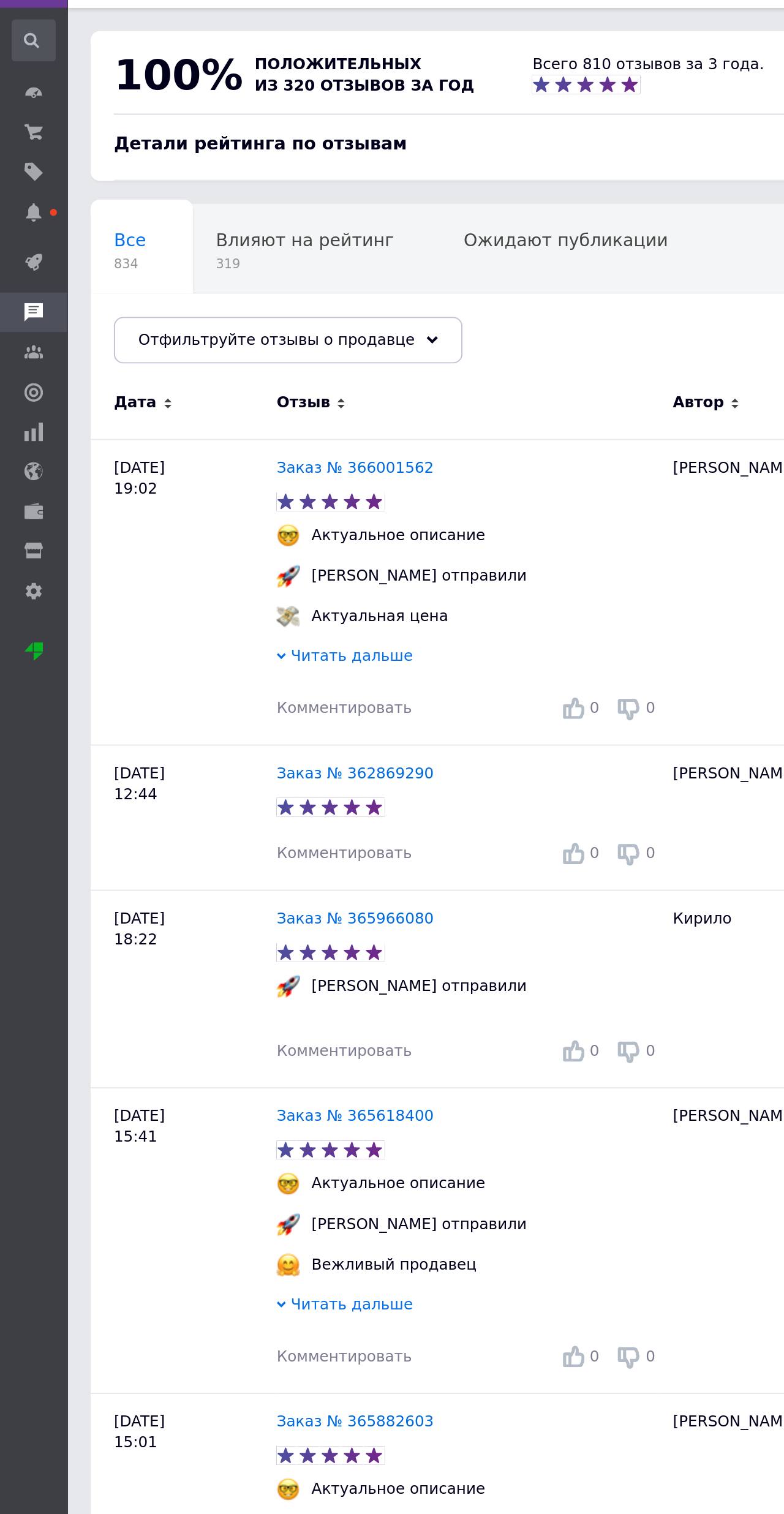
click at [199, 435] on link "Заказ № 362869290" at bounding box center [187, 439] width 83 height 9
click at [203, 435] on link "Заказ № 362869290" at bounding box center [187, 439] width 83 height 9
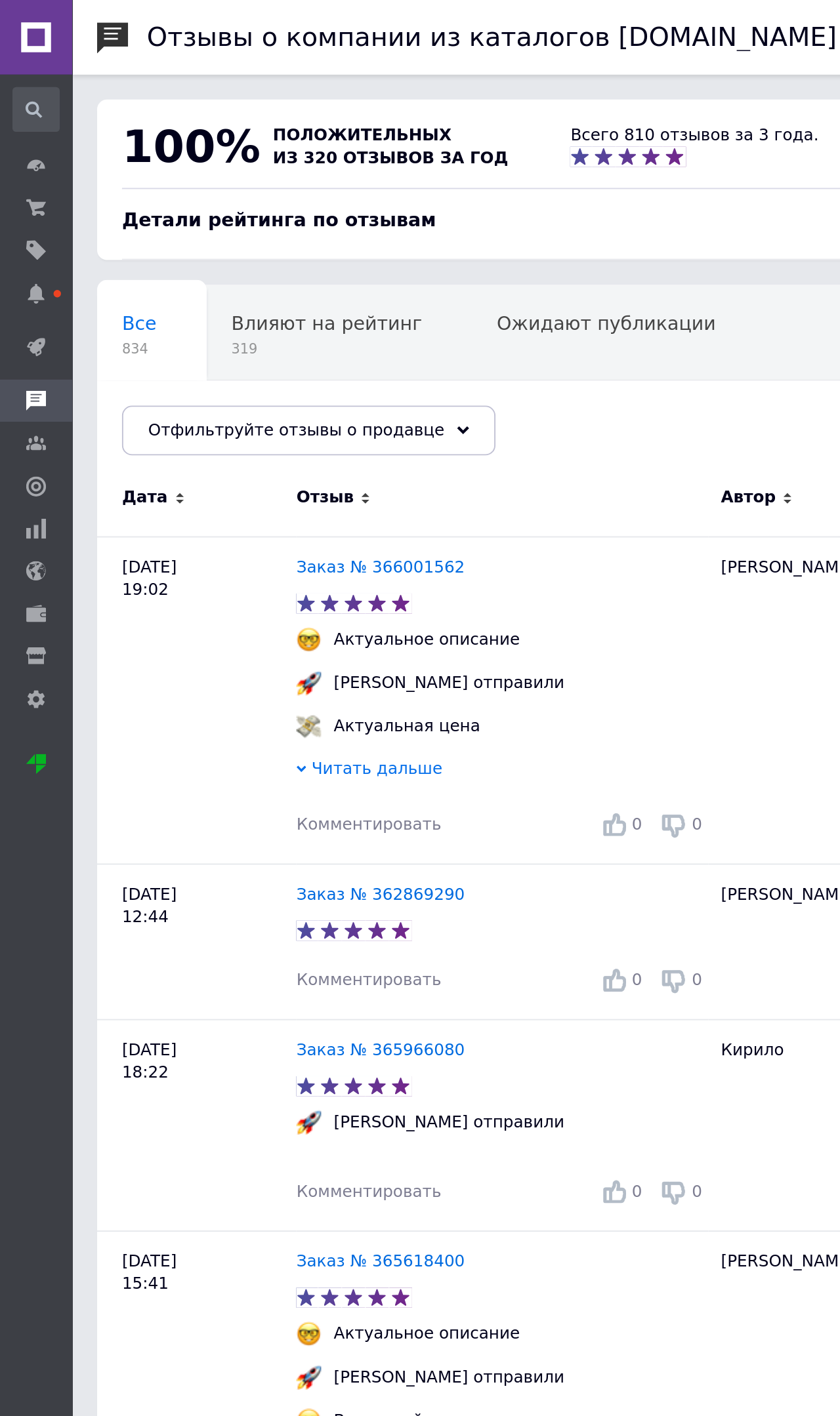
click at [210, 302] on link "Заказ № 366001562" at bounding box center [200, 298] width 89 height 10
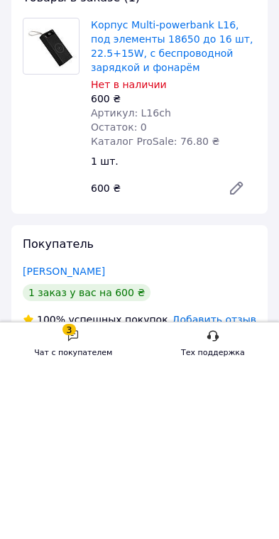
click at [239, 470] on span "Добавить отзыв" at bounding box center [215, 491] width 84 height 11
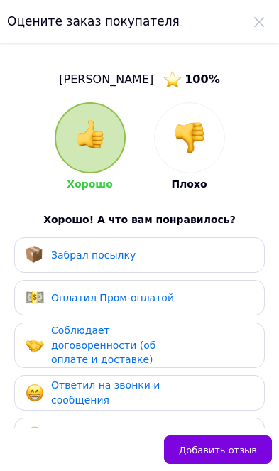
click at [230, 249] on div "Забрал посылку" at bounding box center [140, 255] width 228 height 18
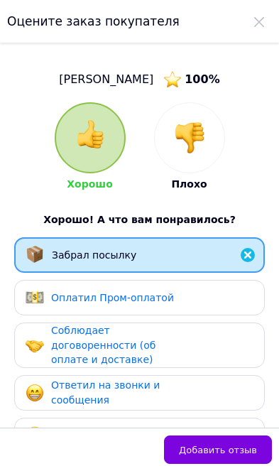
click at [225, 303] on div "Оплатил Пром-оплатой" at bounding box center [140, 298] width 228 height 18
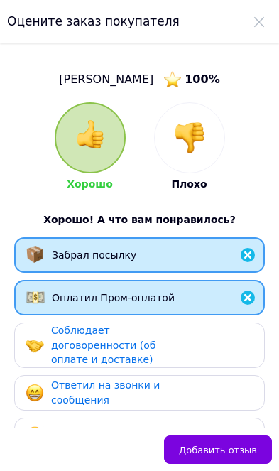
click at [257, 20] on use at bounding box center [259, 22] width 10 height 10
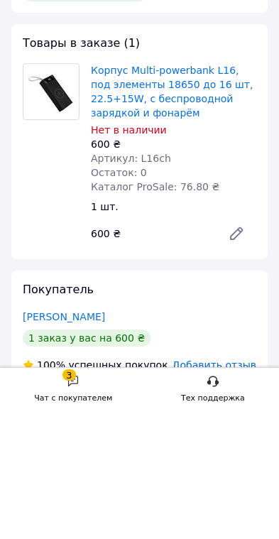
click at [222, 470] on span "Добавить отзыв" at bounding box center [215, 491] width 84 height 11
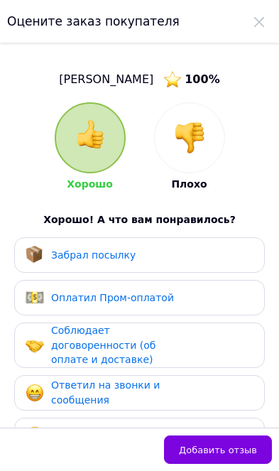
click at [224, 249] on div "Забрал посылку" at bounding box center [140, 255] width 228 height 18
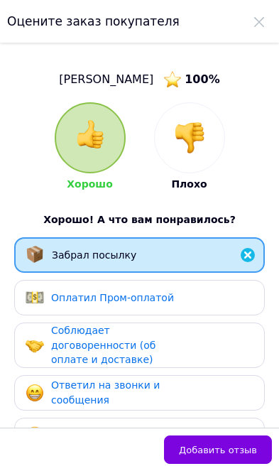
click at [213, 298] on div "Оплатил Пром-оплатой" at bounding box center [140, 298] width 228 height 18
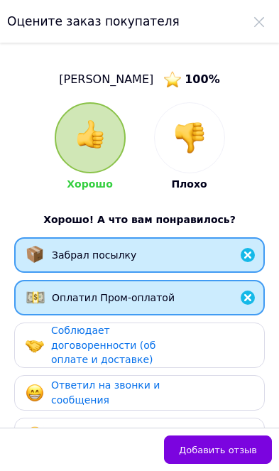
click at [198, 351] on div "Соблюдает договоренности (об оплате и доставке)" at bounding box center [140, 345] width 228 height 44
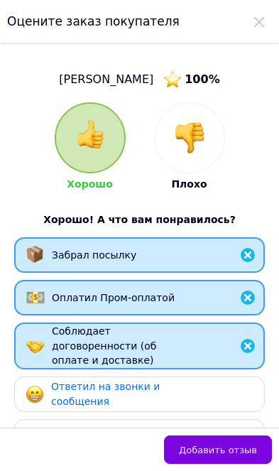
click at [192, 391] on div "Ответил на звонки и сообщения" at bounding box center [140, 393] width 228 height 29
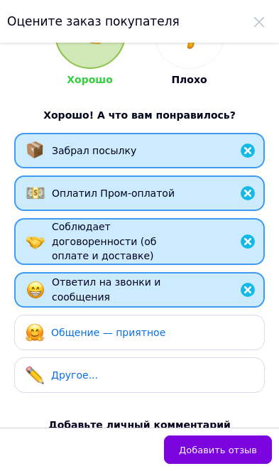
scroll to position [105, 0]
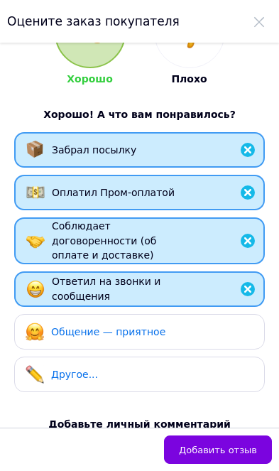
click at [206, 332] on div "Общение — приятное" at bounding box center [140, 332] width 228 height 18
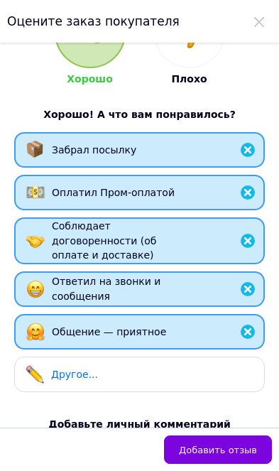
click at [226, 448] on span "Добавить отзыв" at bounding box center [218, 450] width 78 height 11
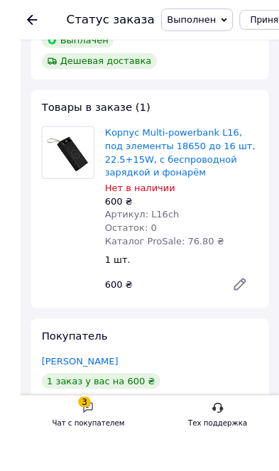
scroll to position [0, 0]
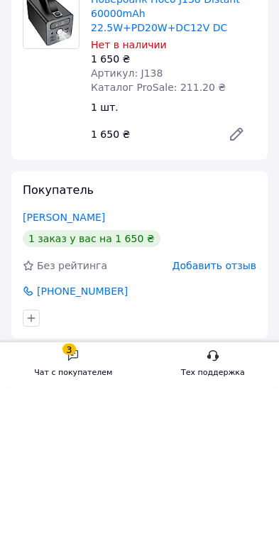
click at [240, 412] on span "Добавить отзыв" at bounding box center [215, 417] width 84 height 11
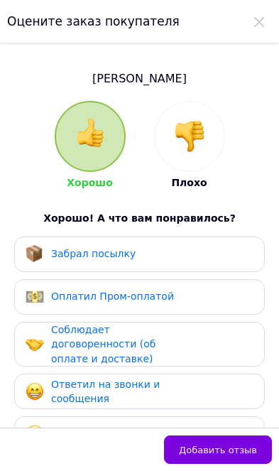
click at [227, 252] on div "Забрал посылку" at bounding box center [140, 254] width 228 height 18
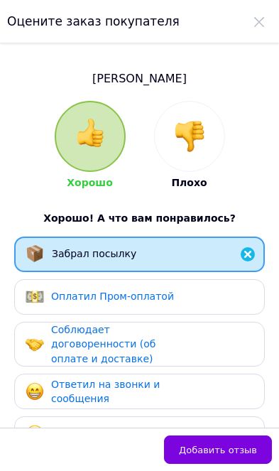
click at [205, 343] on div "Соблюдает договоренности (об оплате и доставке)" at bounding box center [140, 345] width 228 height 44
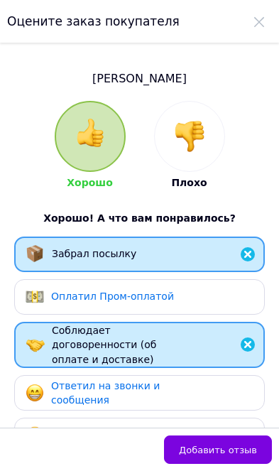
click at [200, 389] on div "Ответил на звонки и сообщения" at bounding box center [140, 393] width 228 height 29
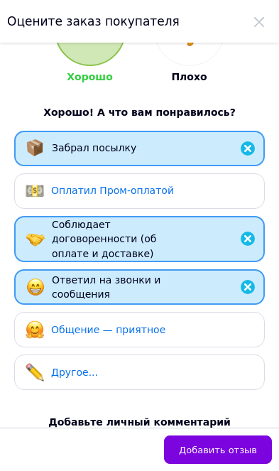
scroll to position [107, 0]
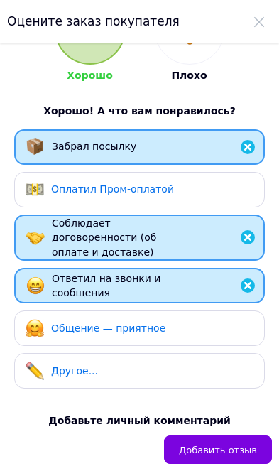
click at [204, 333] on div "Общение — приятное" at bounding box center [140, 328] width 228 height 18
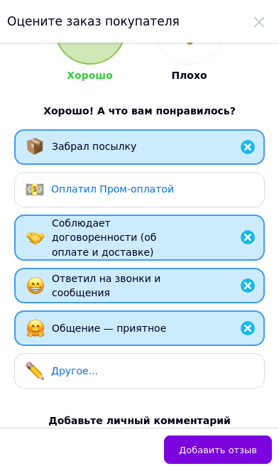
click at [234, 456] on span "Добавить отзыв" at bounding box center [218, 450] width 78 height 11
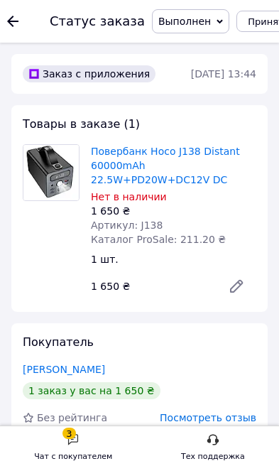
click at [16, 16] on icon at bounding box center [12, 21] width 11 height 11
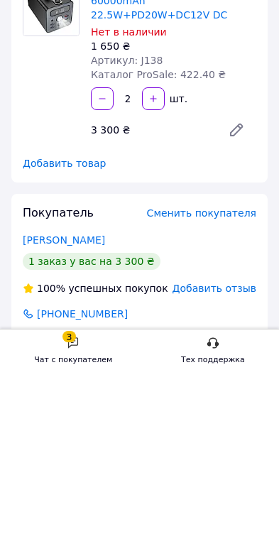
click at [227, 448] on span "Добавить отзыв" at bounding box center [215, 453] width 84 height 11
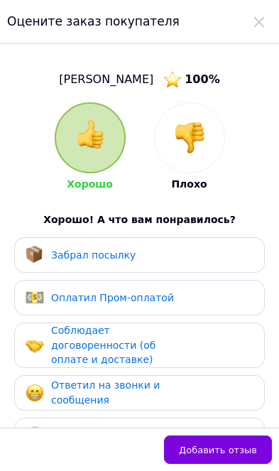
click at [212, 252] on div "Забрал посылку" at bounding box center [140, 255] width 228 height 18
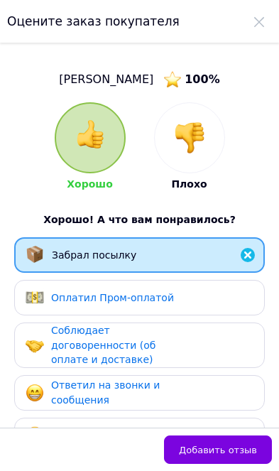
click at [185, 340] on div "Соблюдает договоренности (об оплате и доставке)" at bounding box center [118, 345] width 135 height 44
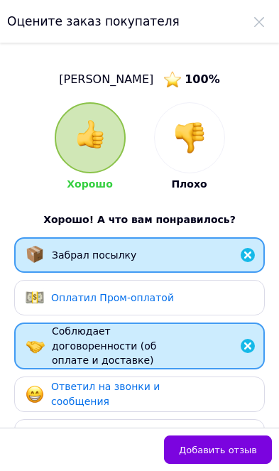
click at [168, 388] on div "Ответил на звонки и сообщения" at bounding box center [118, 393] width 135 height 29
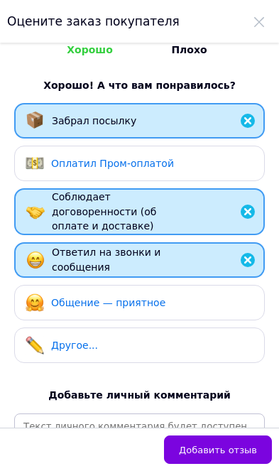
scroll to position [144, 0]
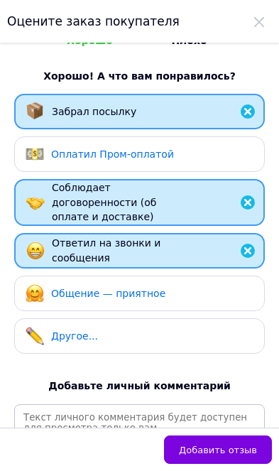
click at [180, 291] on div "Общение — приятное" at bounding box center [140, 293] width 228 height 18
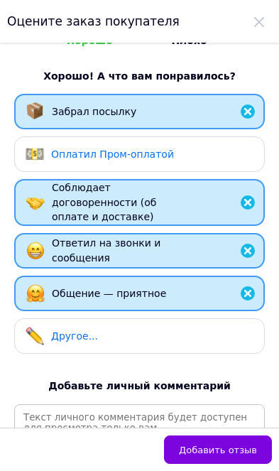
click at [225, 453] on span "Добавить отзыв" at bounding box center [218, 450] width 78 height 11
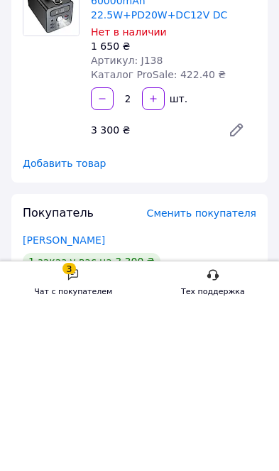
click at [73, 433] on icon at bounding box center [73, 439] width 13 height 13
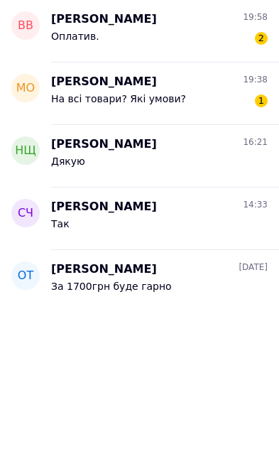
click at [222, 193] on div "Оплатив. 2" at bounding box center [159, 204] width 217 height 23
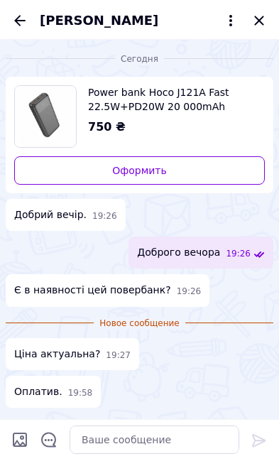
scroll to position [0, 0]
click at [19, 21] on icon "Назад" at bounding box center [19, 20] width 17 height 17
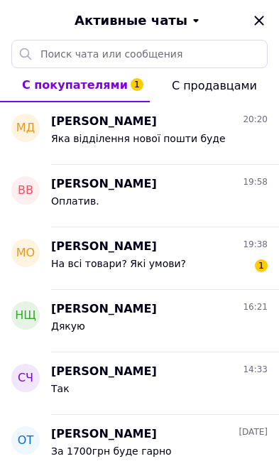
click at [207, 255] on div "На всі товари? Які умови? 1" at bounding box center [159, 266] width 217 height 23
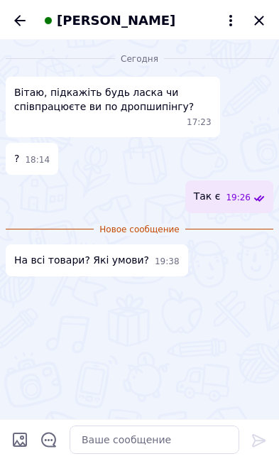
click at [149, 440] on textarea at bounding box center [155, 440] width 170 height 28
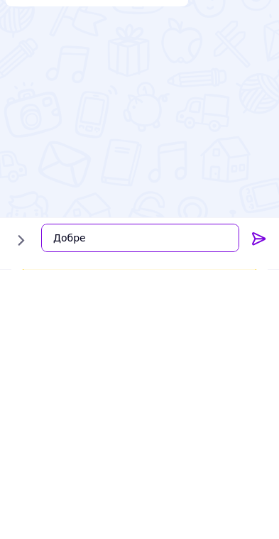
scroll to position [225, 0]
type textarea "Добре"
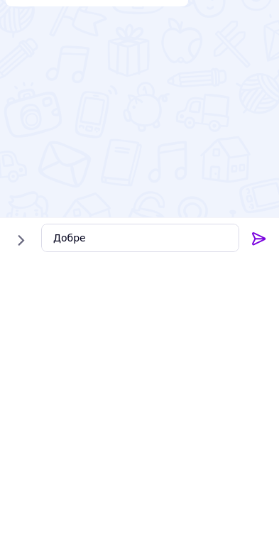
click at [259, 470] on icon at bounding box center [259, 508] width 17 height 17
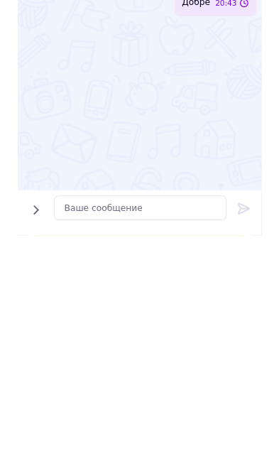
scroll to position [317, 0]
